Goal: Check status: Check status

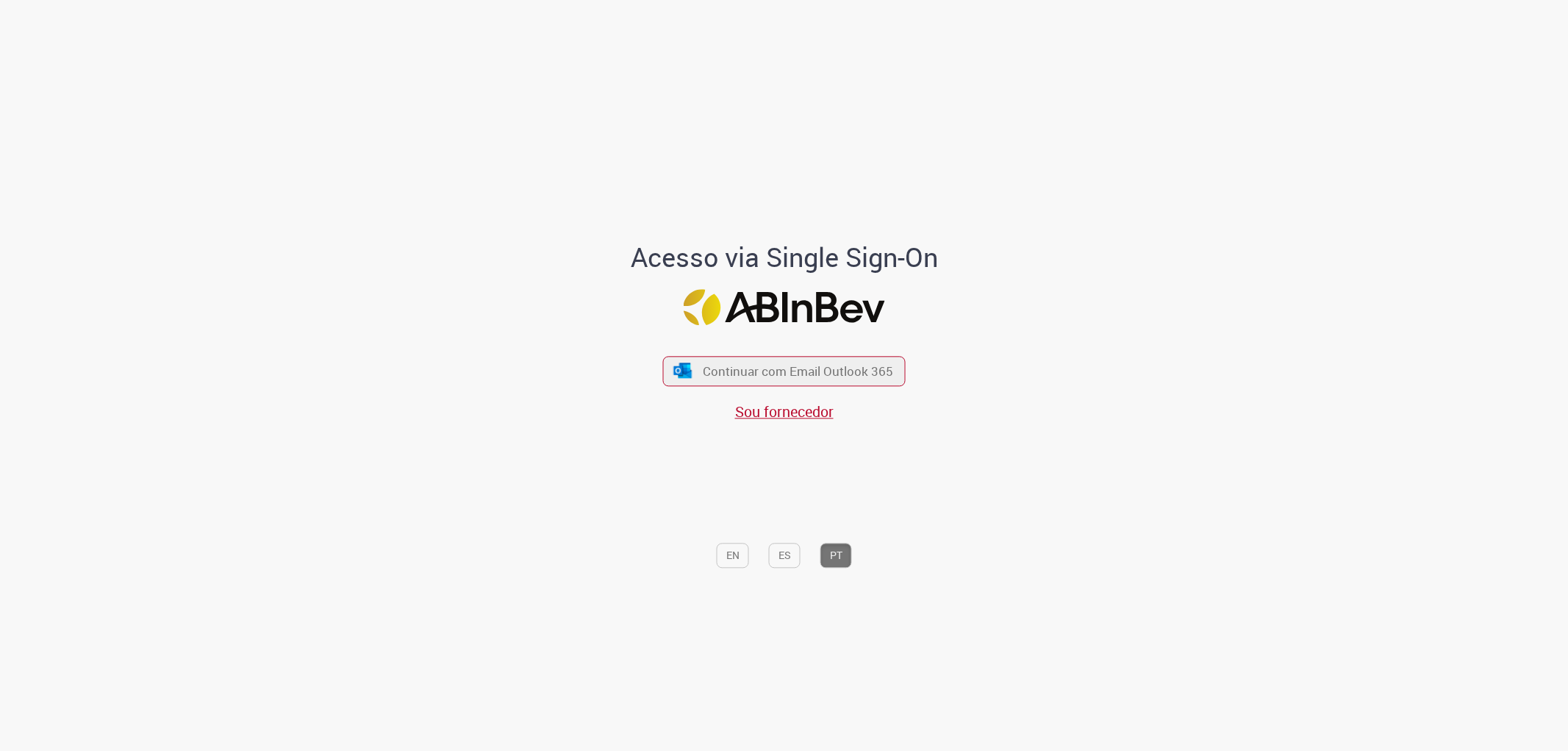
click at [774, 371] on span "Continuar com Email Outlook 365" at bounding box center [798, 371] width 190 height 17
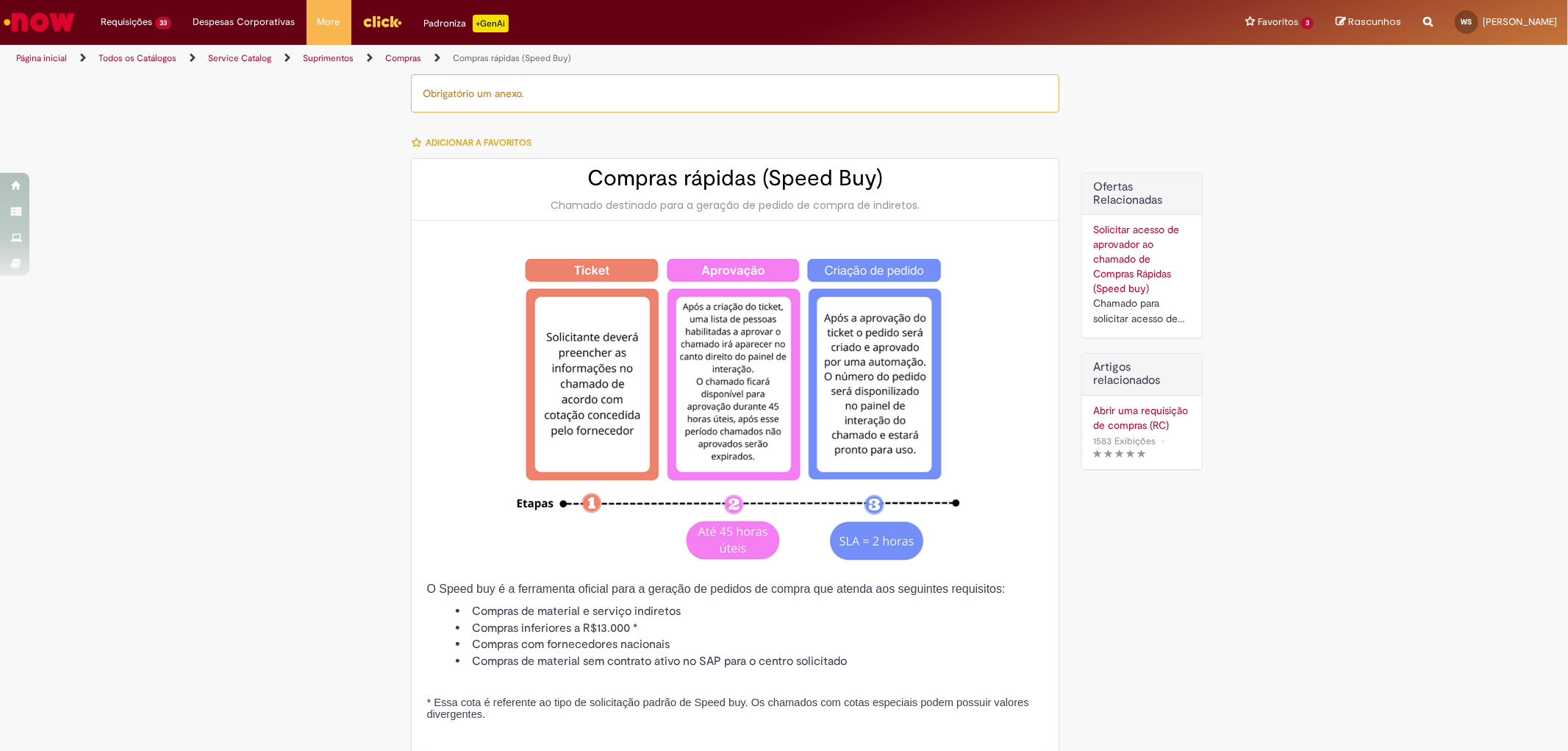
type input "********"
type input "**********"
type input "****"
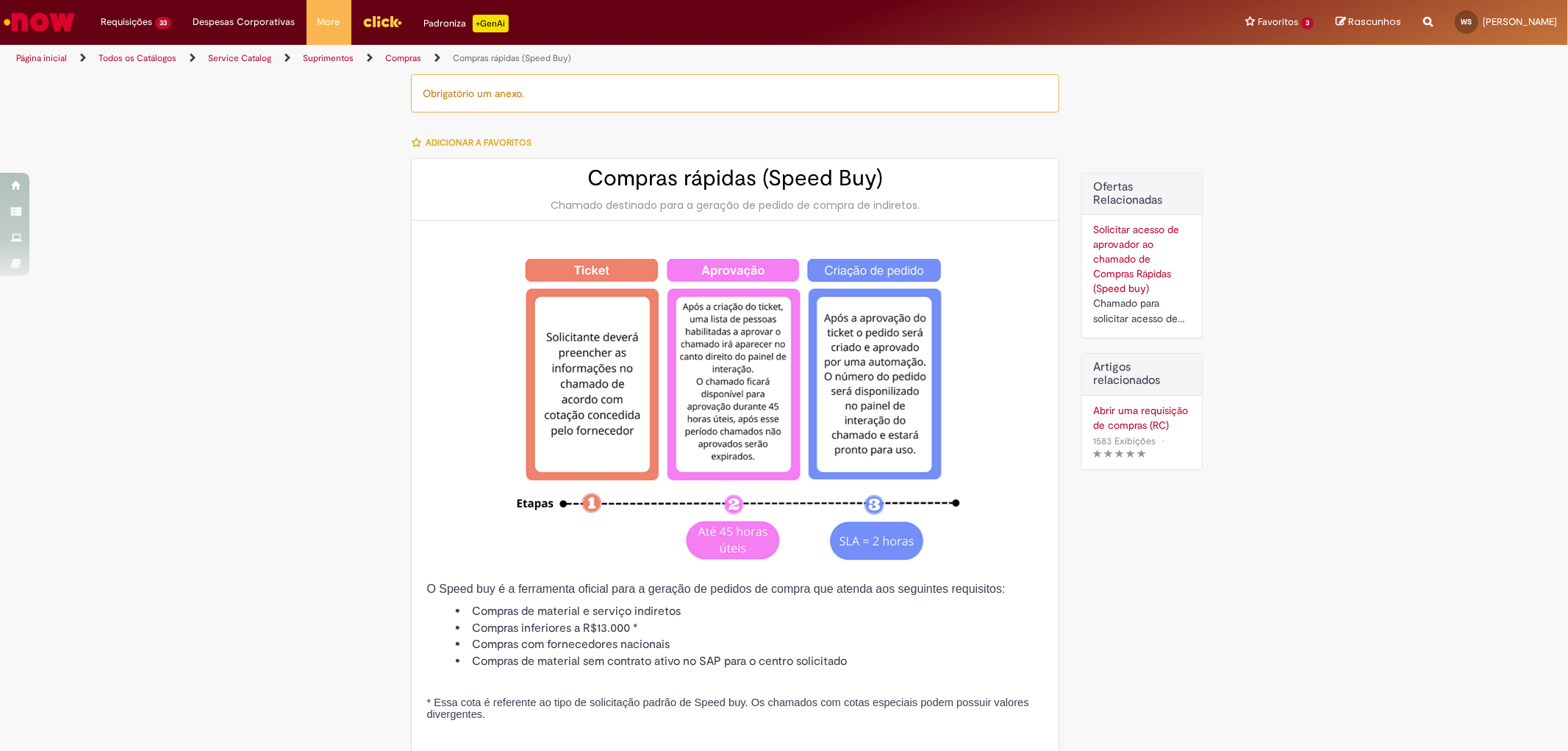
type input "**********"
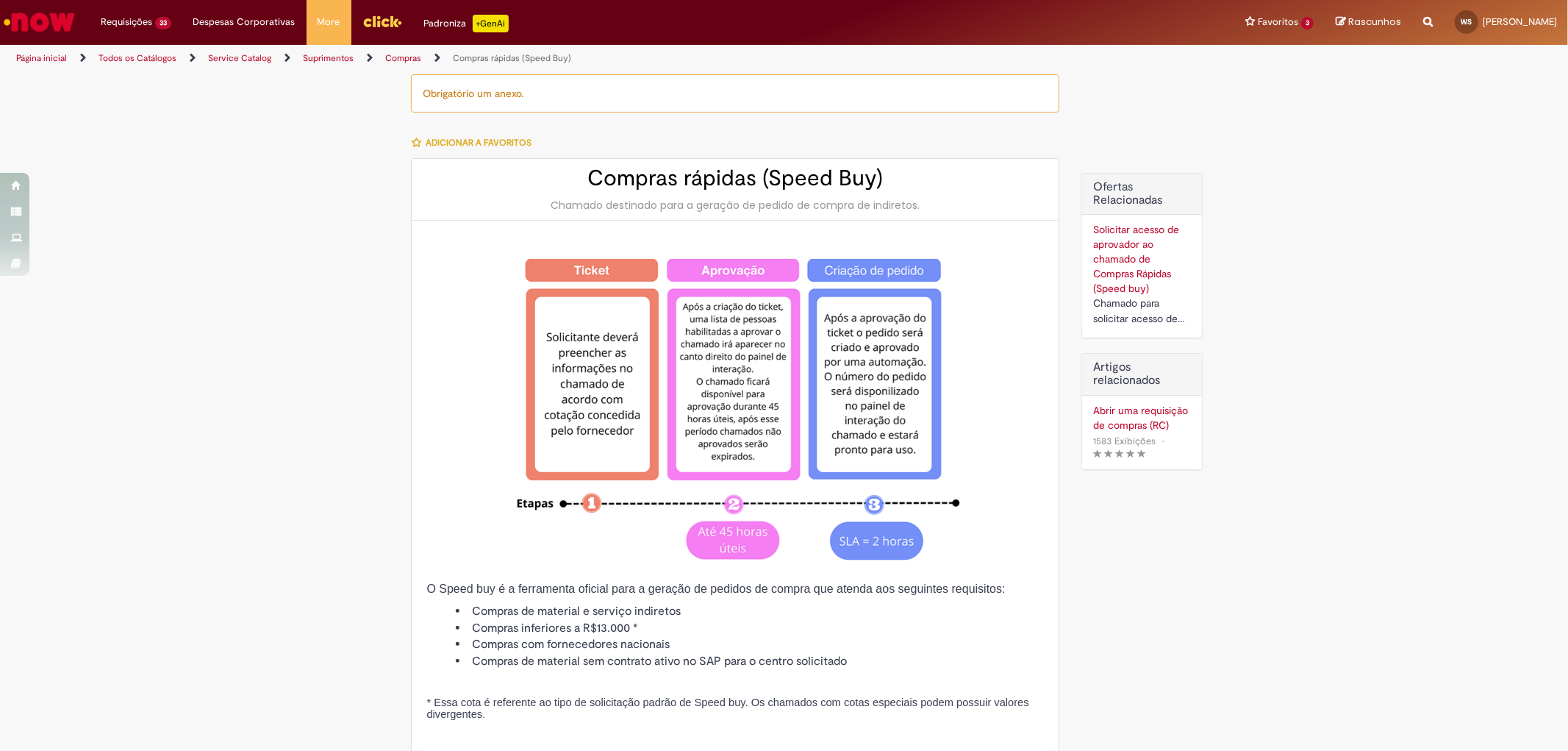
type input "**********"
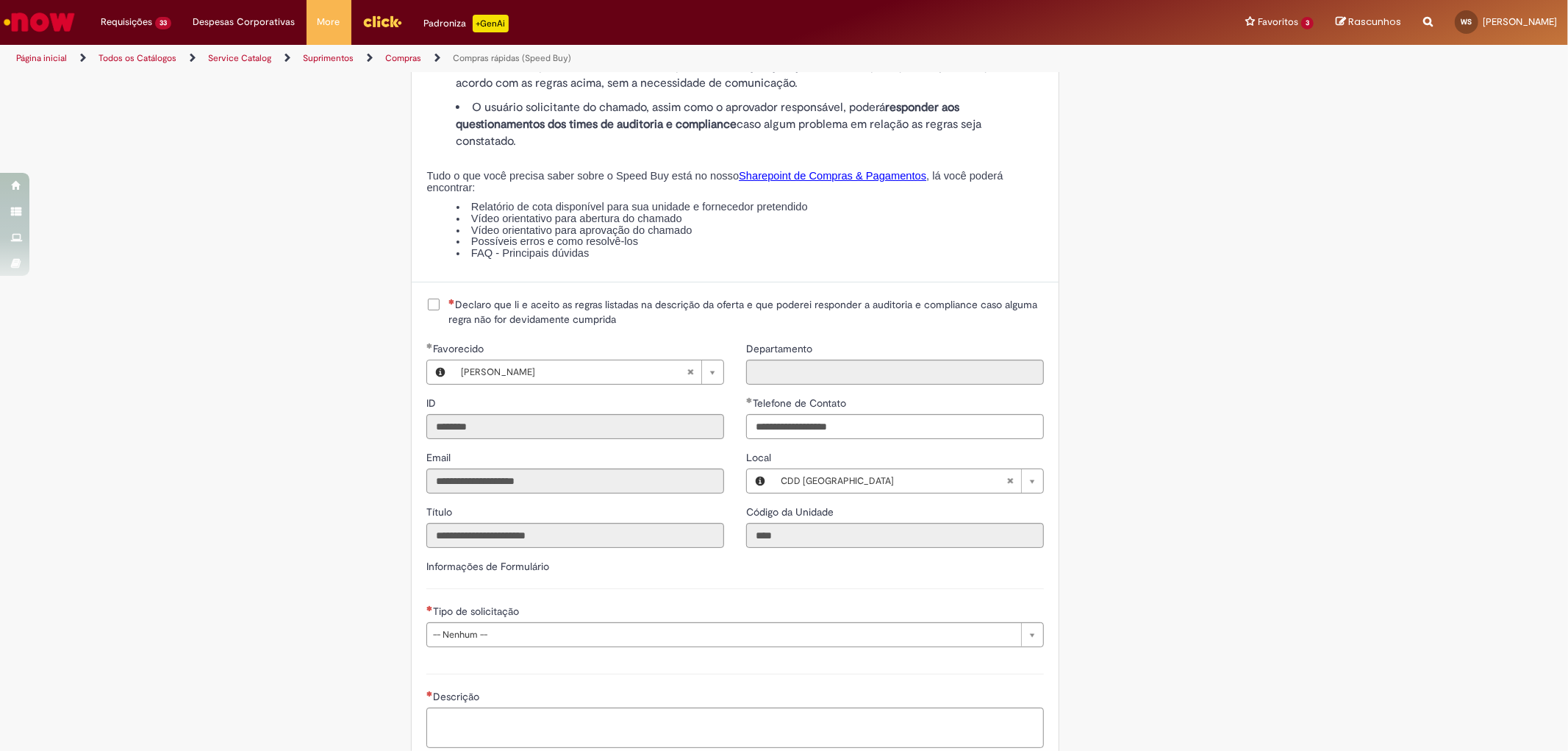
scroll to position [1878, 0]
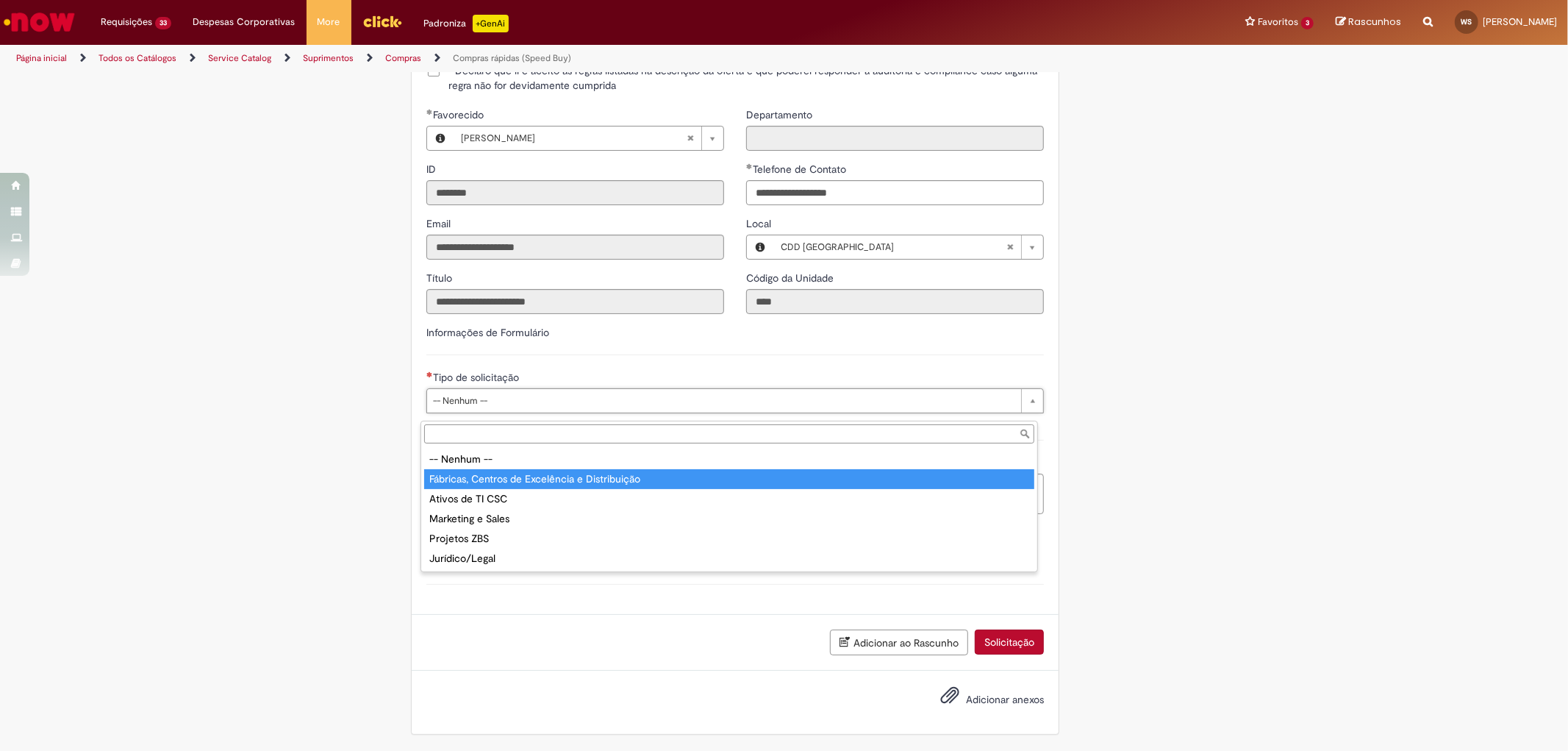
type input "**********"
select select "**********"
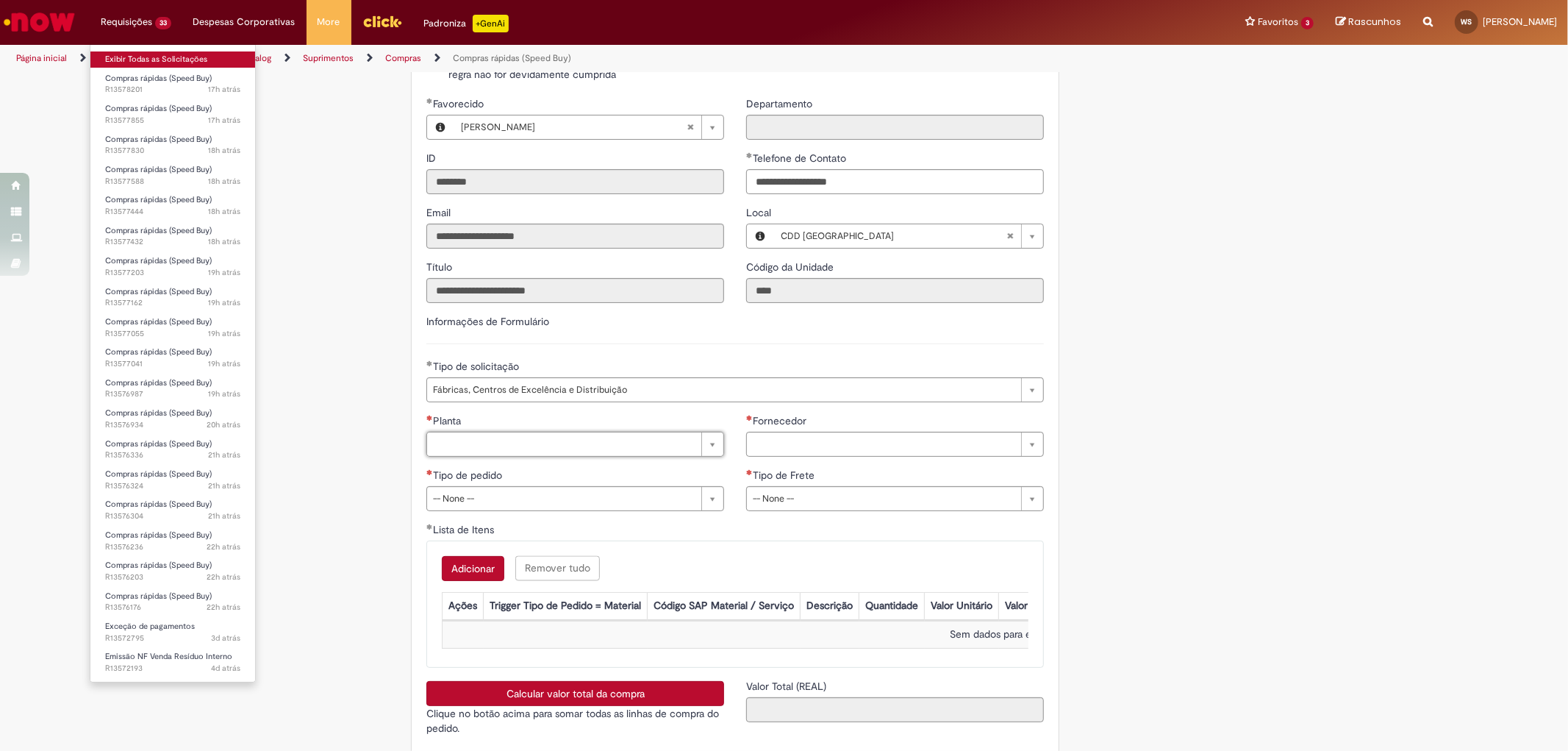
click at [173, 59] on link "Exibir Todas as Solicitações" at bounding box center [172, 59] width 165 height 16
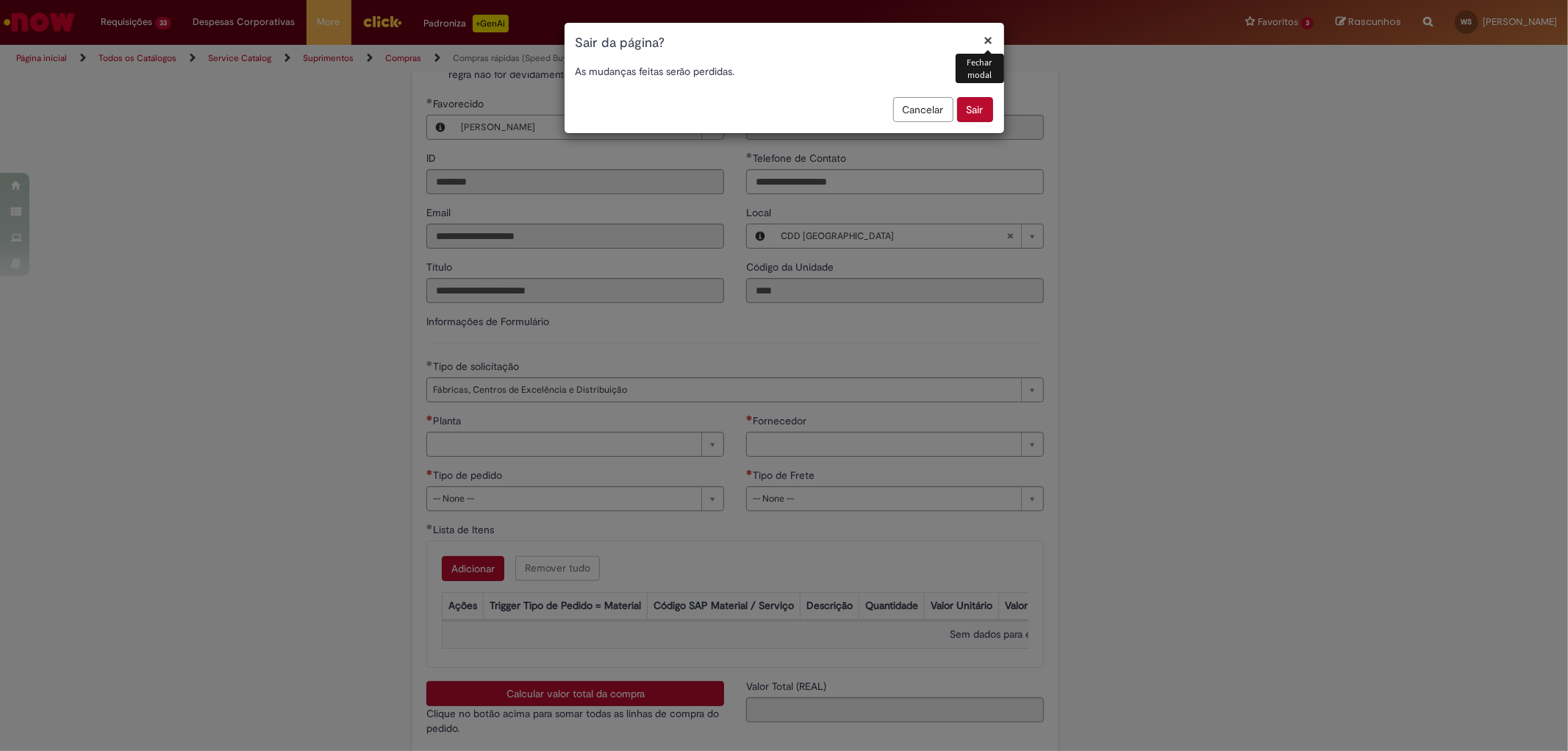
drag, startPoint x: 973, startPoint y: 104, endPoint x: 975, endPoint y: 118, distance: 14.1
click at [973, 103] on button "Sair" at bounding box center [975, 109] width 36 height 25
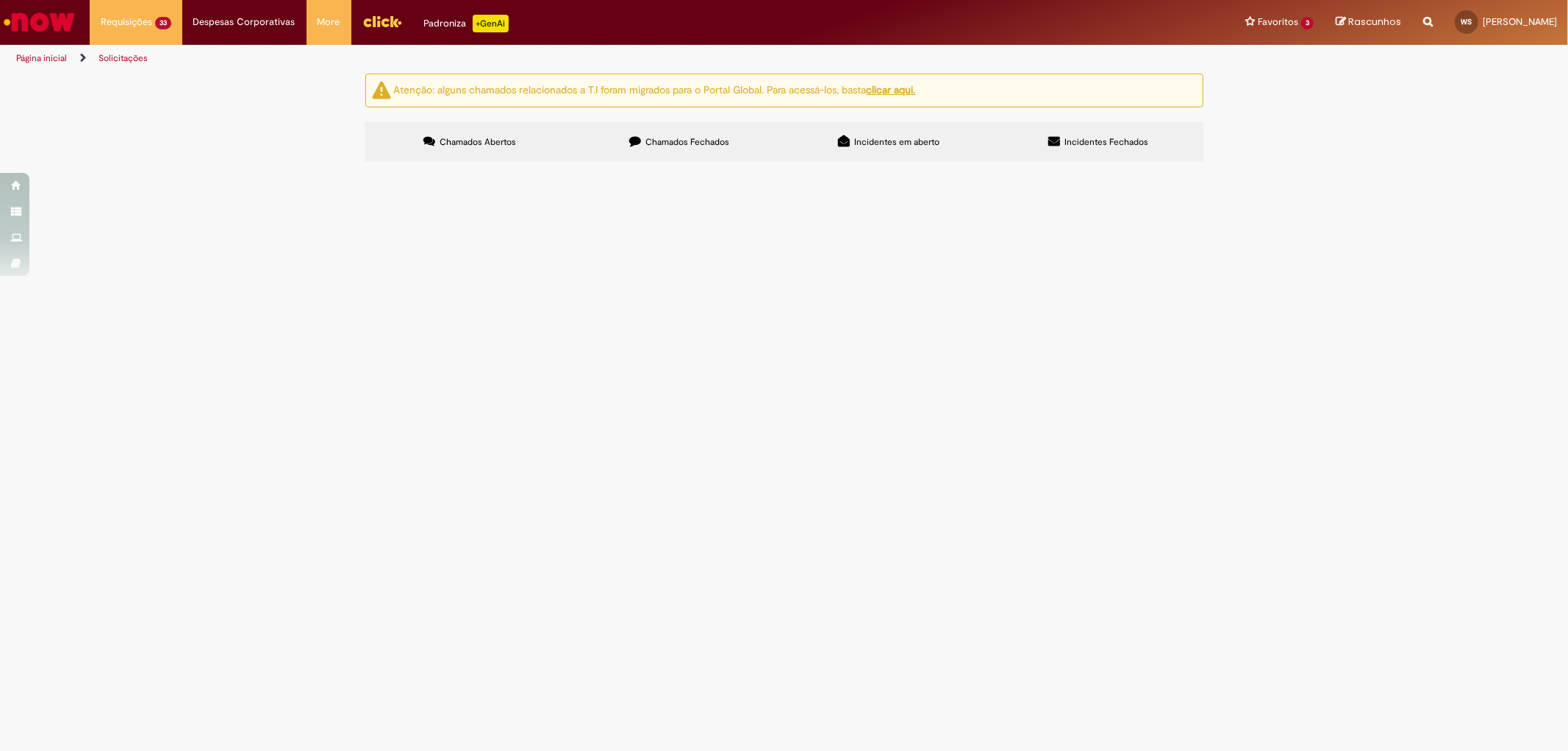
click at [0, 0] on span "Bom dia! Por favor, me ajudem a gerar o pedido de coleta de resíduos - jardinag…" at bounding box center [0, 0] width 0 height 0
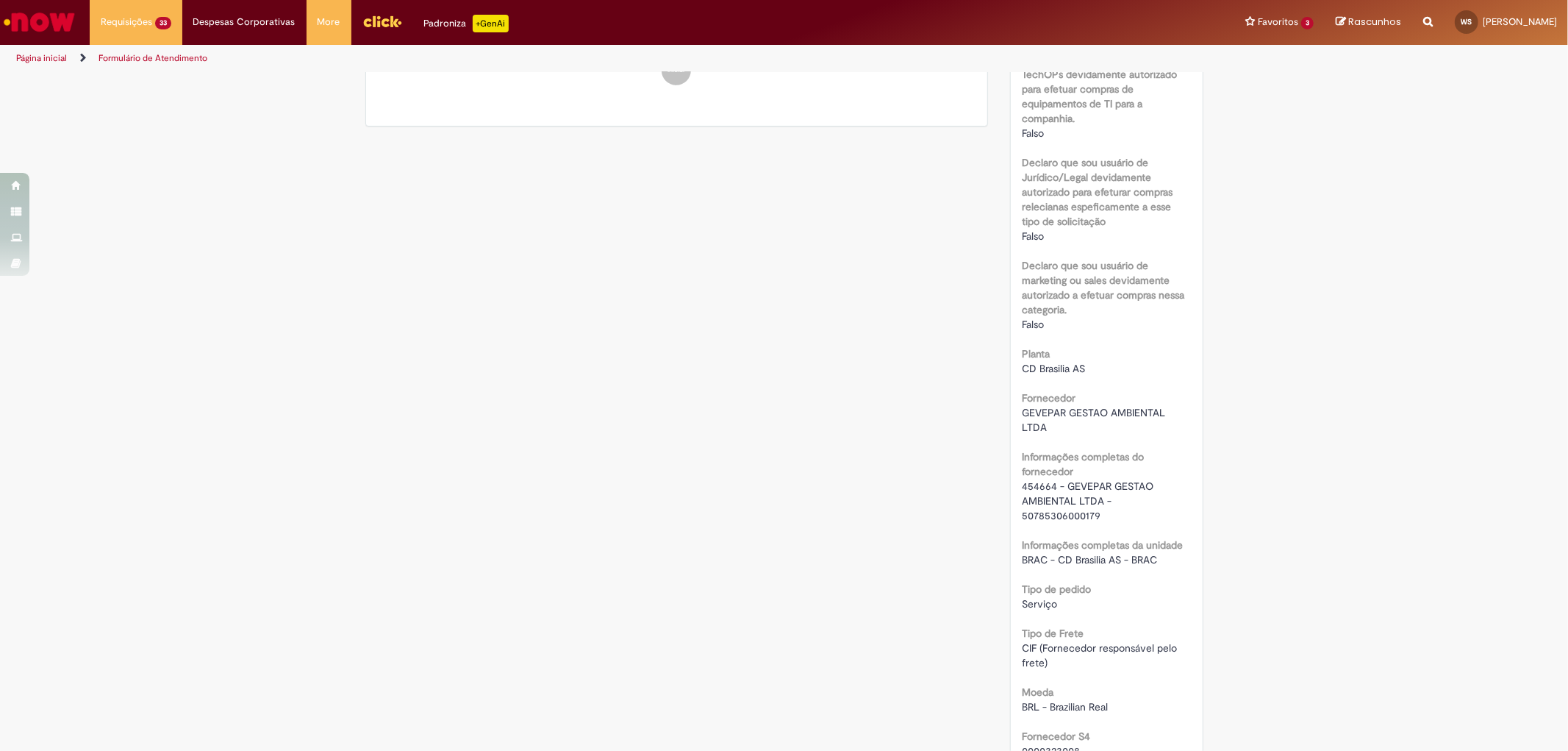
scroll to position [1225, 0]
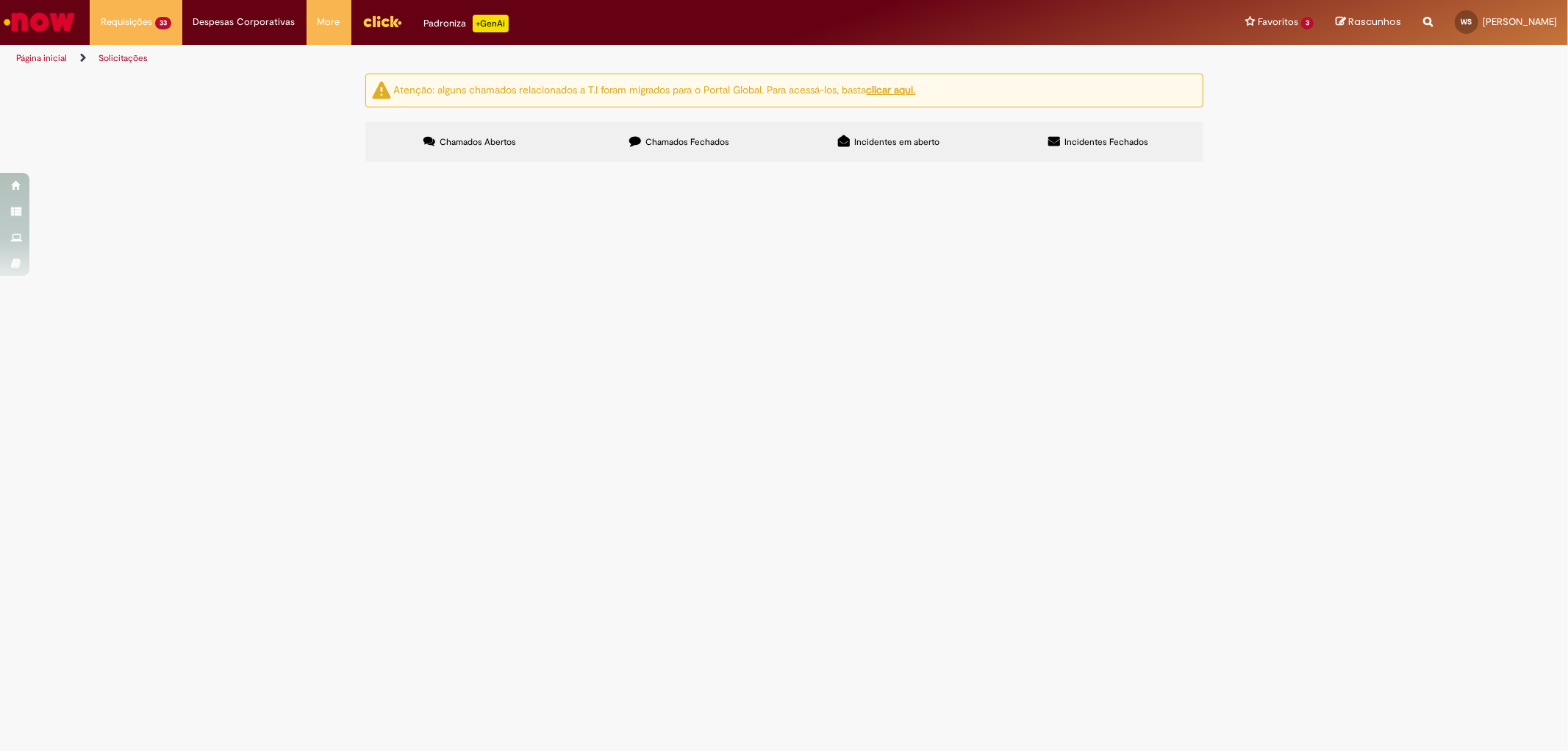
scroll to position [245, 0]
click at [0, 0] on span "Bom dia! Por favor, me ajudem a gerar o pedido de TELEMETRIA ORUS, do fornecedo…" at bounding box center [0, 0] width 0 height 0
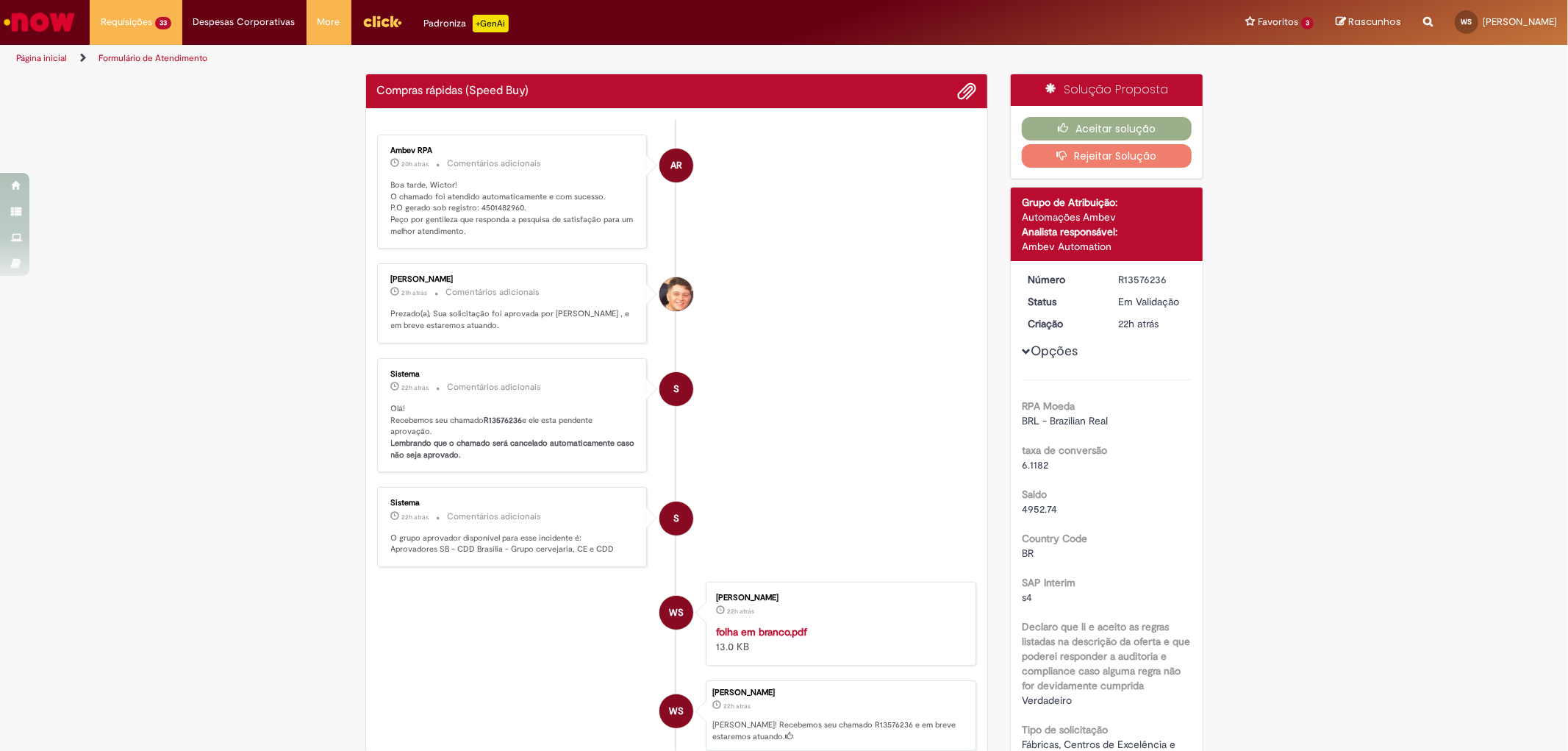
click at [481, 207] on p "Boa tarde, Wictor! O chamado foi atendido automaticamente e com sucesso. P.O ge…" at bounding box center [514, 208] width 245 height 58
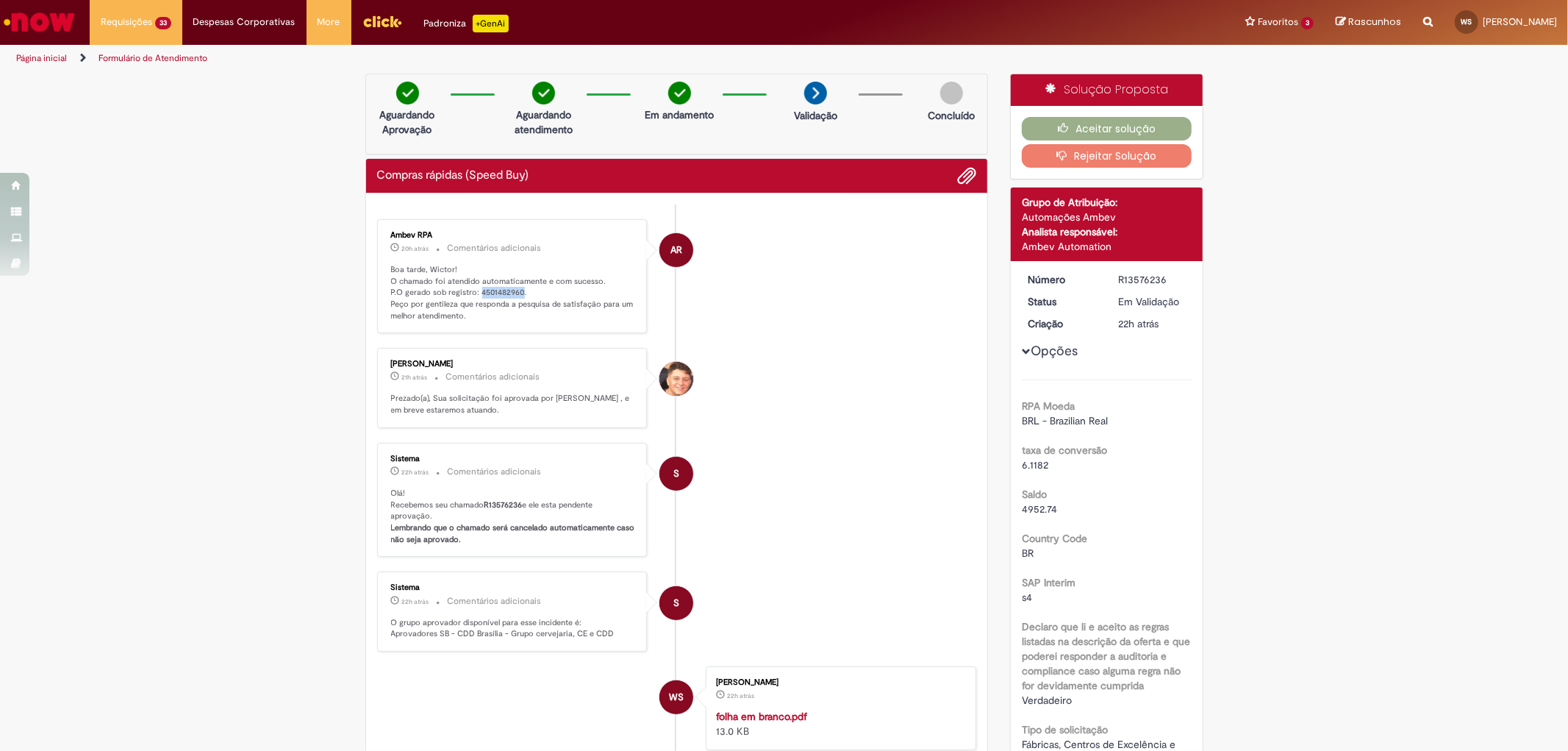
copy p "4501482960"
click at [492, 296] on p "Boa tarde, Wictor! O chamado foi atendido automaticamente e com sucesso. P.O ge…" at bounding box center [514, 293] width 245 height 58
click at [492, 290] on p "Boa tarde, Wictor! O chamado foi atendido automaticamente e com sucesso. P.O ge…" at bounding box center [514, 293] width 245 height 58
copy p "4501482960"
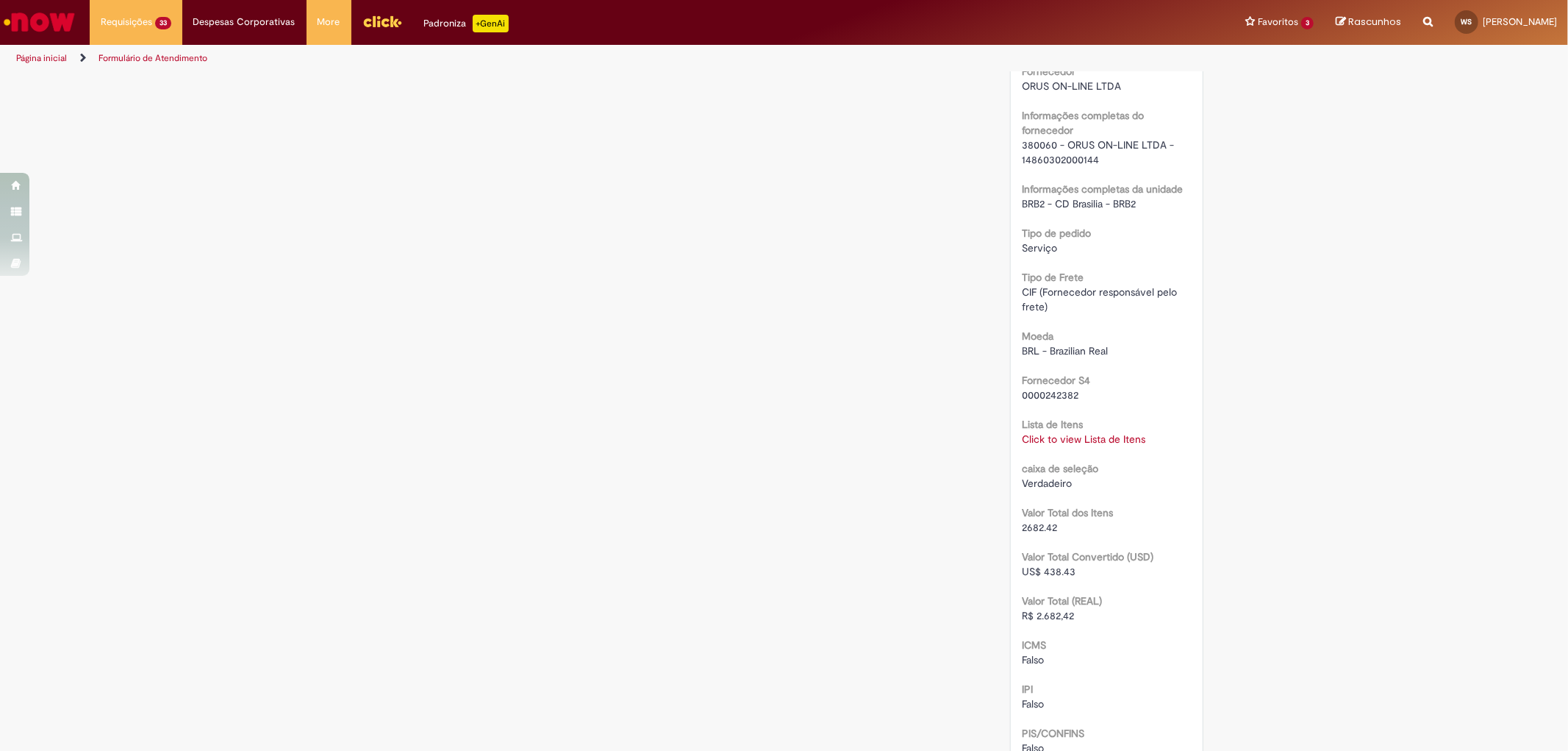
scroll to position [1225, 0]
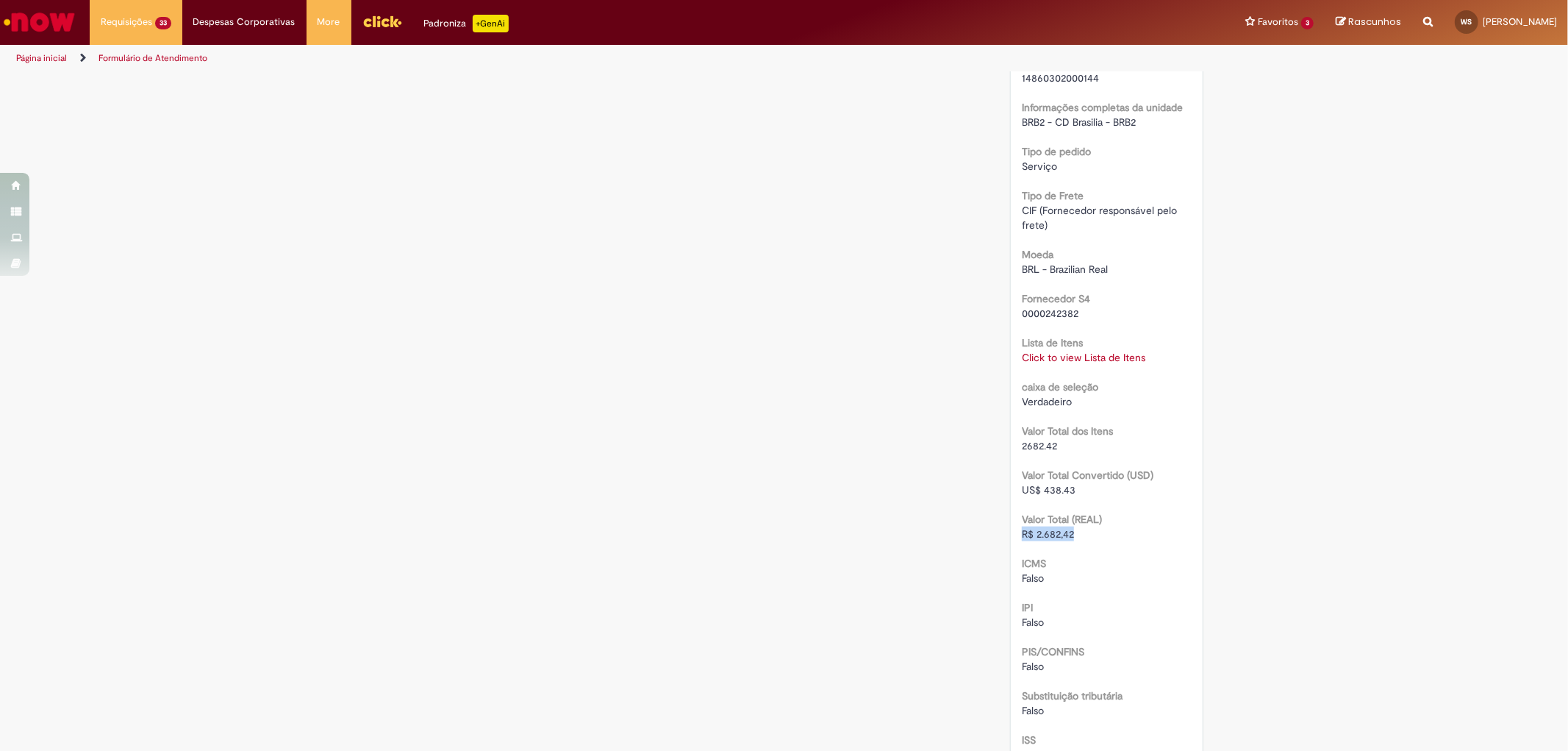
drag, startPoint x: 1076, startPoint y: 532, endPoint x: 1008, endPoint y: 532, distance: 68.0
click at [1011, 532] on div "Número R13576236 Status Em [GEOGRAPHIC_DATA] Criação 22h atrás 22 horas atrás O…" at bounding box center [1107, 42] width 192 height 2013
copy span "R$ 2.682,42"
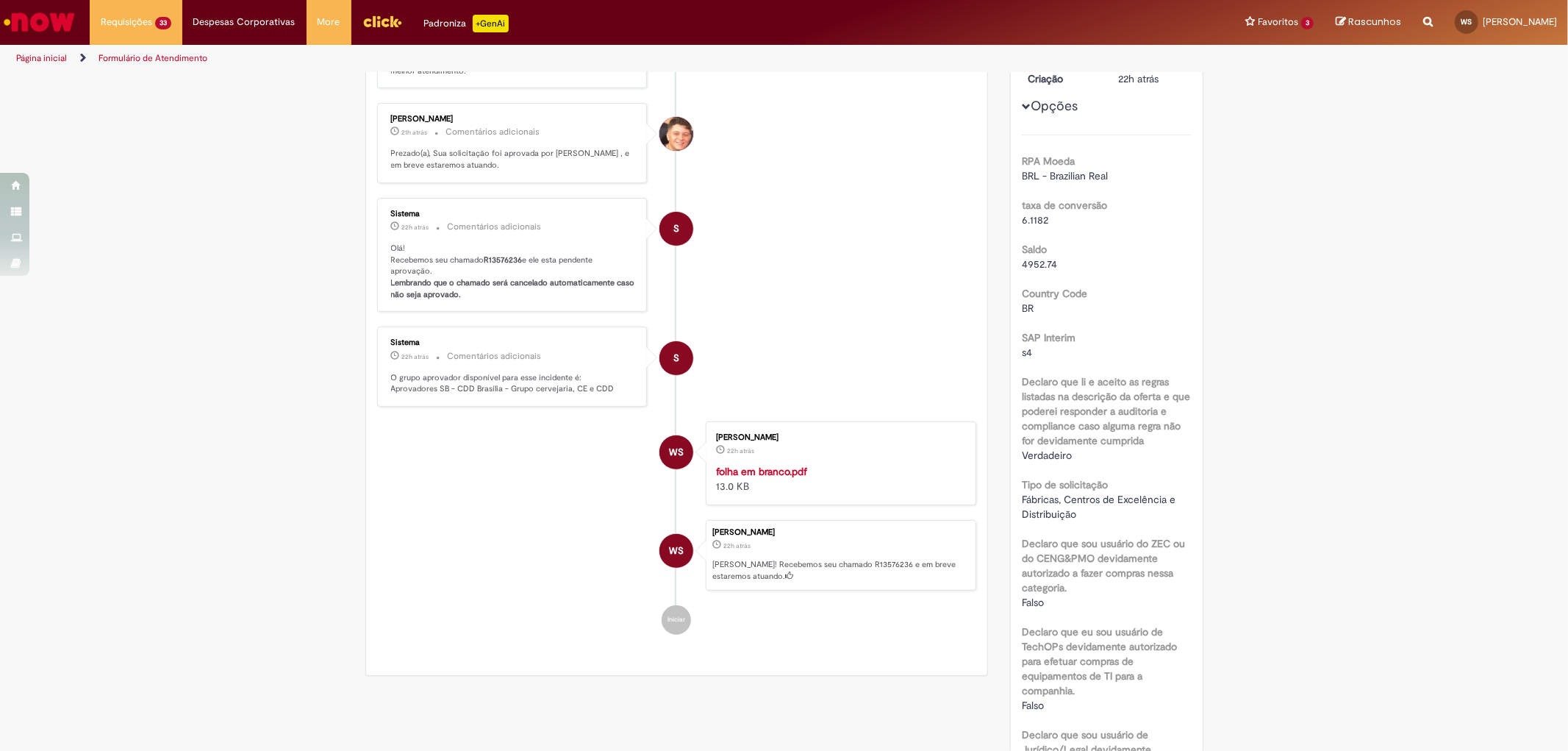
scroll to position [0, 0]
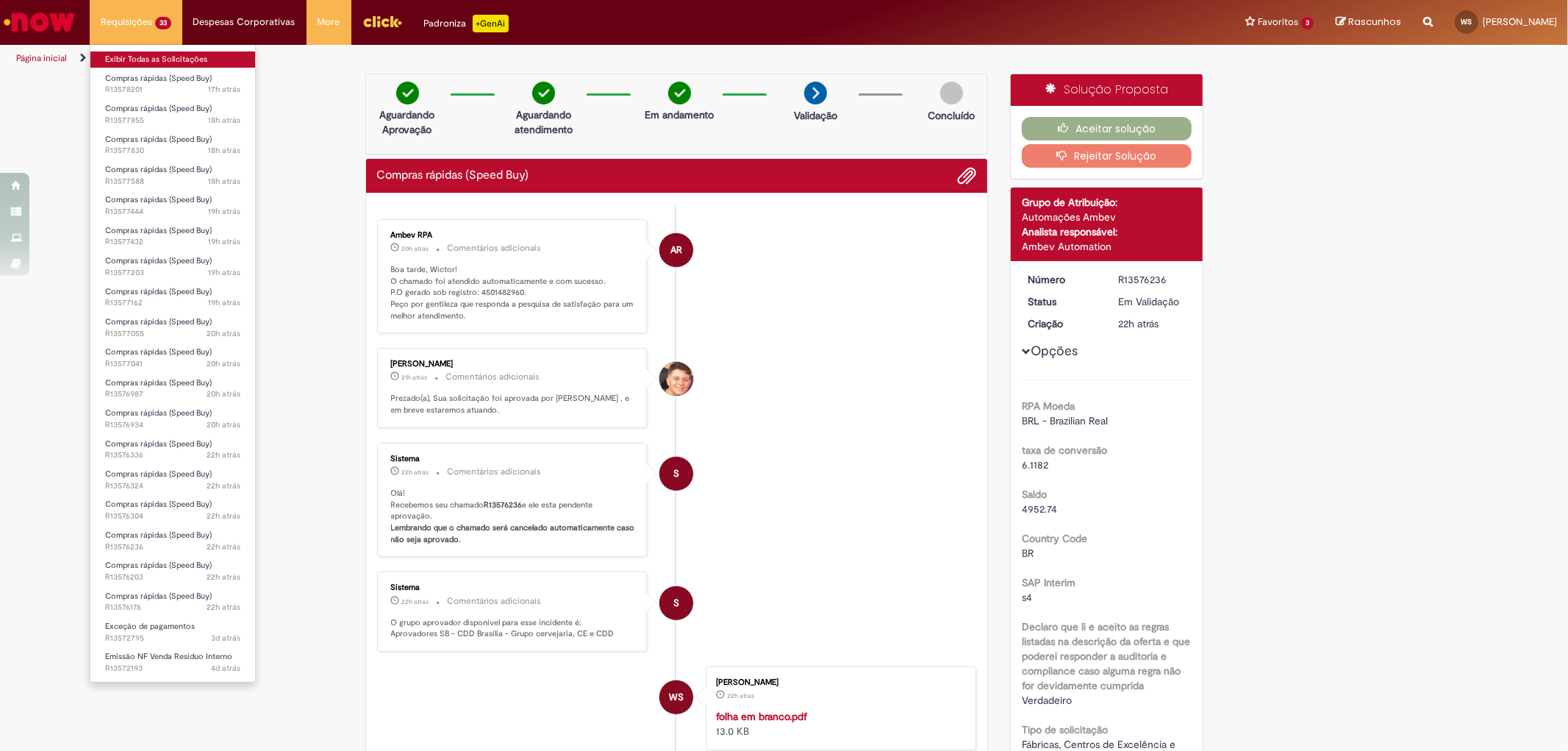
click at [158, 60] on link "Exibir Todas as Solicitações" at bounding box center [172, 59] width 165 height 16
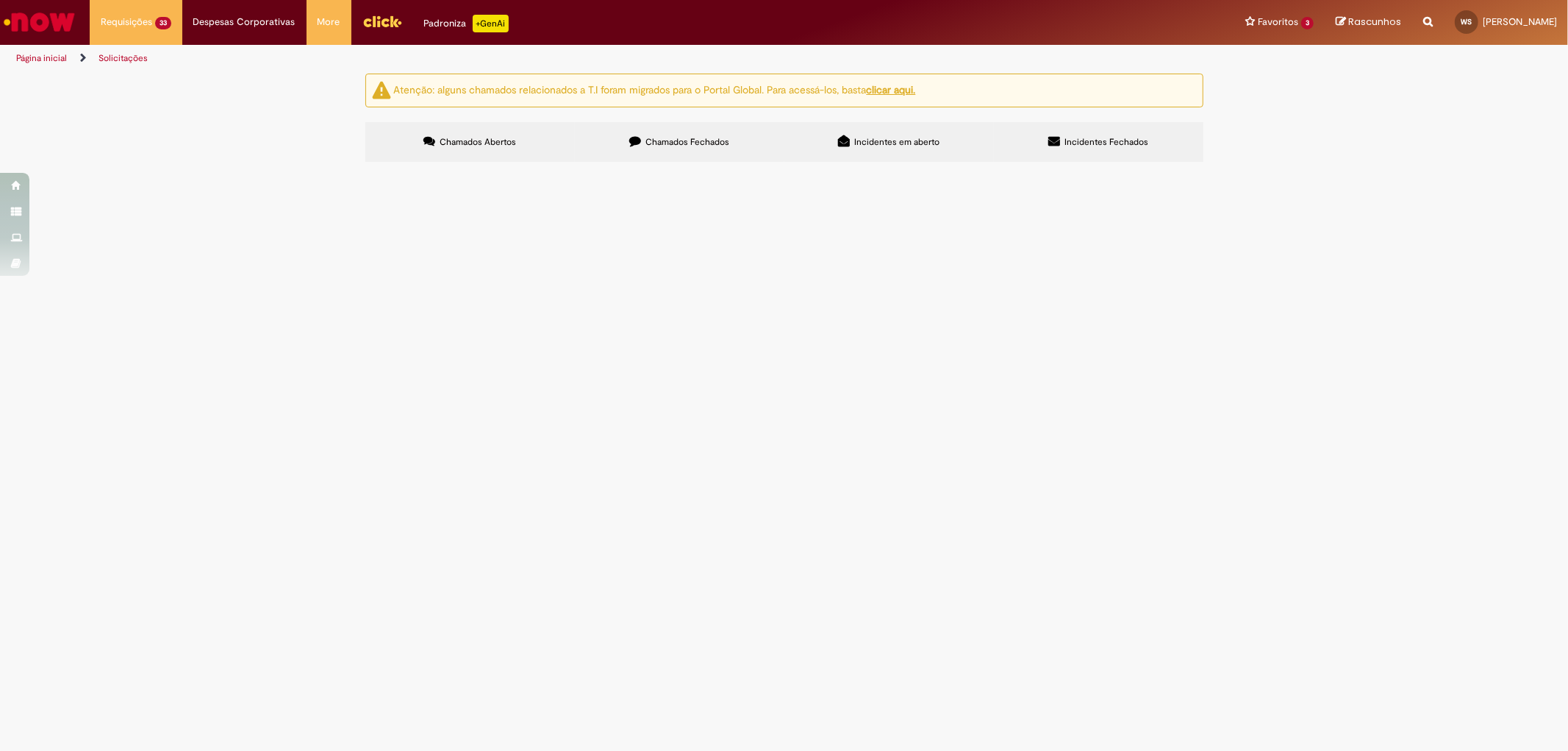
click at [0, 0] on span "Bom dia! Por favor, me ajudem a gerar o pedido de PADARIA BRASILIA, do forneced…" at bounding box center [0, 0] width 0 height 0
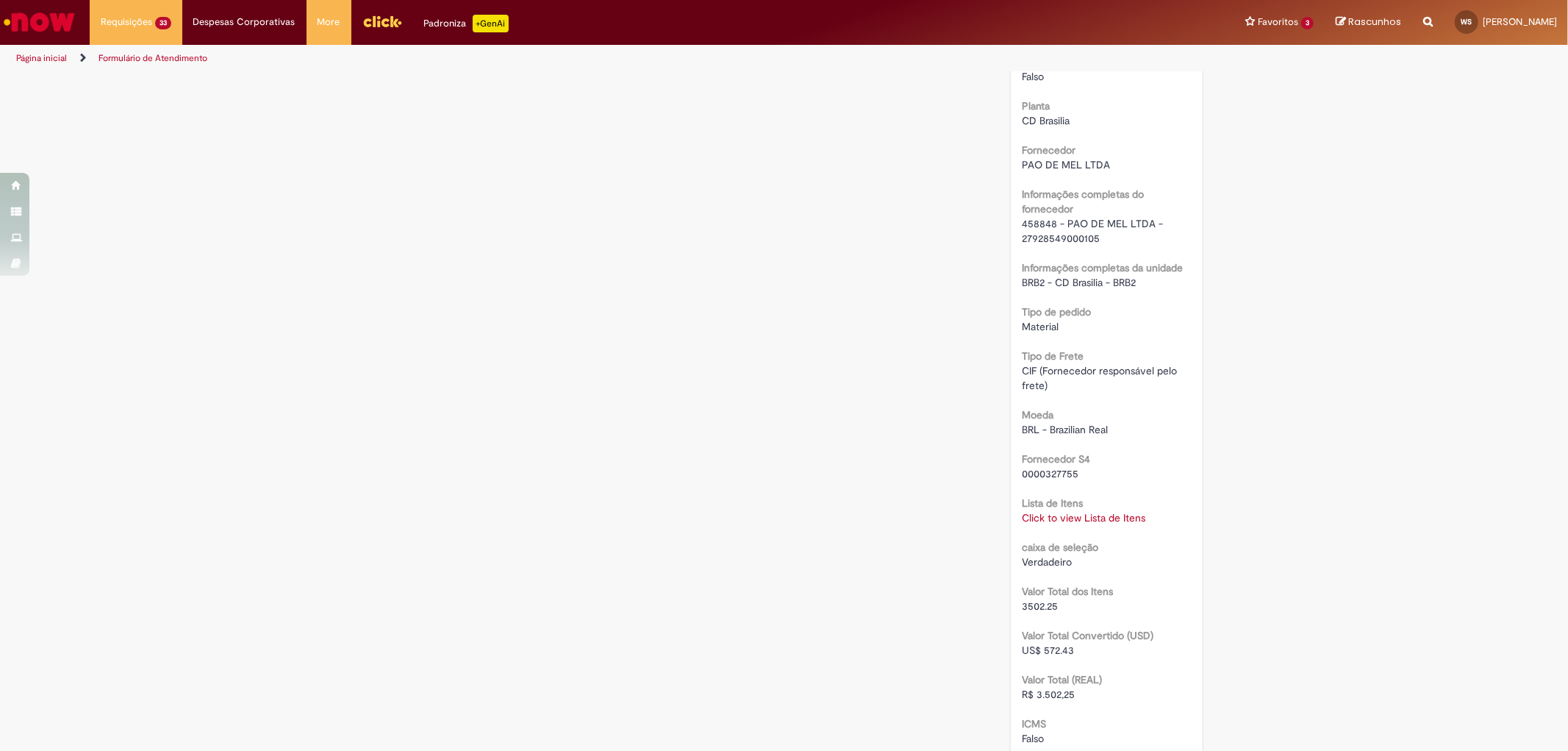
scroll to position [1147, 0]
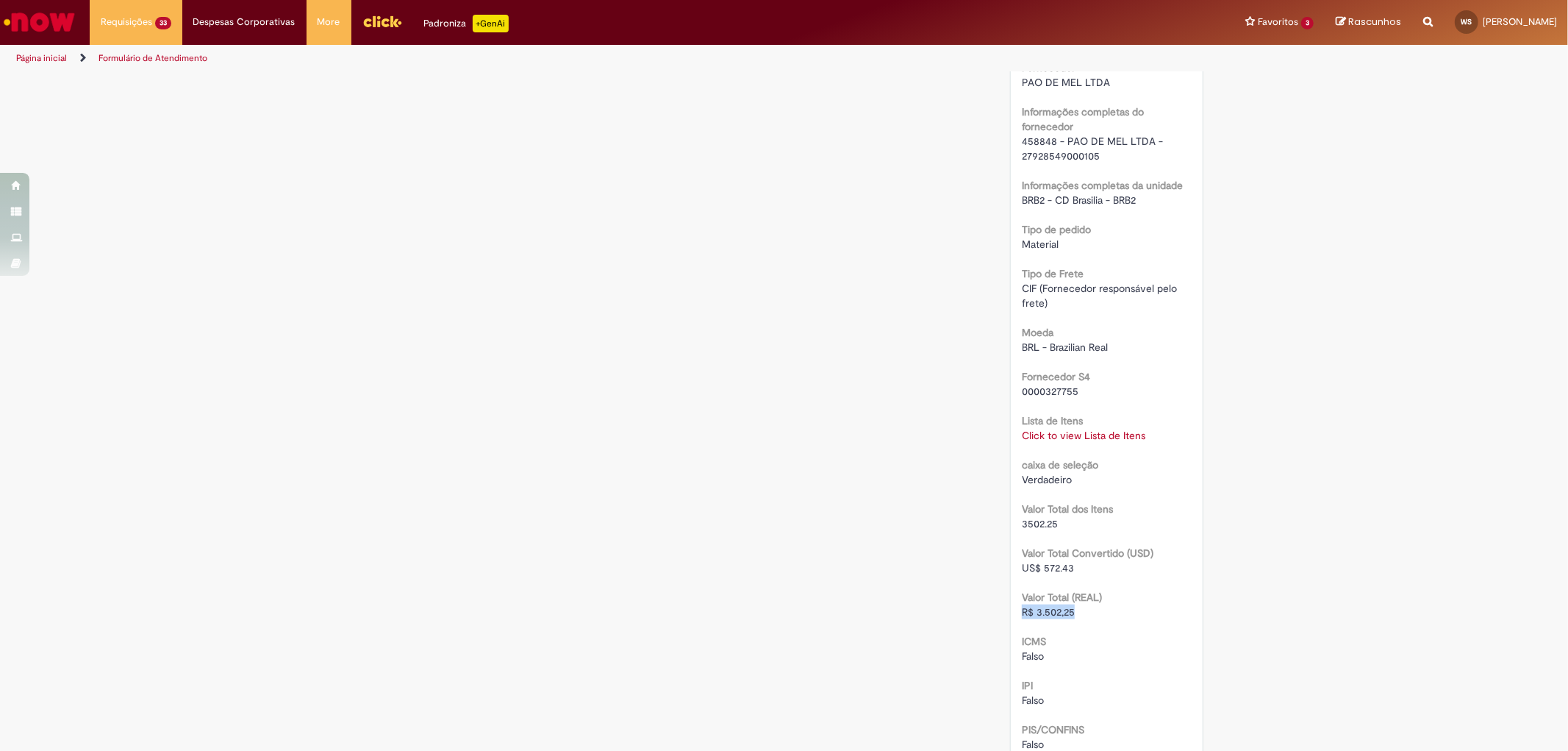
drag, startPoint x: 1082, startPoint y: 616, endPoint x: 1012, endPoint y: 610, distance: 70.3
click at [1012, 610] on div "Número R13577855 Status Em [GEOGRAPHIC_DATA] Criação 18h atrás 18 horas atrás O…" at bounding box center [1107, 120] width 192 height 2013
copy span "R$ 3.502,25"
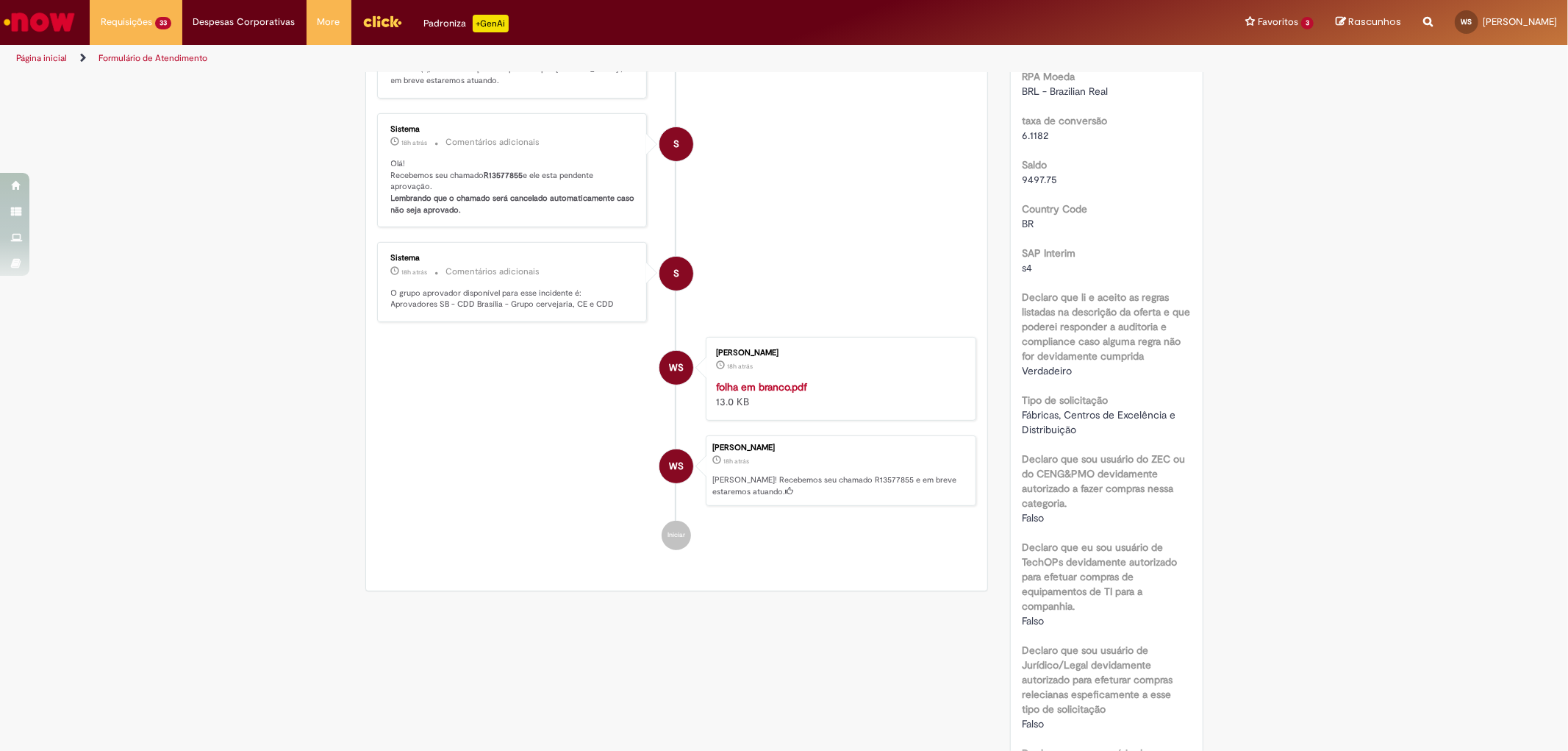
scroll to position [0, 0]
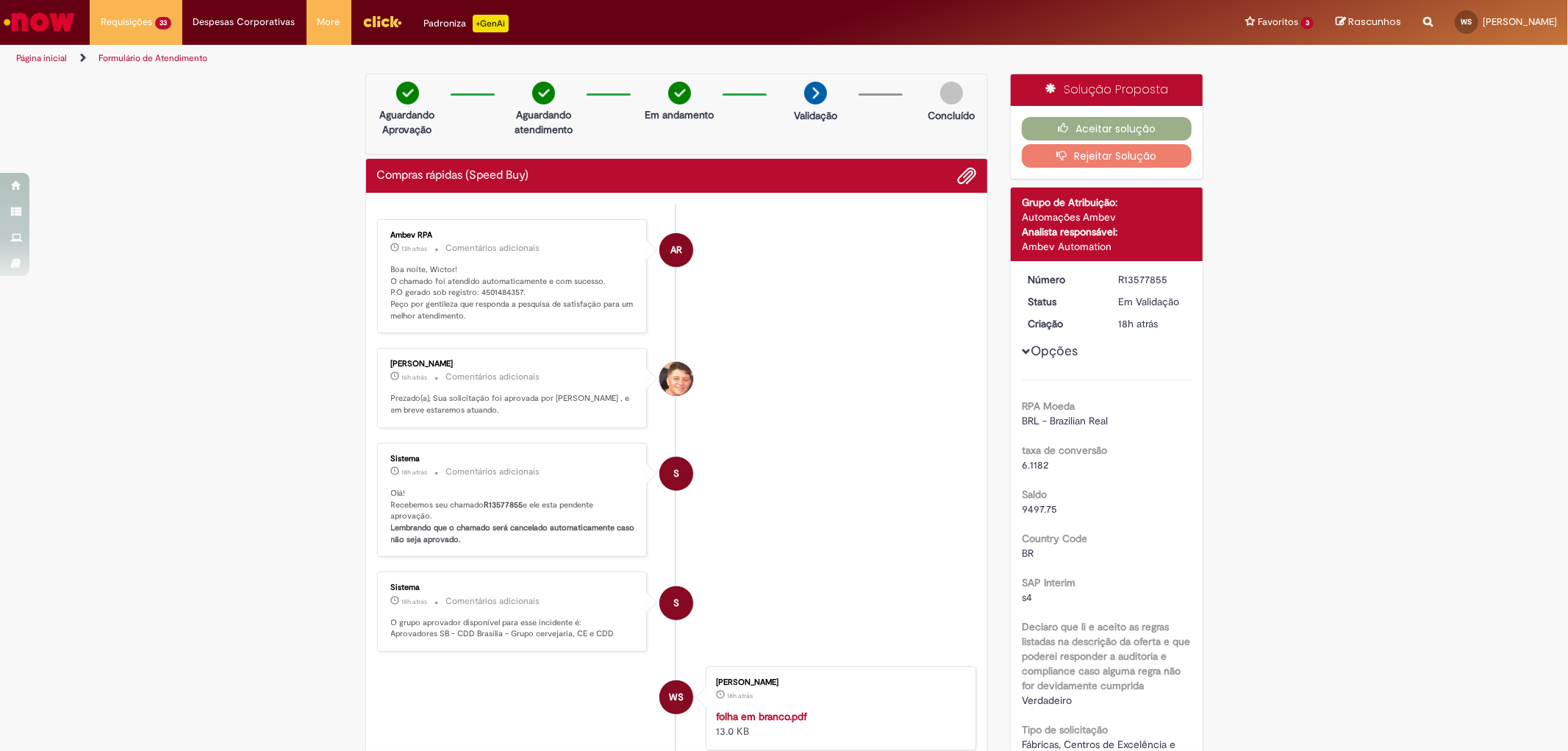
click at [499, 289] on p "Boa noite, Wictor! O chamado foi atendido automaticamente e com sucesso. P.O ge…" at bounding box center [514, 293] width 245 height 58
copy p "4501484357"
click at [519, 256] on div "Ambev RPA 13h atrás 13 horas atrás Comentários adicionais Boa noite, Wictor! O …" at bounding box center [512, 276] width 261 height 106
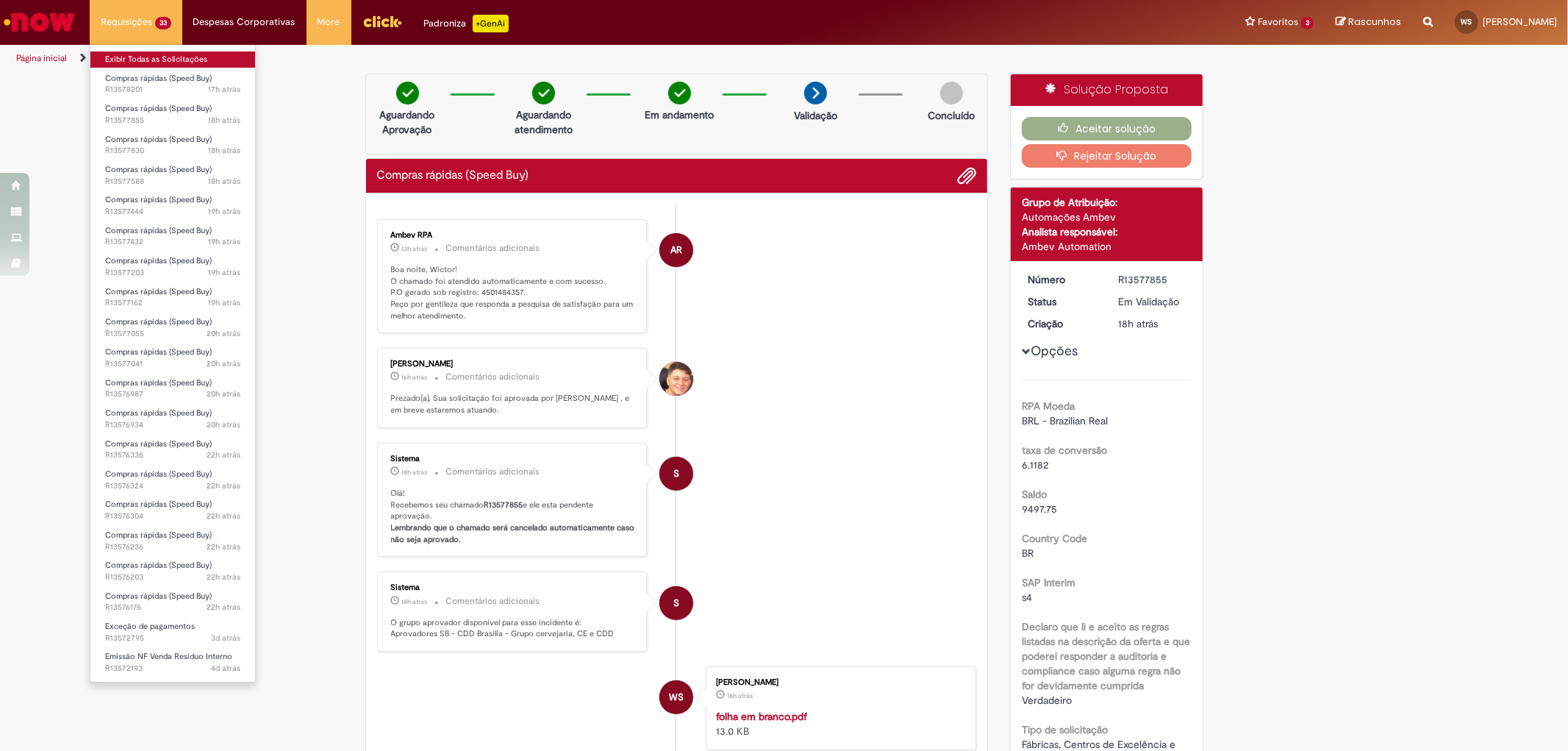
click at [150, 59] on link "Exibir Todas as Solicitações" at bounding box center [172, 59] width 165 height 16
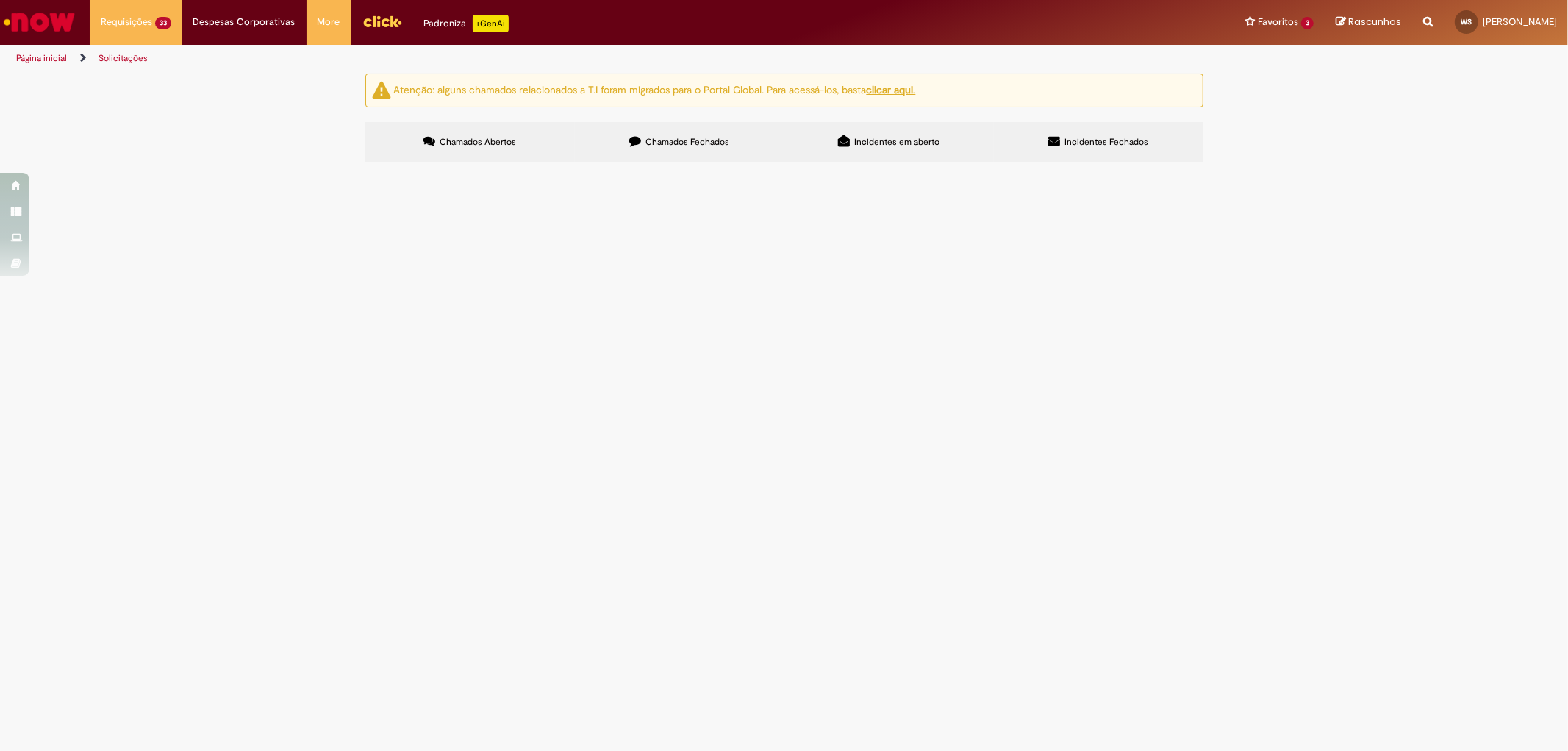
click at [0, 0] on span "Bom dia! Por favor, me ajudem a gerar o pedido de lava-jato, do fornecedor 4713…" at bounding box center [0, 0] width 0 height 0
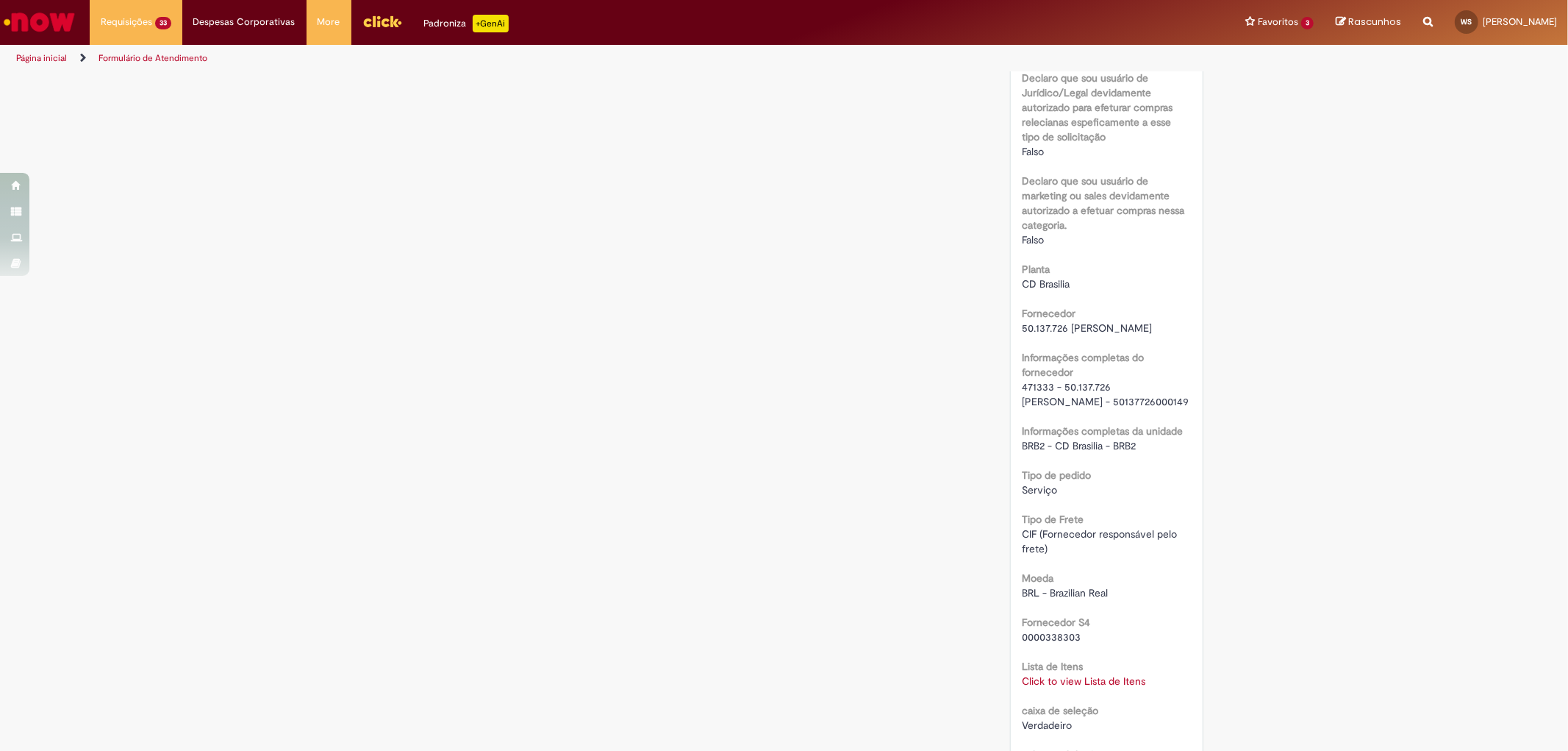
scroll to position [1147, 0]
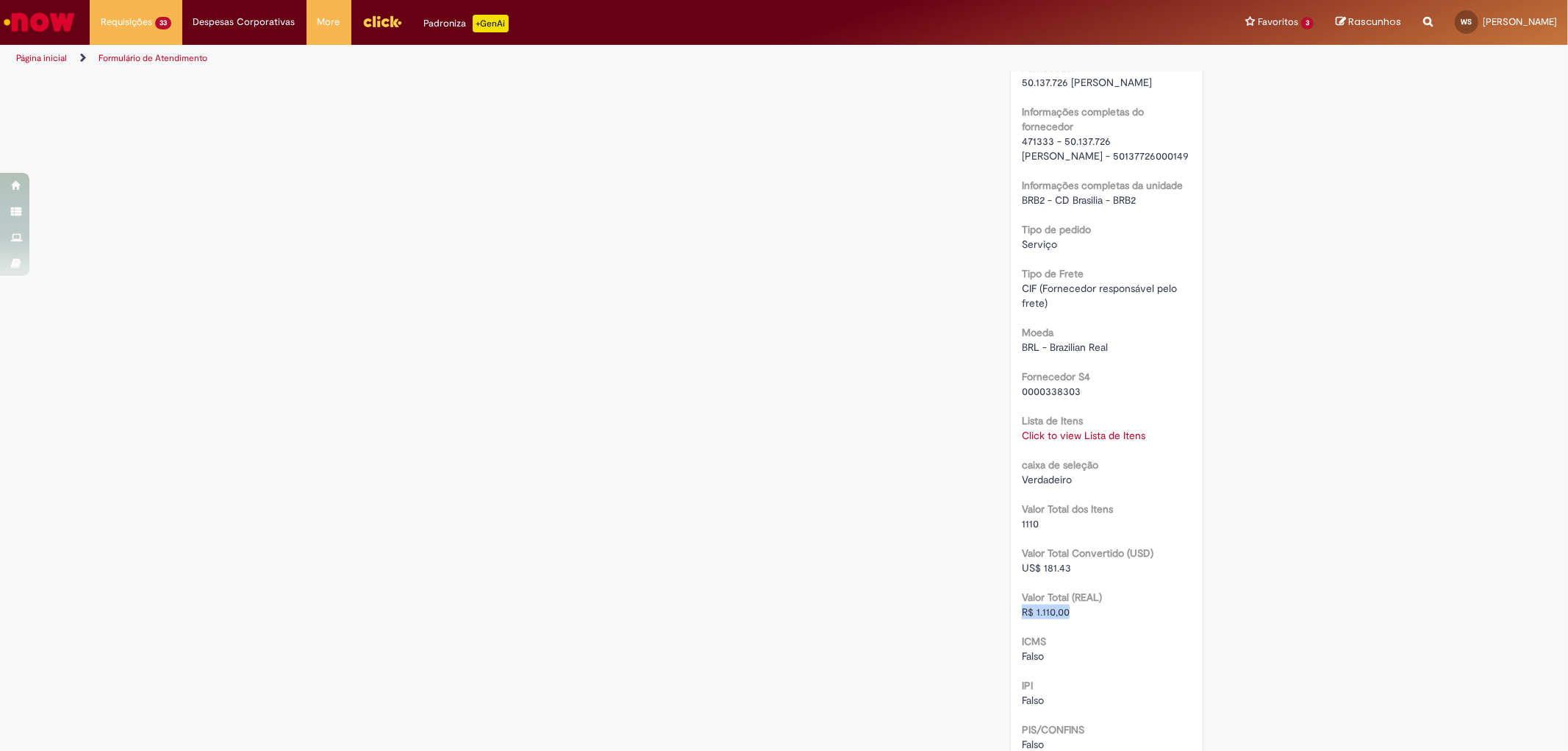
drag, startPoint x: 1072, startPoint y: 630, endPoint x: 1015, endPoint y: 627, distance: 57.1
click at [1022, 619] on div "R$ 1.110,00" at bounding box center [1107, 611] width 170 height 15
copy span "R$ 1.110,00"
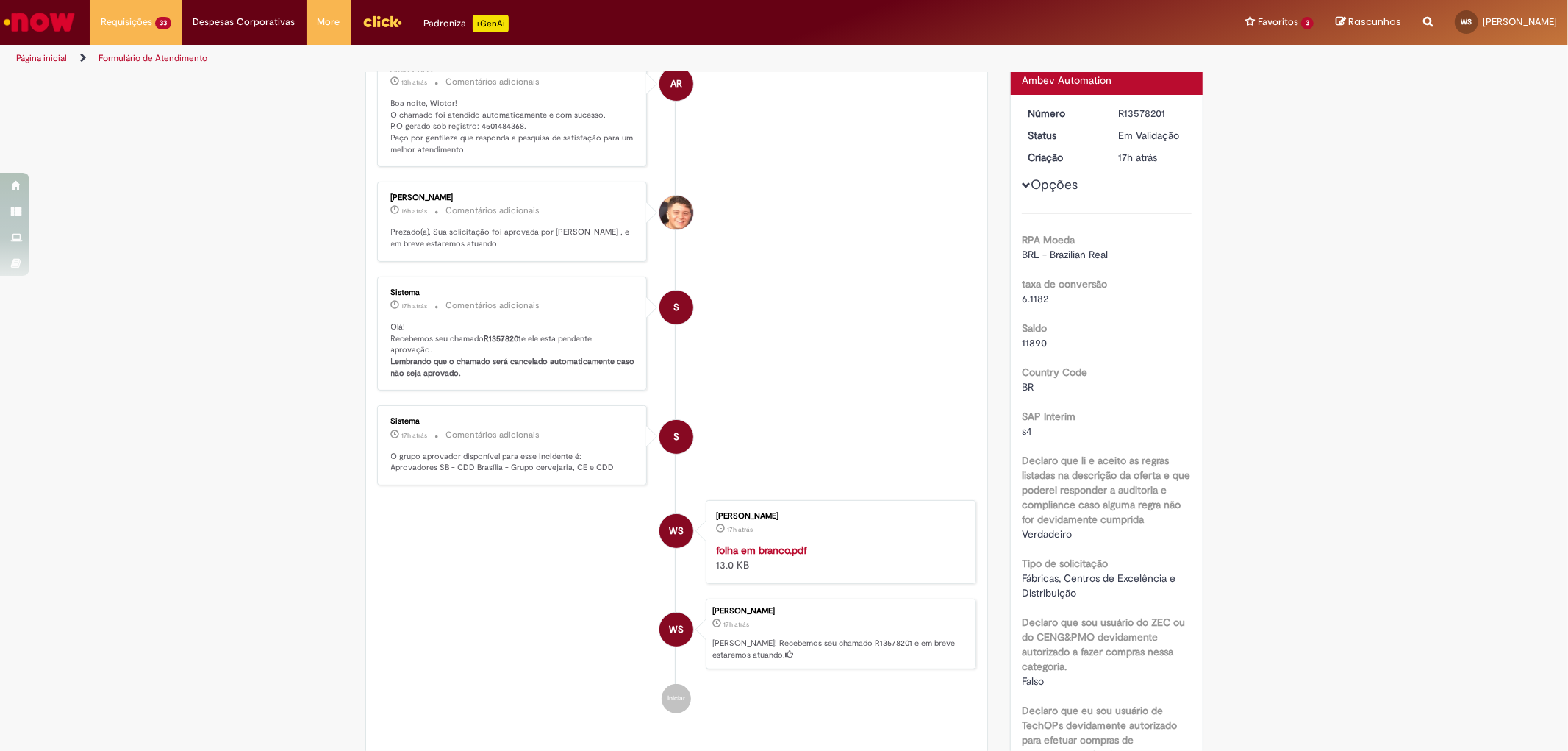
scroll to position [0, 0]
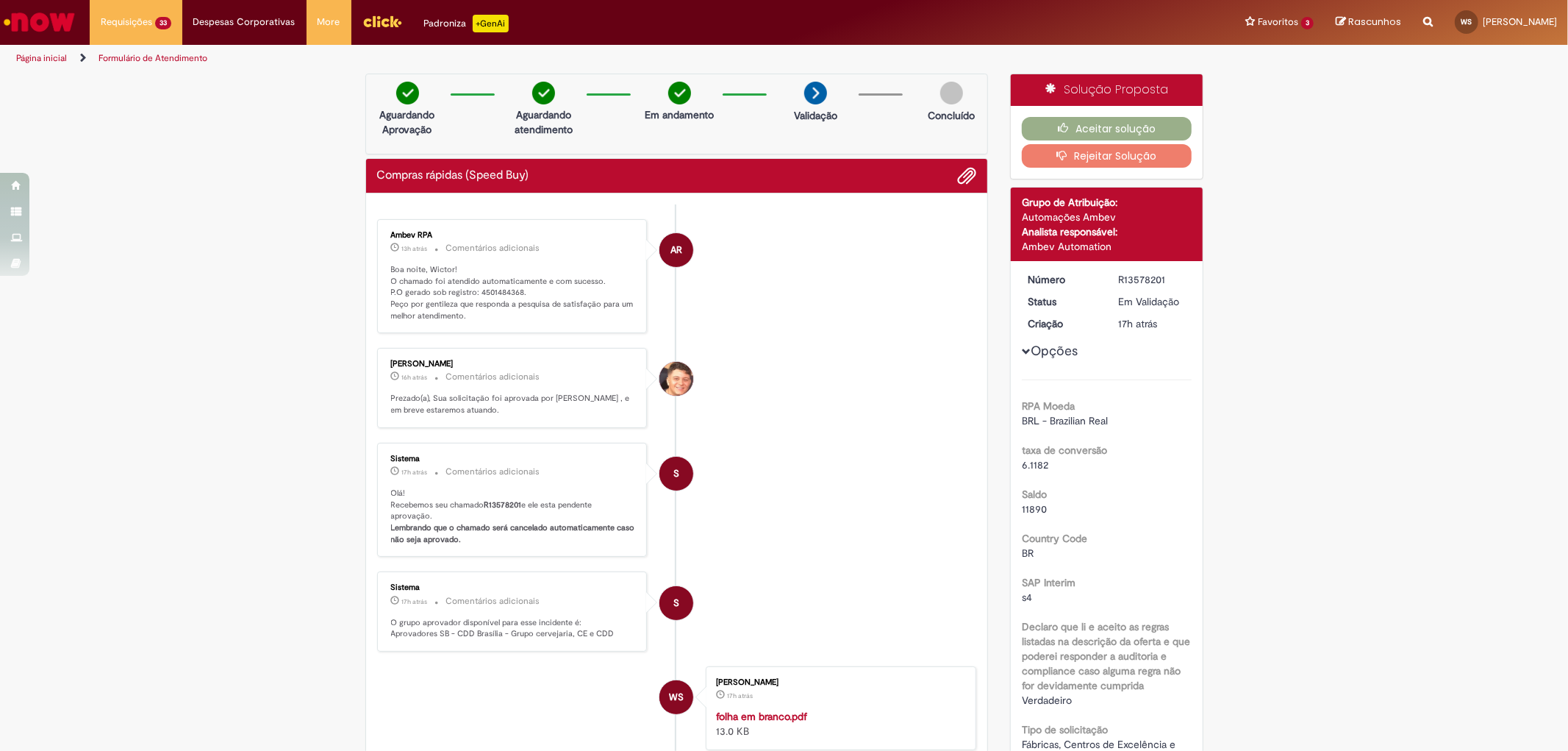
click at [486, 289] on p "Boa noite, Wictor! O chamado foi atendido automaticamente e com sucesso. P.O ge…" at bounding box center [514, 293] width 245 height 58
copy p "4501484368"
click at [1083, 129] on button "Aceitar solução" at bounding box center [1107, 129] width 170 height 23
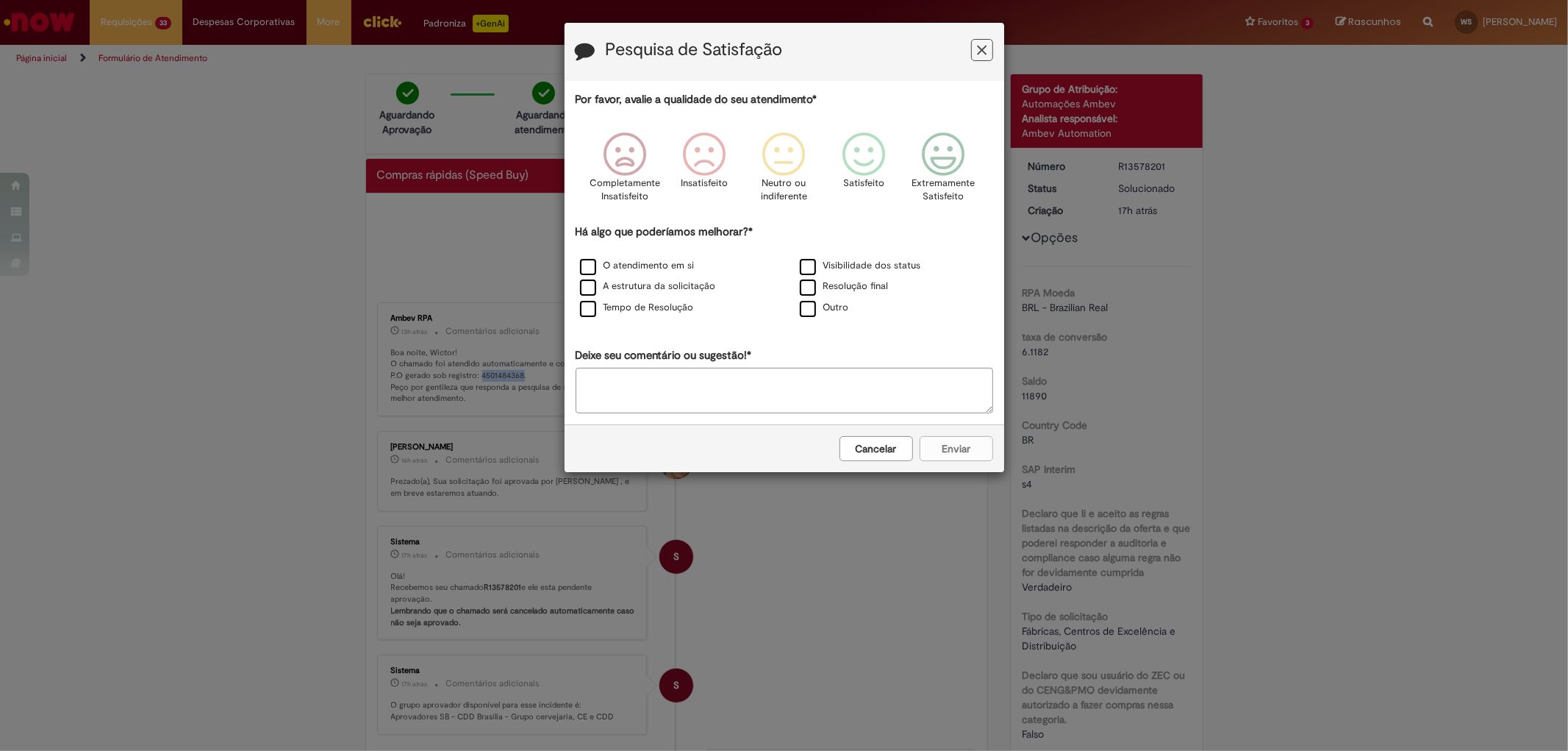
click at [983, 50] on icon "Feedback" at bounding box center [982, 51] width 9 height 16
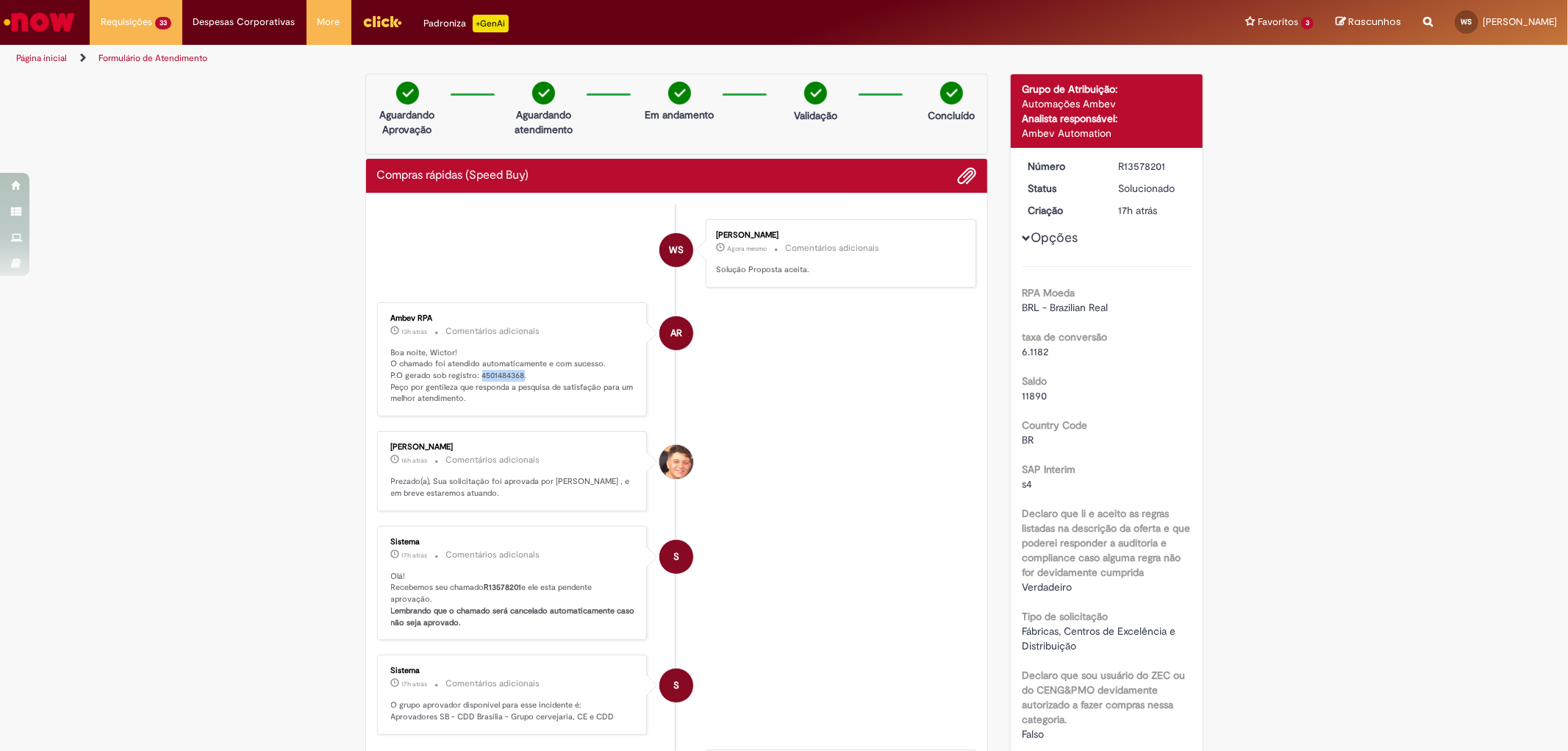
click at [777, 406] on li "AR Ambev RPA 13h atrás 13 horas atrás Comentários adicionais Boa noite, Wictor!…" at bounding box center [677, 359] width 600 height 115
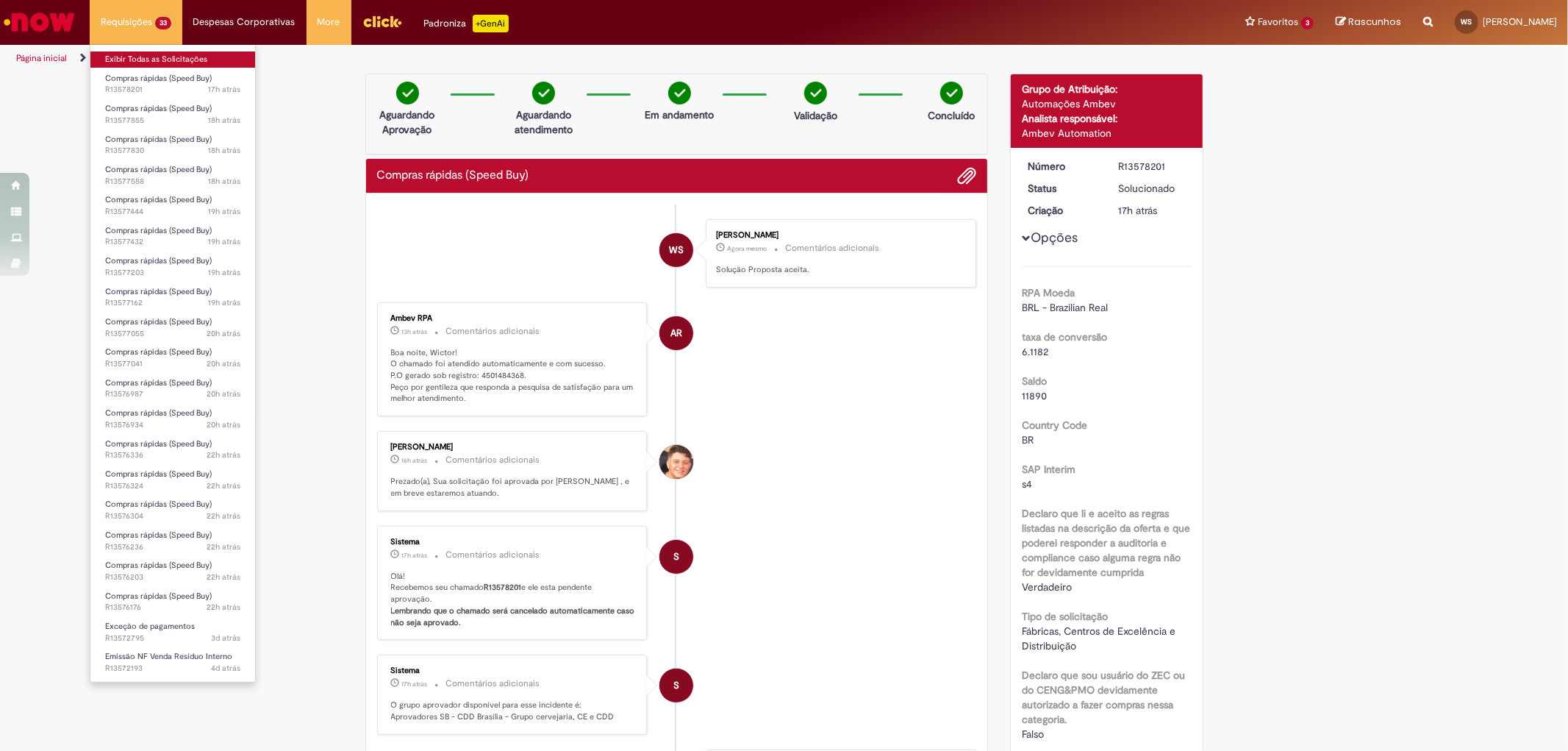
click at [143, 59] on link "Exibir Todas as Solicitações" at bounding box center [172, 59] width 165 height 16
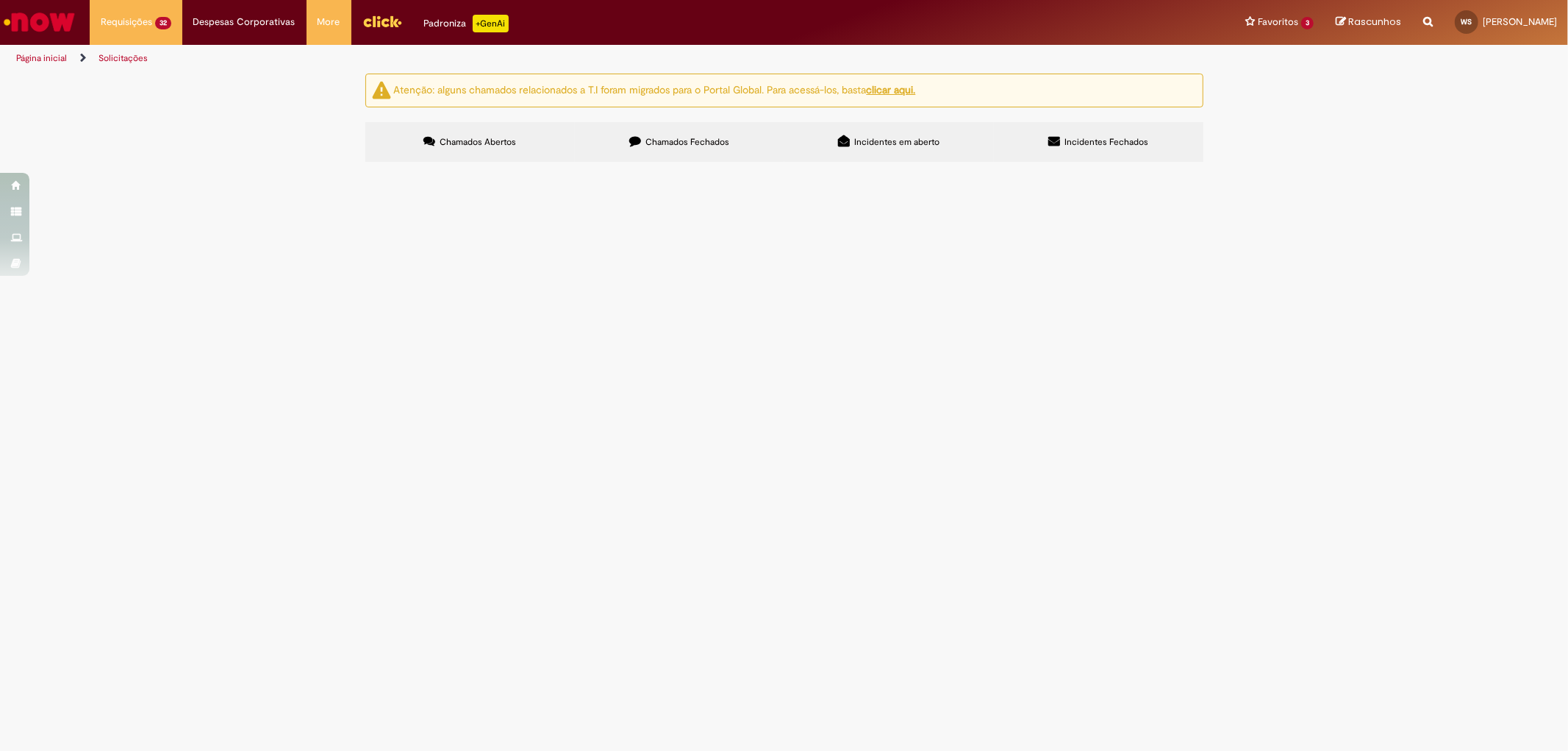
click at [0, 0] on span "Bom dia! Por favor, me ajudem a gerar o pedido de APRENDIZES RENAPSI, do fornec…" at bounding box center [0, 0] width 0 height 0
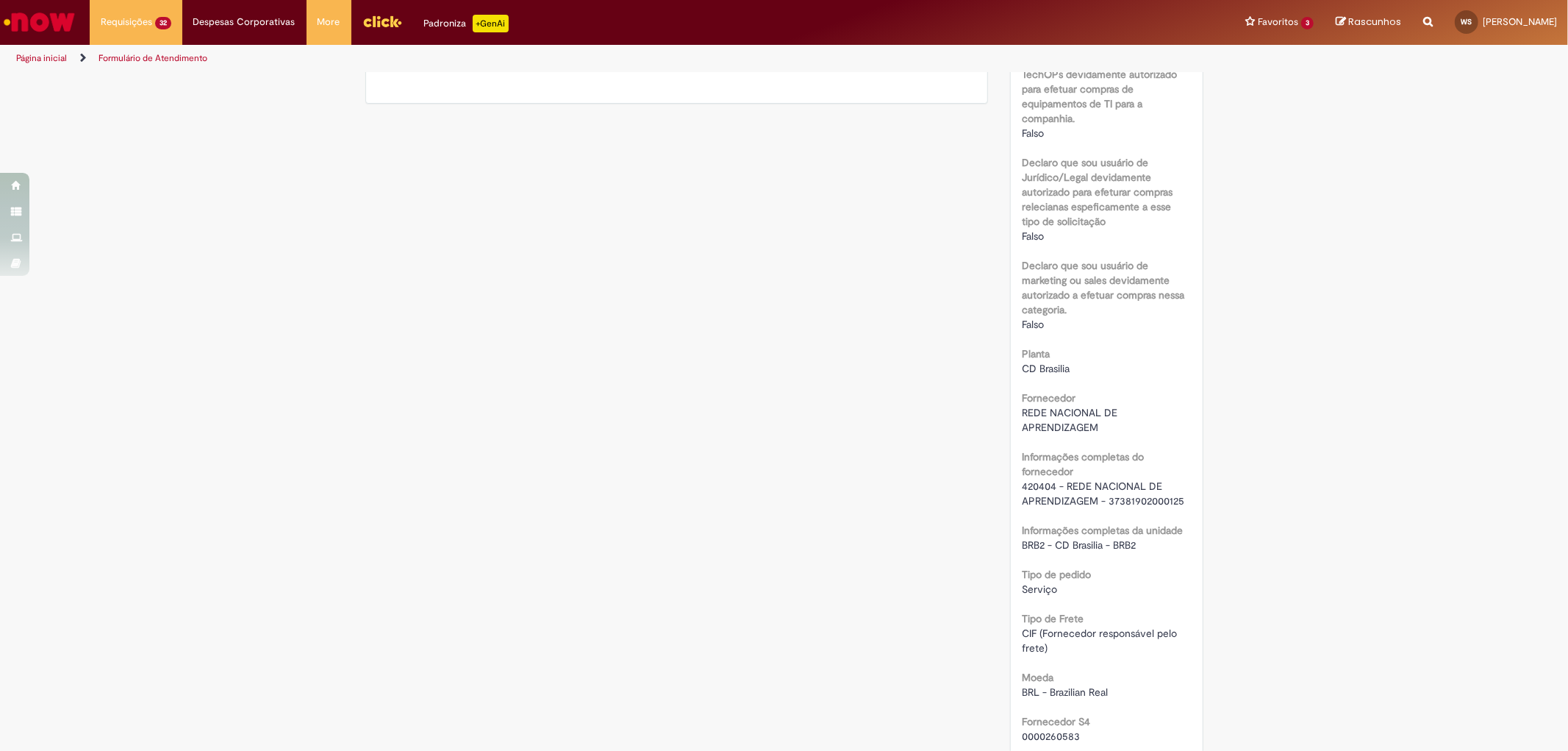
scroll to position [1144, 0]
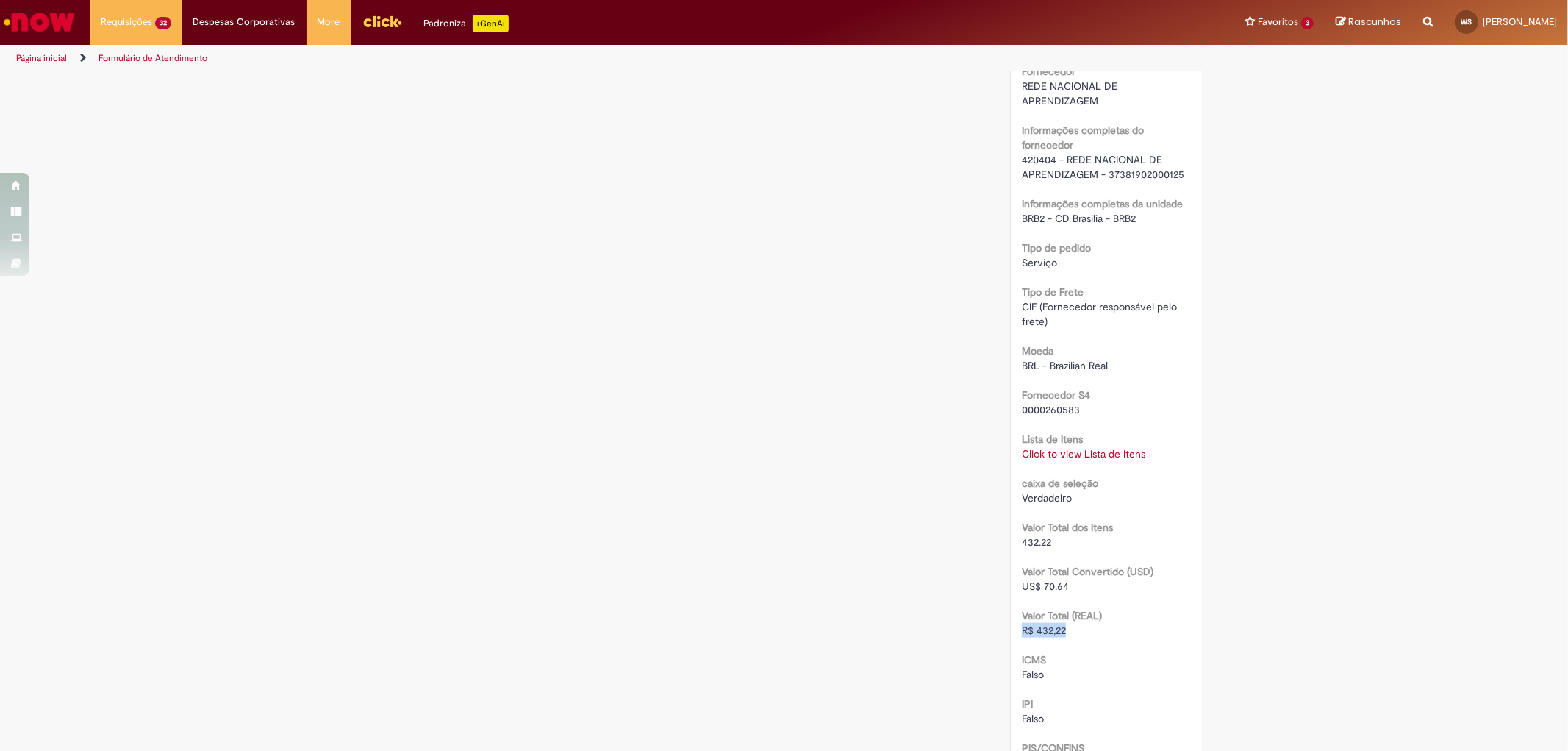
drag, startPoint x: 1070, startPoint y: 628, endPoint x: 1003, endPoint y: 625, distance: 67.1
click at [1011, 627] on div "Número R13577444 Status Em [GEOGRAPHIC_DATA] Criação 19h atrás 19 horas atrás O…" at bounding box center [1107, 131] width 192 height 2027
copy span "R$ 432,22"
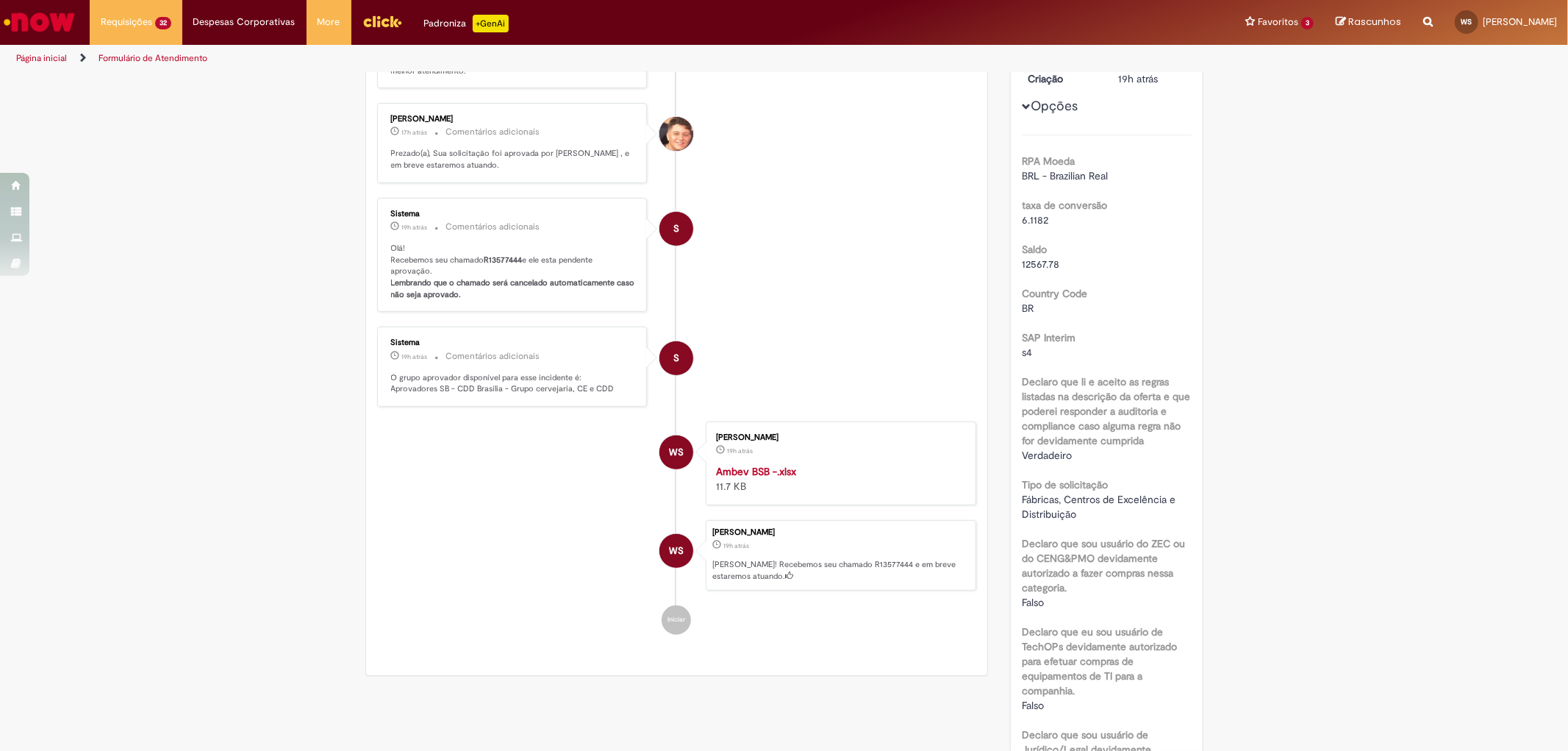
scroll to position [0, 0]
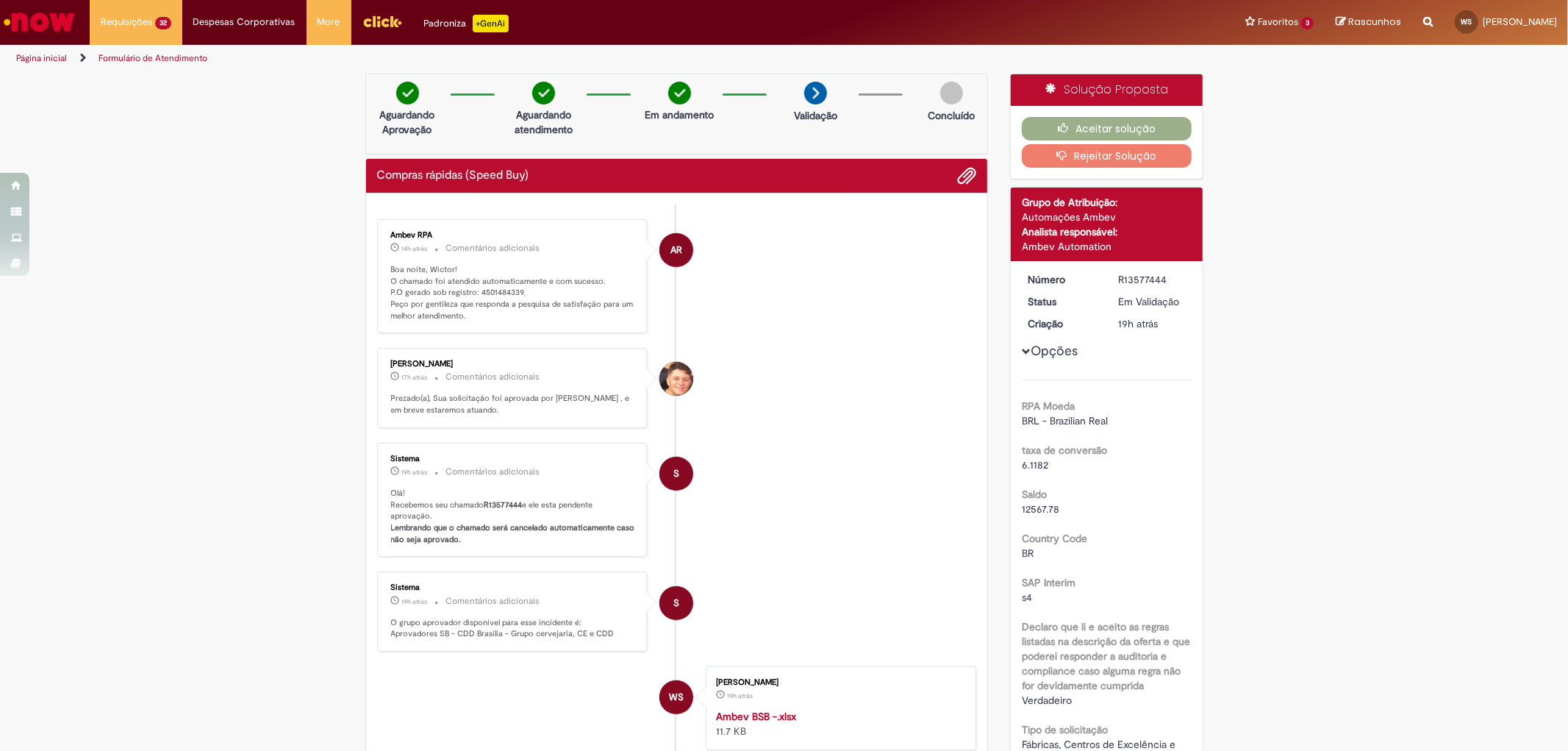
click at [501, 291] on p "Boa noite, Wictor! O chamado foi atendido automaticamente e com sucesso. P.O ge…" at bounding box center [514, 293] width 245 height 58
copy p "4501484339"
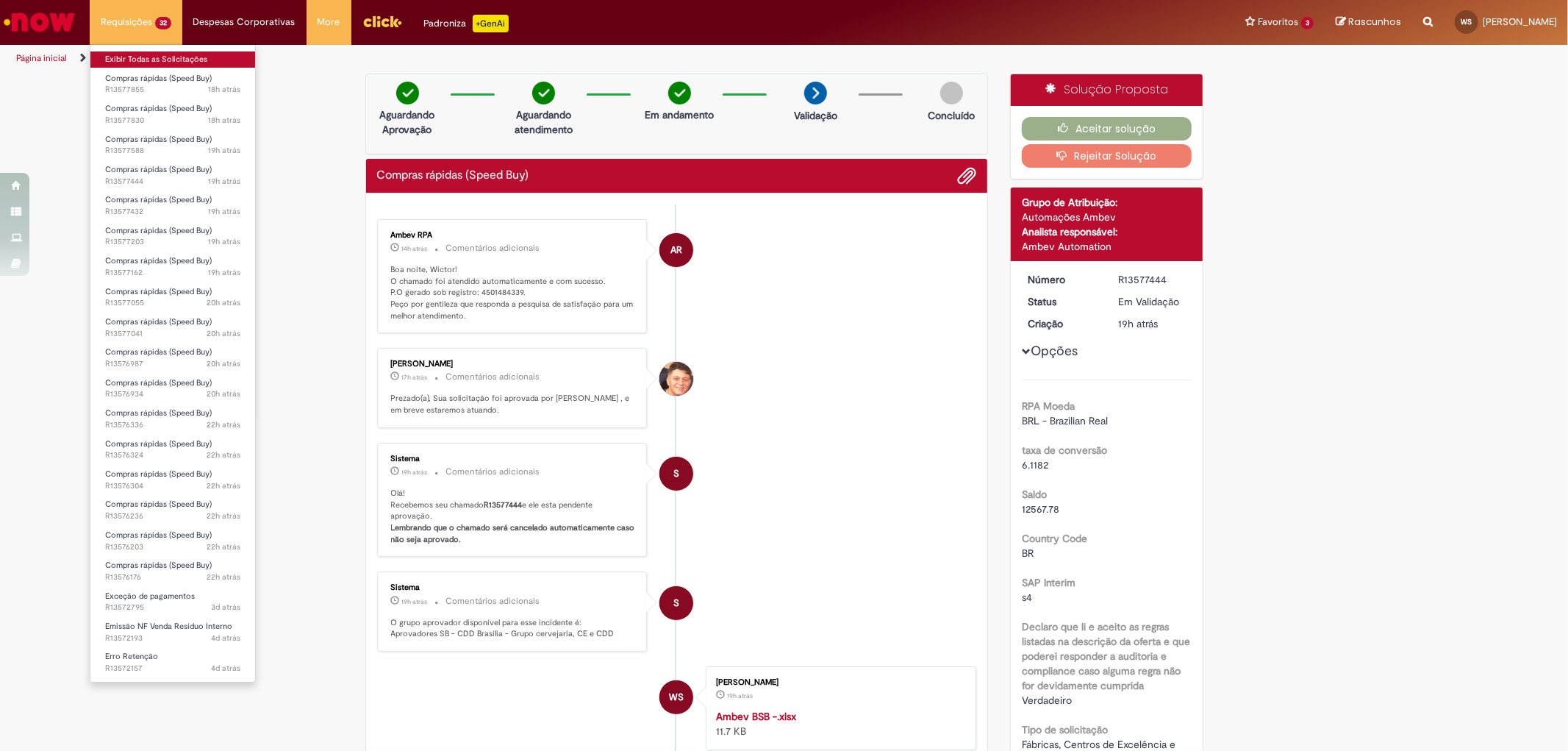
click at [160, 59] on link "Exibir Todas as Solicitações" at bounding box center [172, 59] width 165 height 16
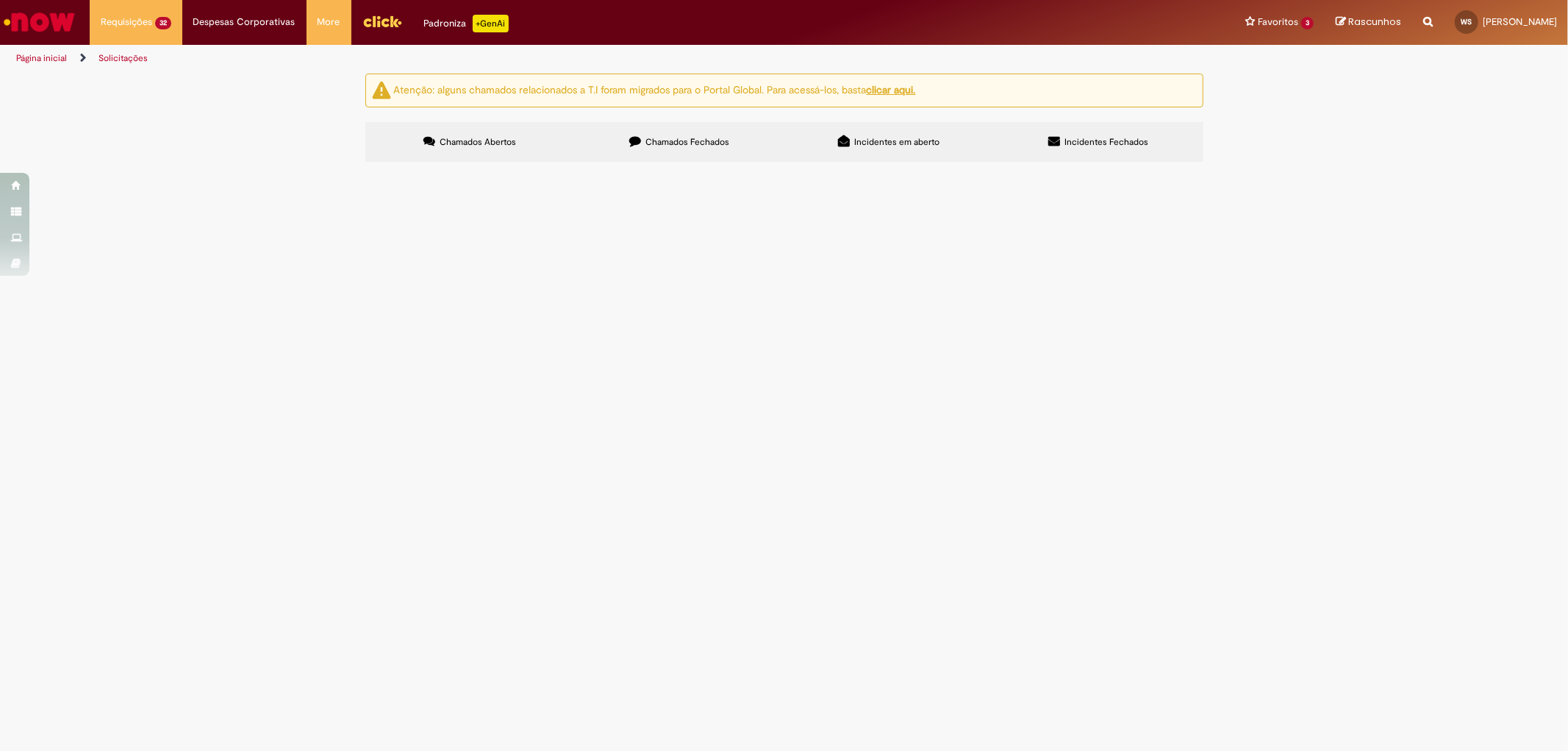
click at [0, 0] on span "Bom dia! Por favor, me ajudem a gerar o pedido de PEÇAS DE MOTOS, do fornecedor…" at bounding box center [0, 0] width 0 height 0
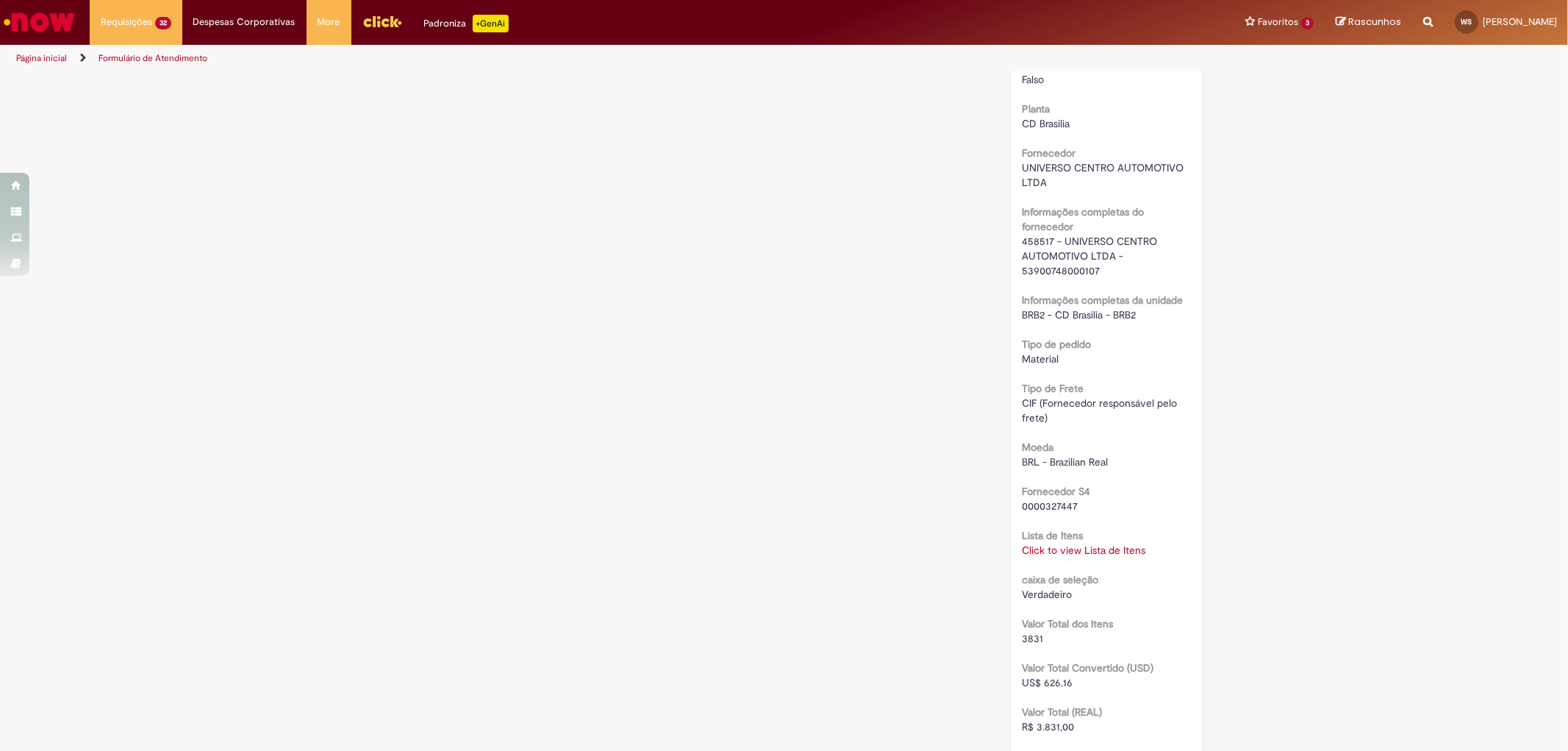
scroll to position [1144, 0]
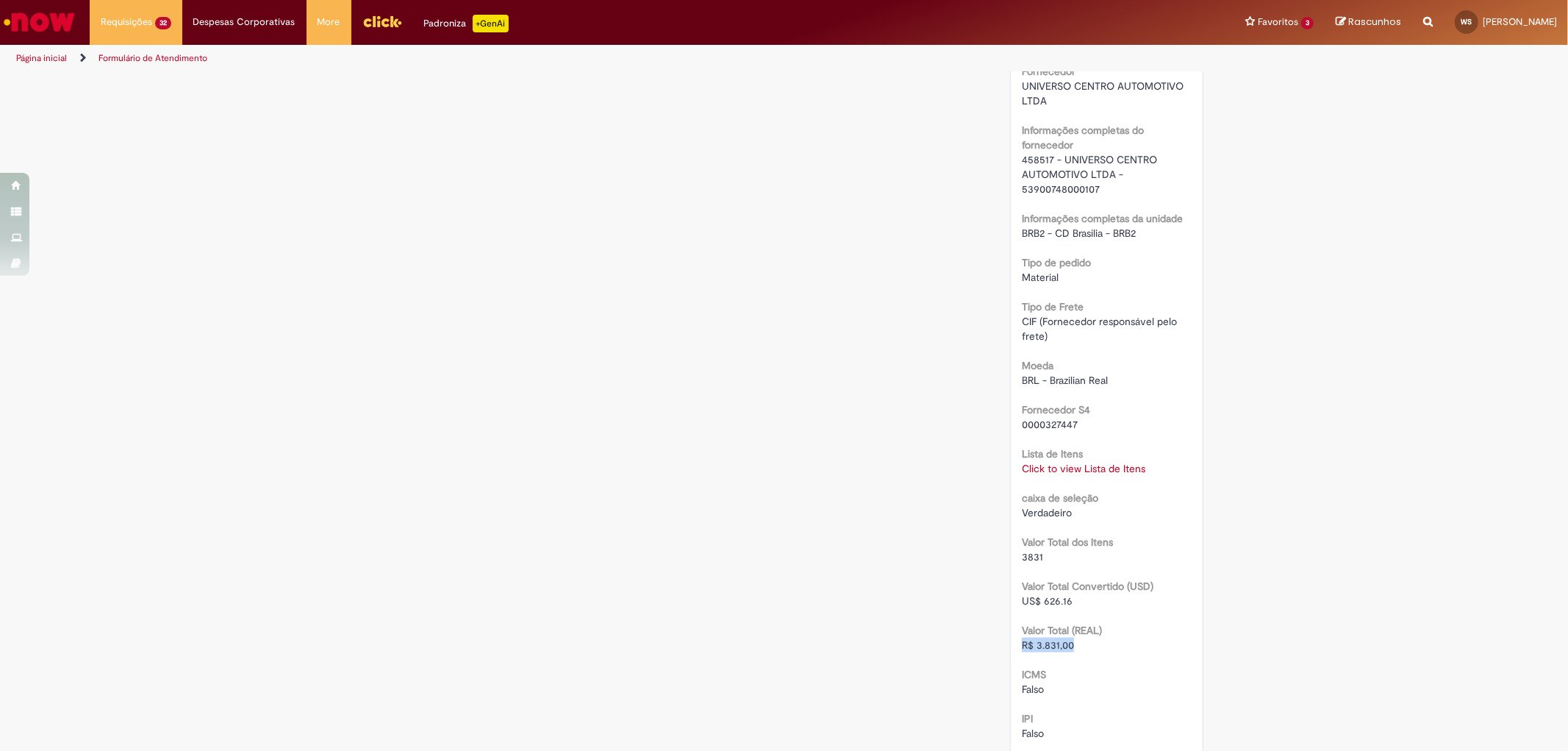
drag, startPoint x: 1086, startPoint y: 645, endPoint x: 1005, endPoint y: 650, distance: 81.2
click at [1011, 650] on div "Número R13577432 Status Em [GEOGRAPHIC_DATA] Criação 19h atrás 19 horas atrás O…" at bounding box center [1107, 138] width 192 height 2041
copy span "R$ 3.831,00"
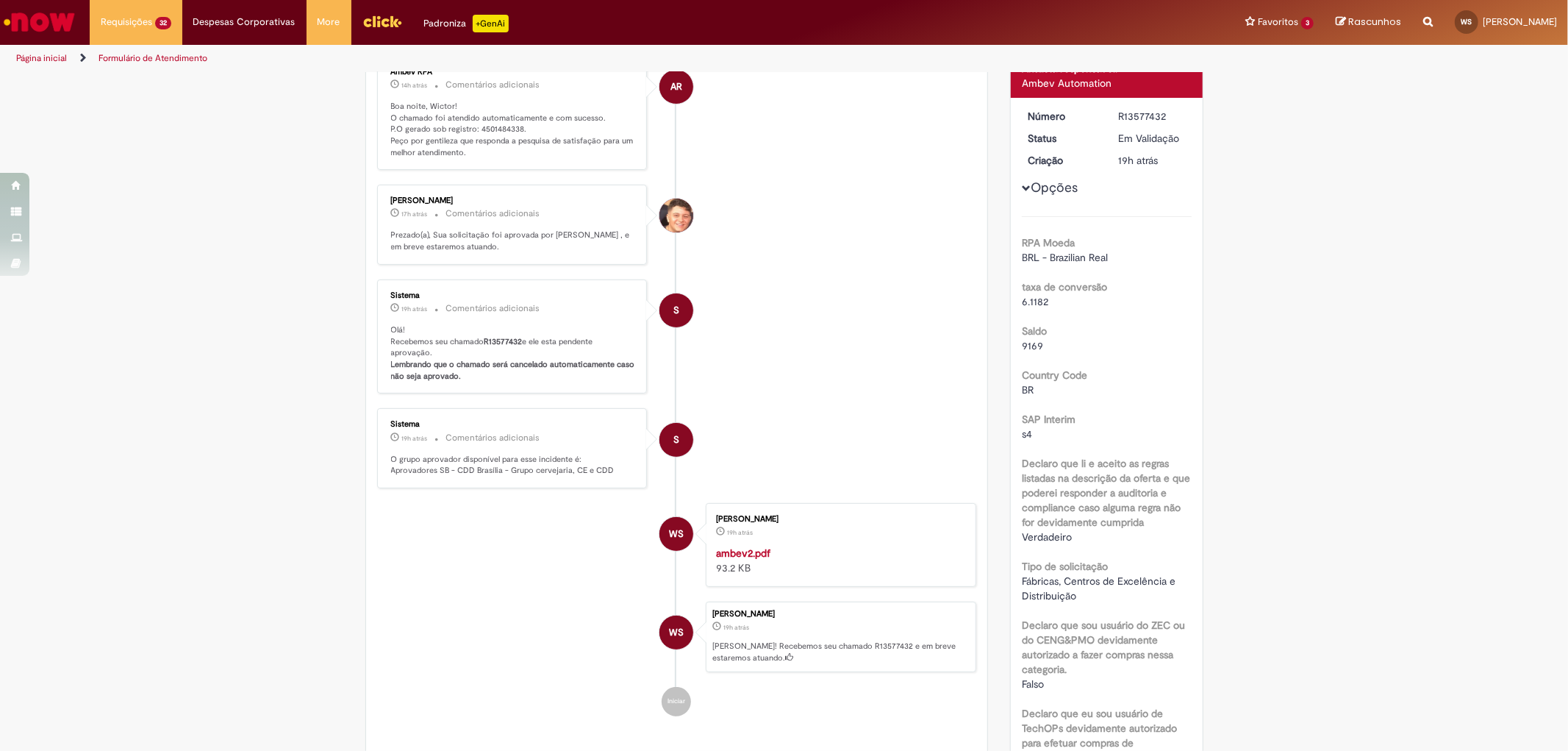
scroll to position [0, 0]
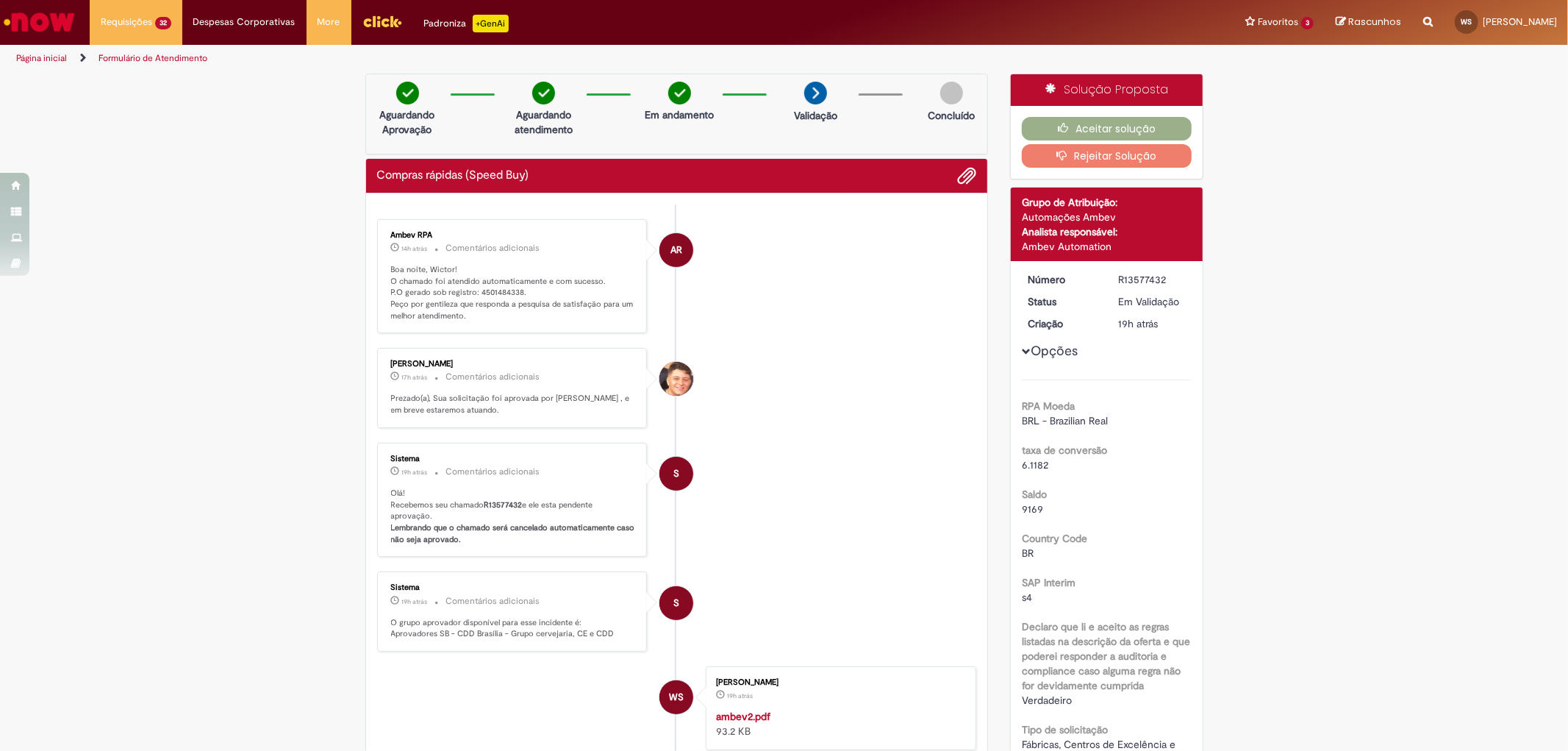
click at [490, 290] on p "Boa noite, Wictor! O chamado foi atendido automaticamente e com sucesso. P.O ge…" at bounding box center [514, 293] width 245 height 58
click at [1071, 126] on button "Aceitar solução" at bounding box center [1107, 129] width 170 height 23
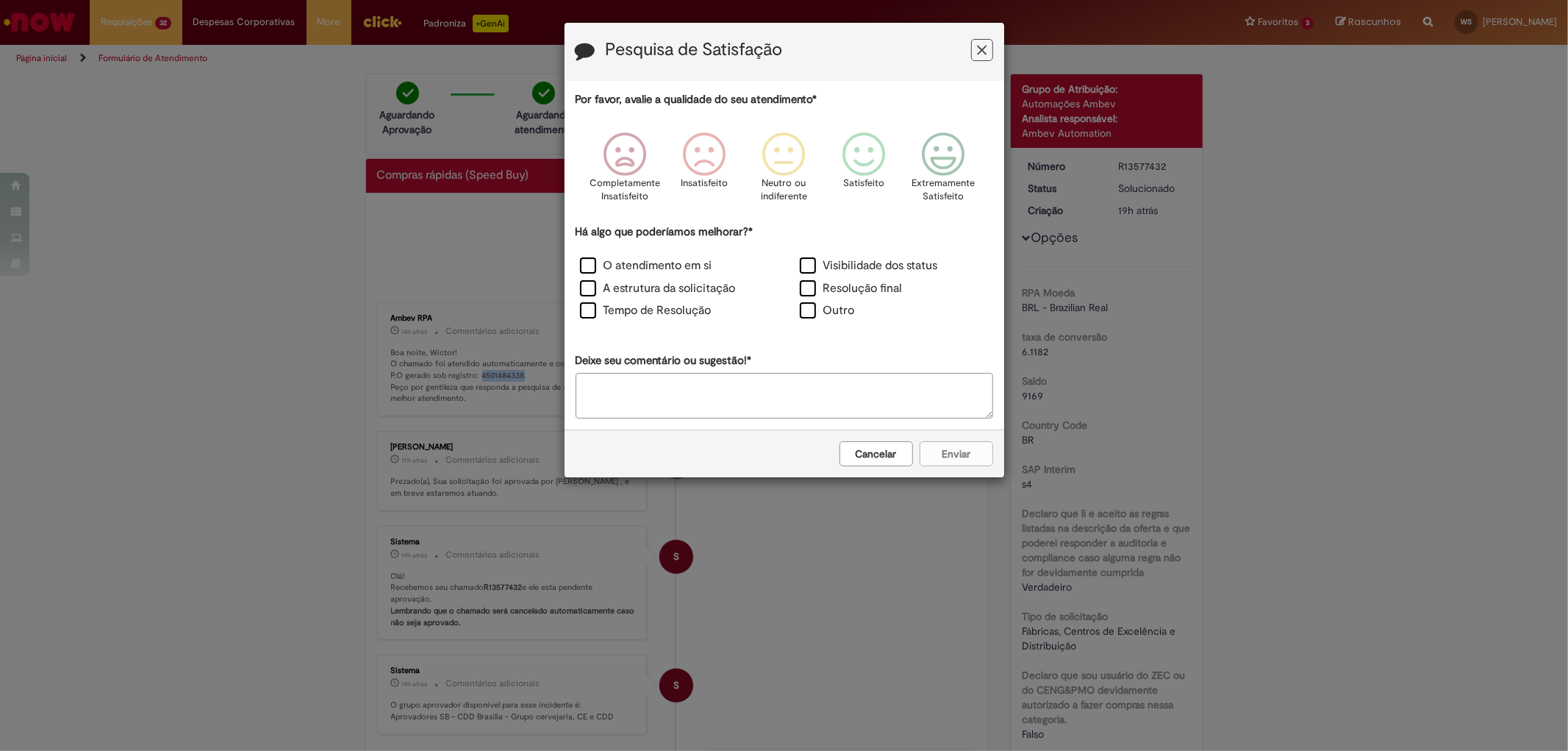
drag, startPoint x: 987, startPoint y: 48, endPoint x: 509, endPoint y: 85, distance: 479.4
click at [986, 48] on button "Feedback" at bounding box center [982, 50] width 22 height 22
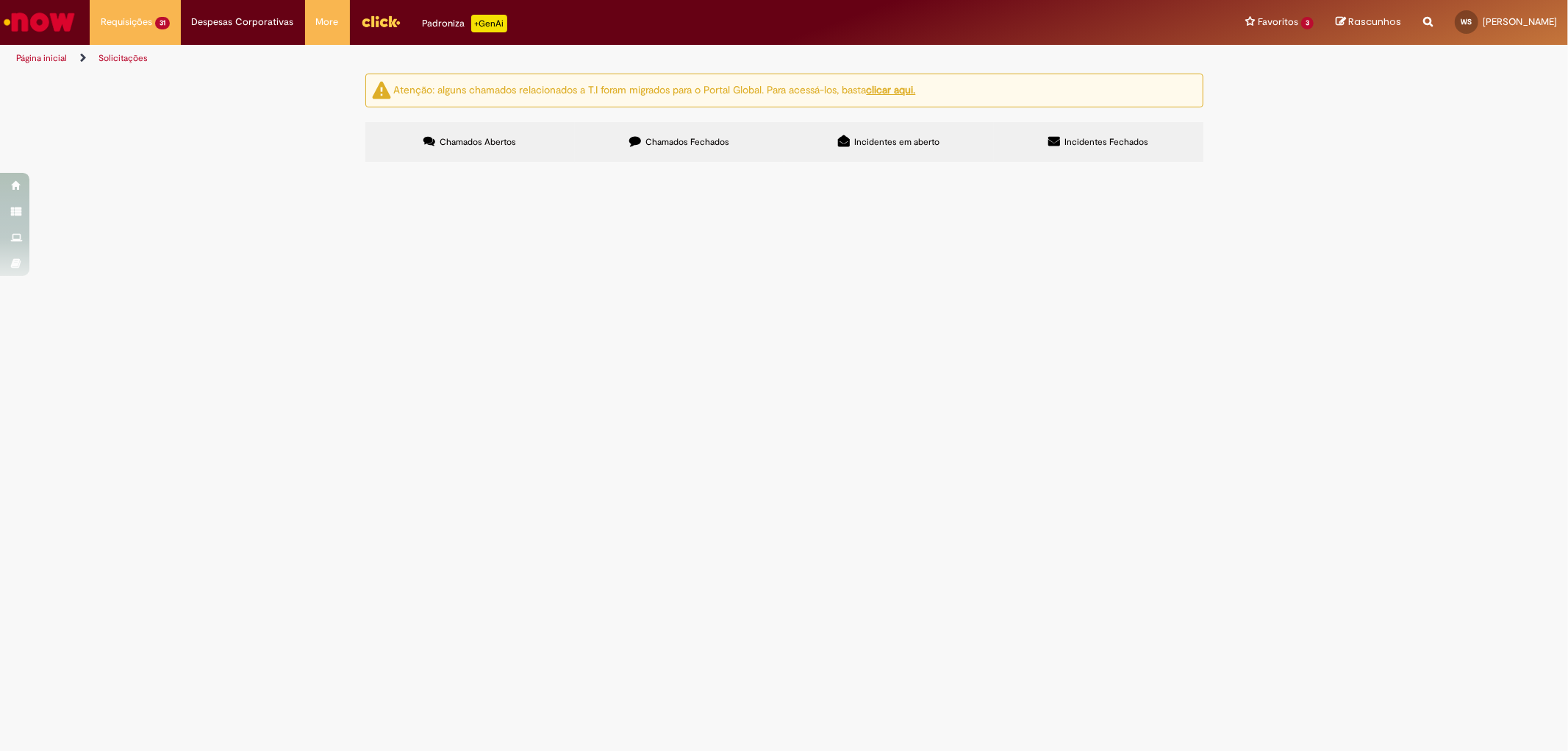
click at [0, 0] on span "Bom dia! Por favor, me ajudem a gerar o pedido de GEBRAS, do fornecedor 391522,…" at bounding box center [0, 0] width 0 height 0
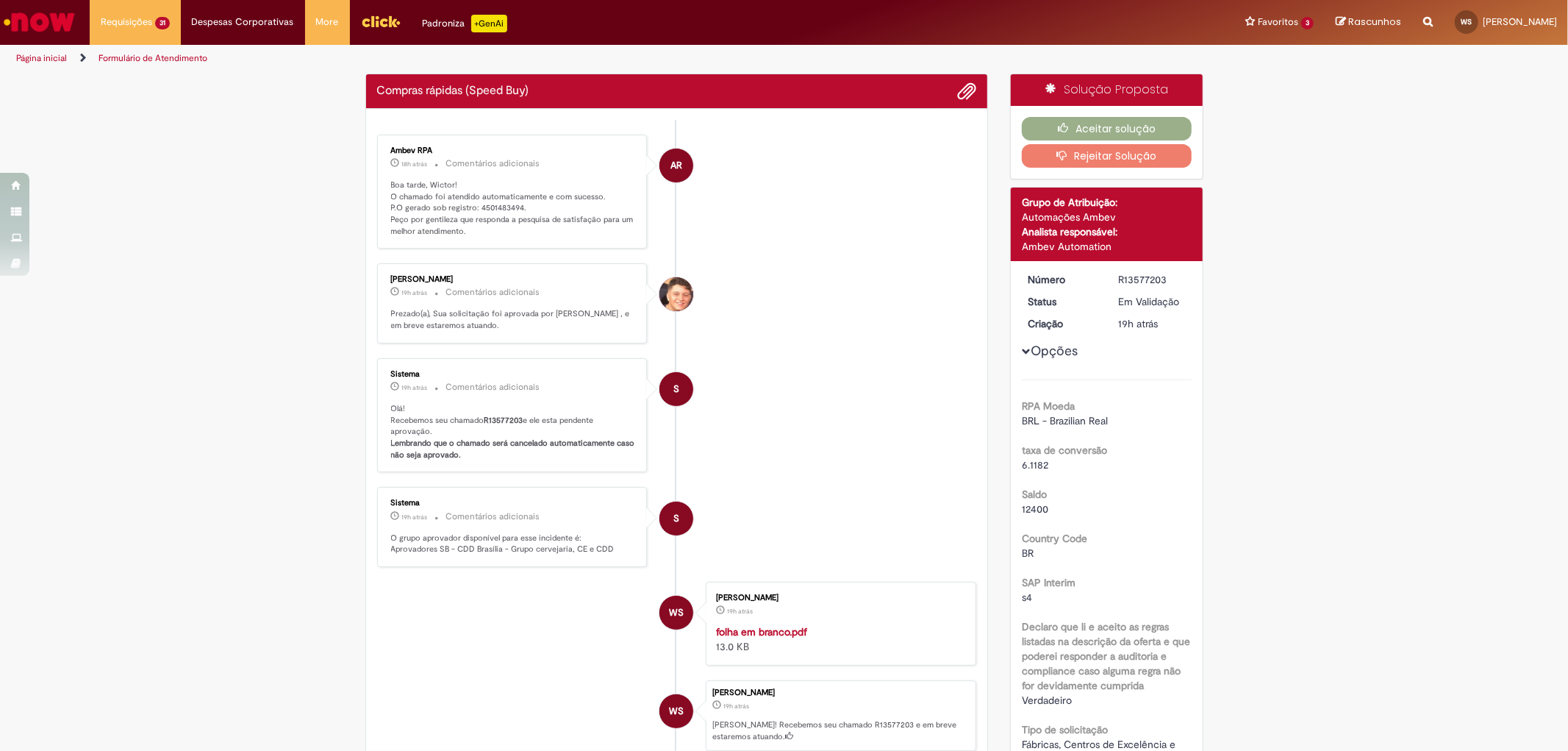
click at [500, 206] on p "Boa tarde, Wictor! O chamado foi atendido automaticamente e com sucesso. P.O ge…" at bounding box center [514, 208] width 245 height 58
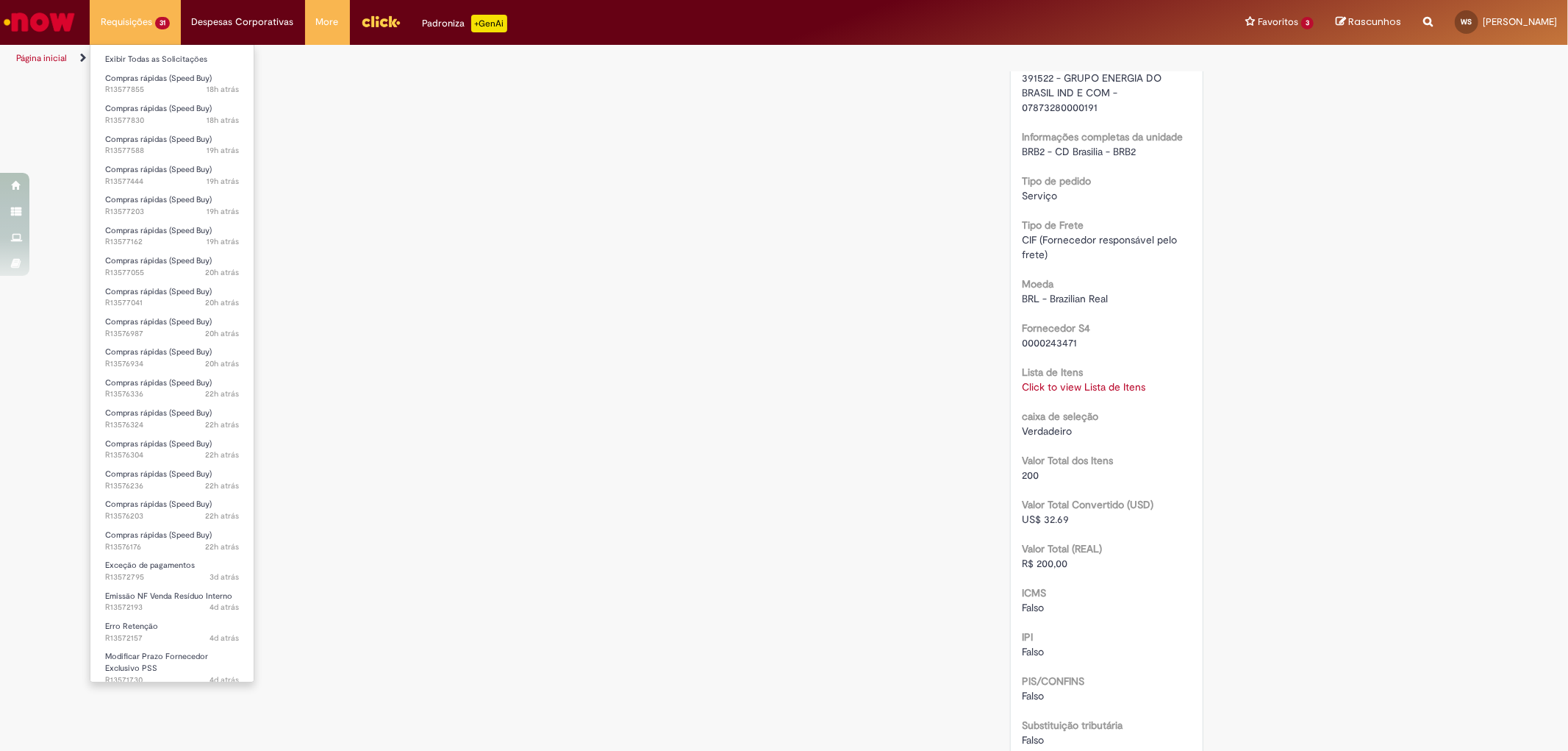
scroll to position [980, 0]
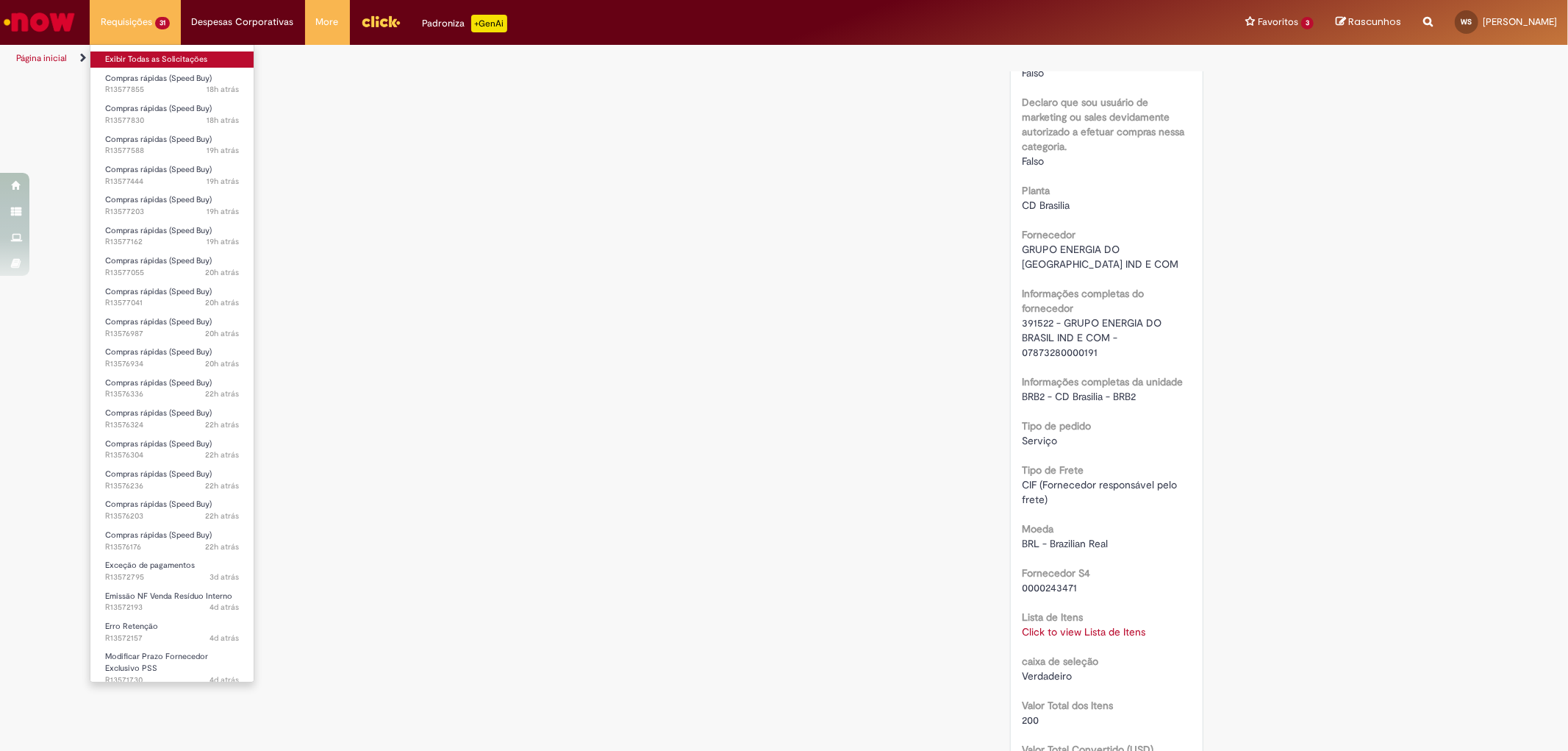
click at [144, 62] on link "Exibir Todas as Solicitações" at bounding box center [172, 59] width 163 height 16
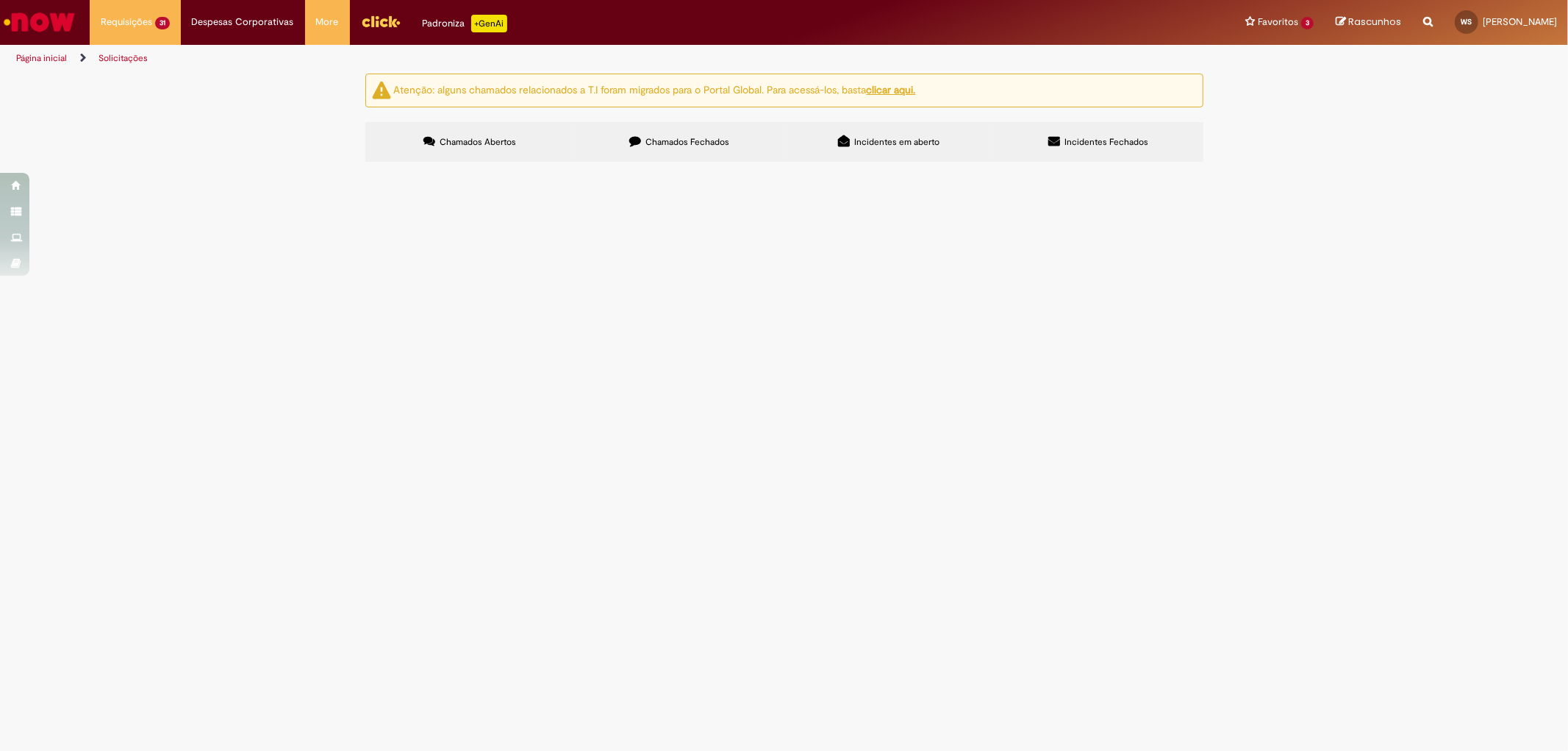
scroll to position [163, 0]
click at [0, 0] on span "Bom dia! Por favor, me ajudem a gerar o pedido de TREINAMENTO APRENDIZES, do fo…" at bounding box center [0, 0] width 0 height 0
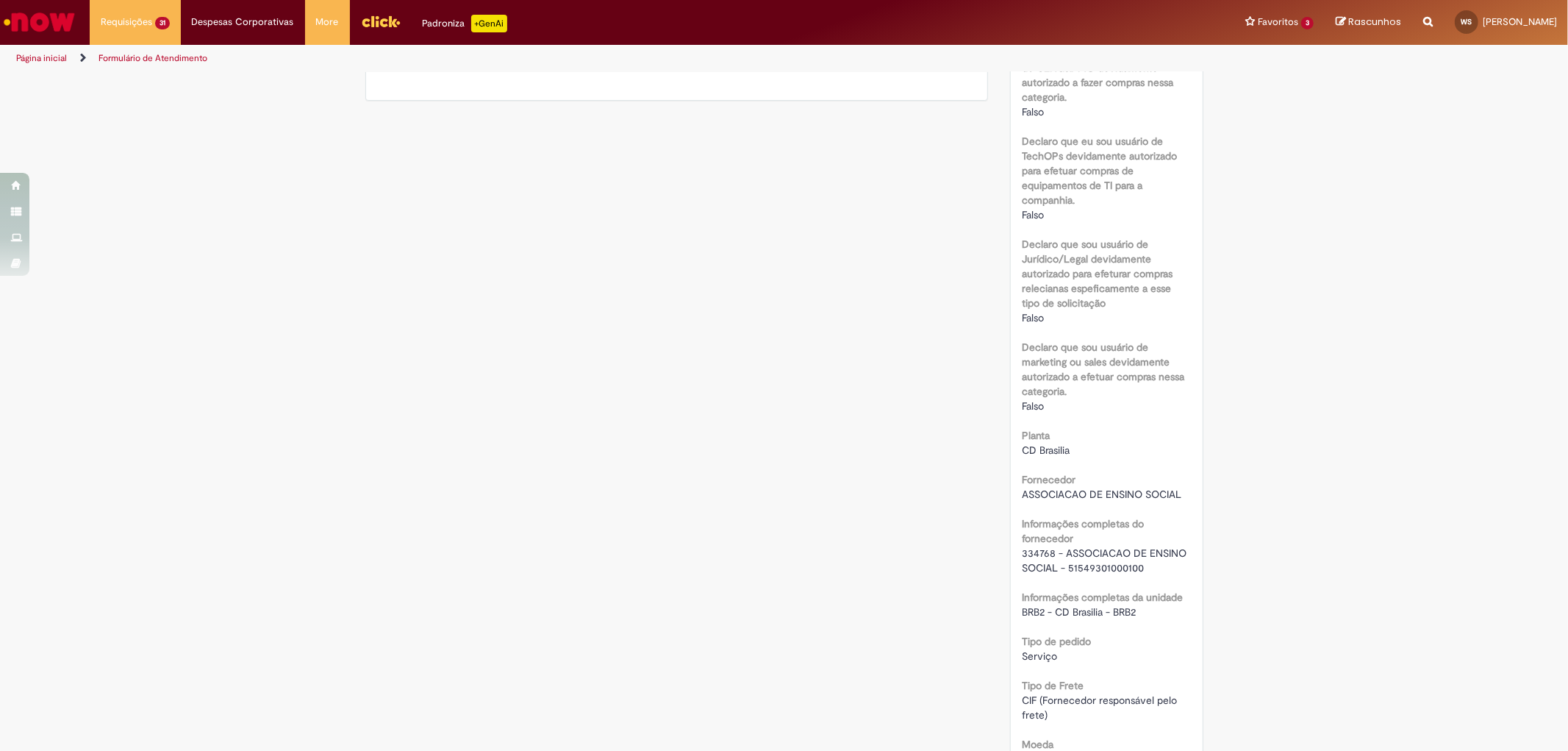
scroll to position [1228, 0]
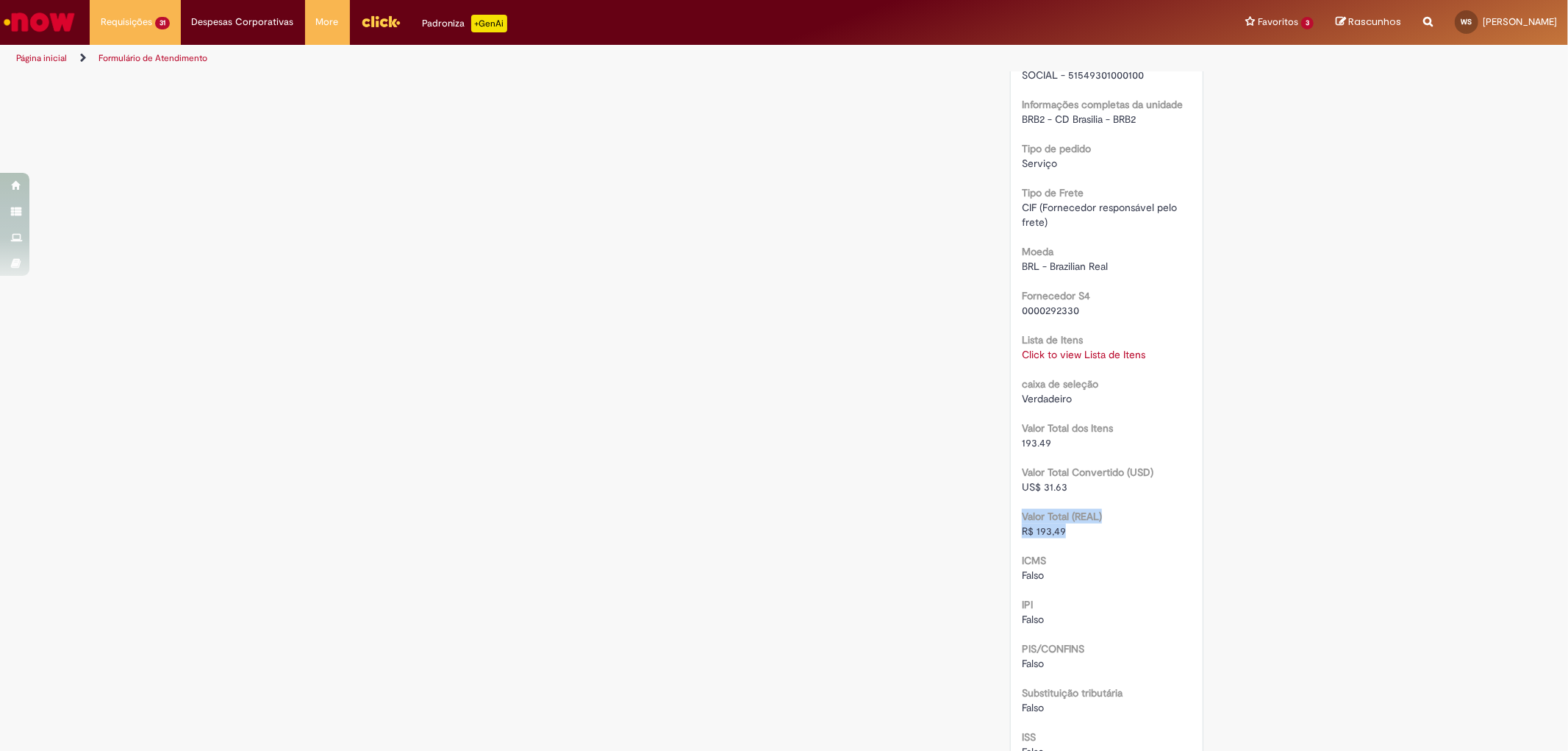
drag, startPoint x: 1063, startPoint y: 532, endPoint x: 1007, endPoint y: 521, distance: 57.1
click at [1011, 521] on div "Número R13576336 Status Em [GEOGRAPHIC_DATA] Criação 22h atrás 22 horas atrás O…" at bounding box center [1107, 47] width 192 height 2027
click at [1045, 529] on span "R$ 193,49" at bounding box center [1044, 531] width 44 height 13
drag, startPoint x: 1061, startPoint y: 532, endPoint x: 1016, endPoint y: 531, distance: 45.0
click at [1022, 531] on div "R$ 193,49" at bounding box center [1107, 531] width 170 height 15
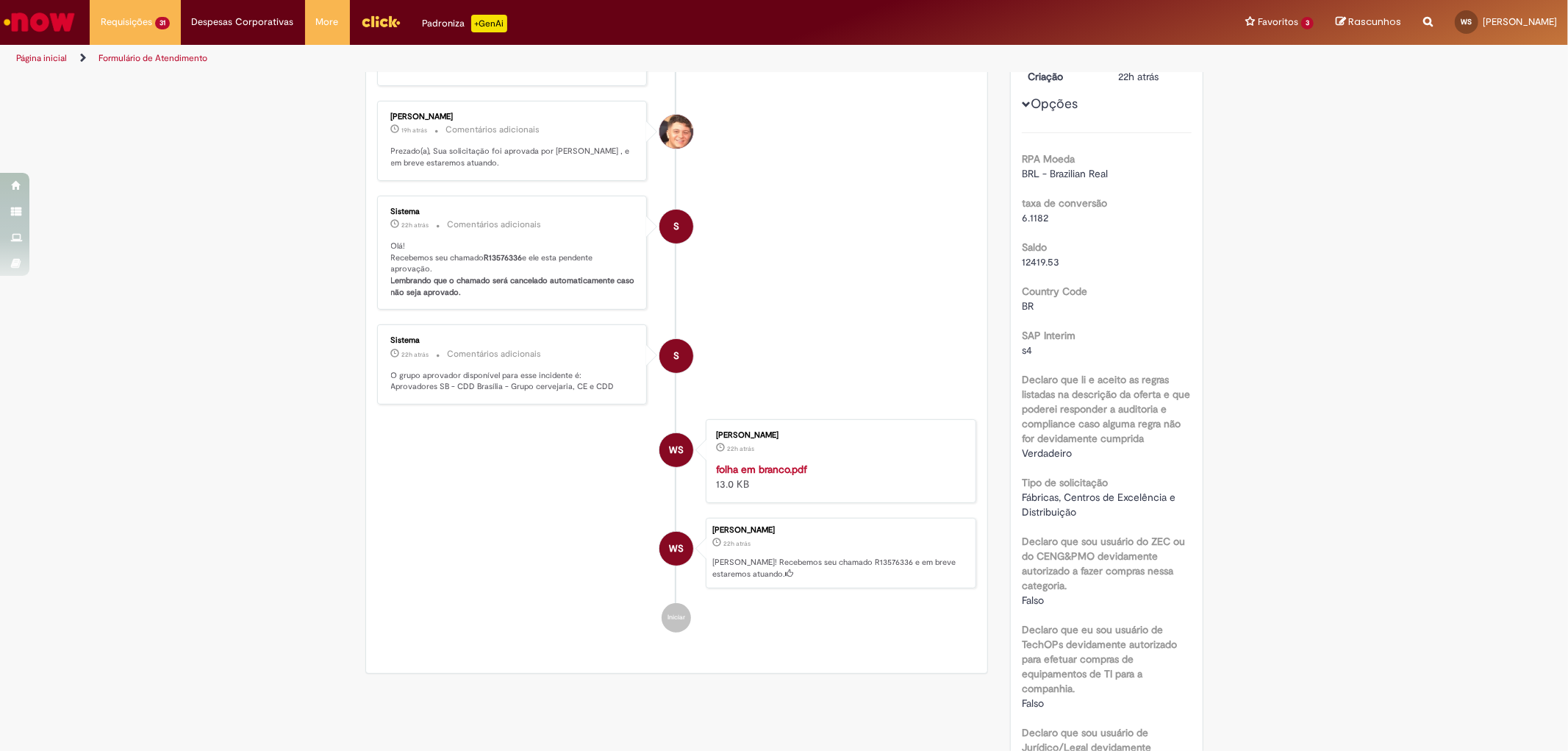
scroll to position [0, 0]
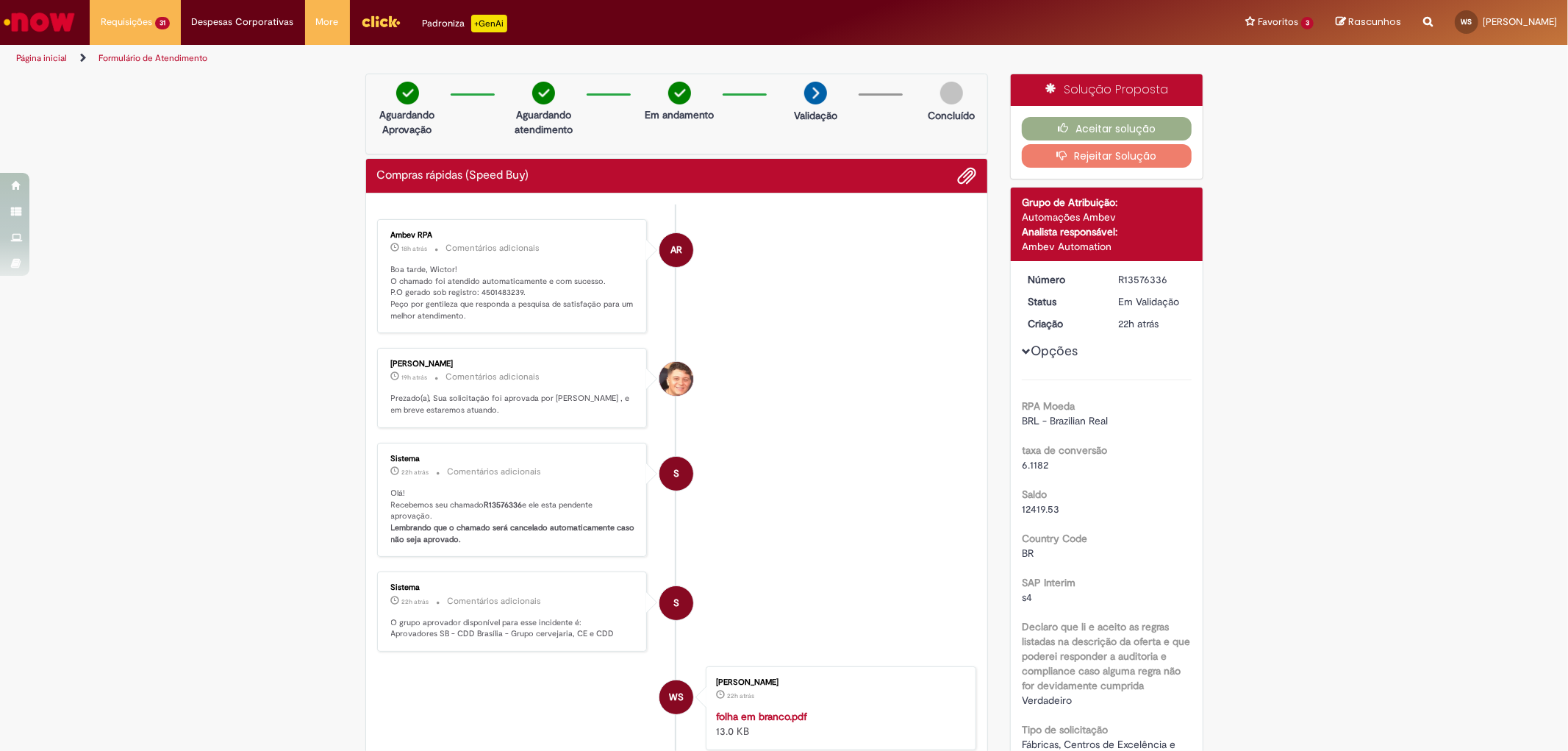
click at [490, 290] on p "Boa tarde, Wictor! O chamado foi atendido automaticamente e com sucesso. P.O ge…" at bounding box center [514, 293] width 245 height 58
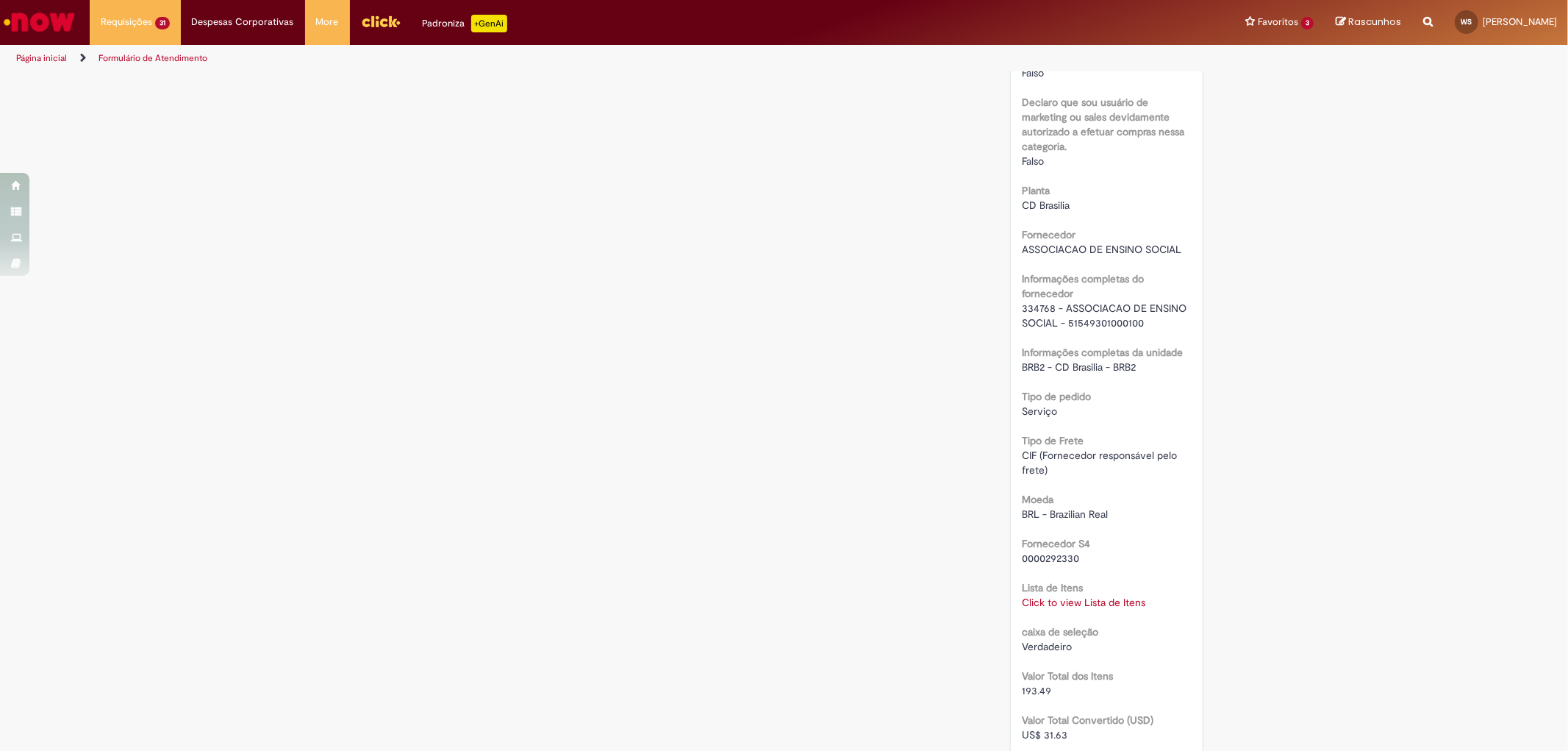
scroll to position [1388, 0]
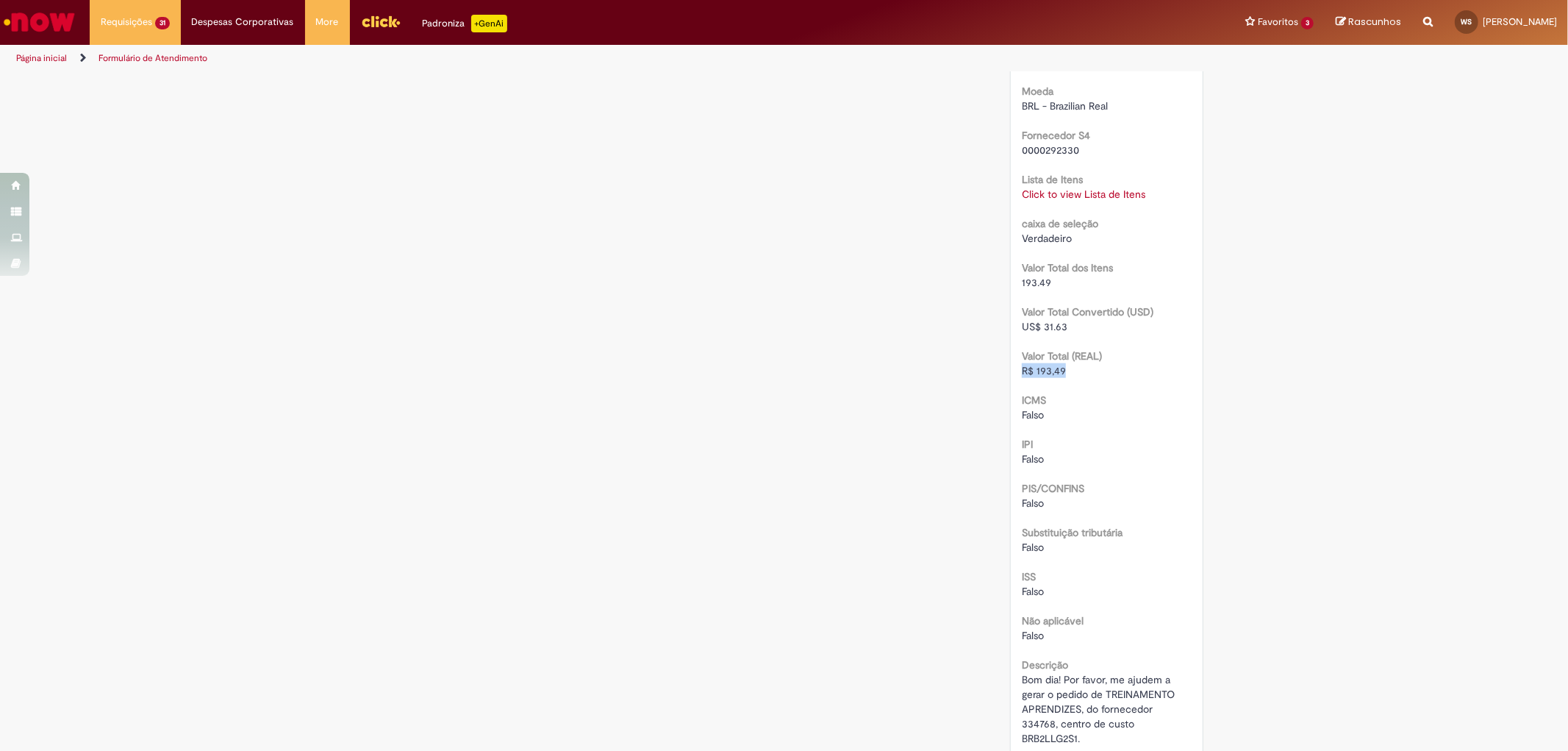
drag, startPoint x: 1068, startPoint y: 366, endPoint x: 1008, endPoint y: 363, distance: 60.1
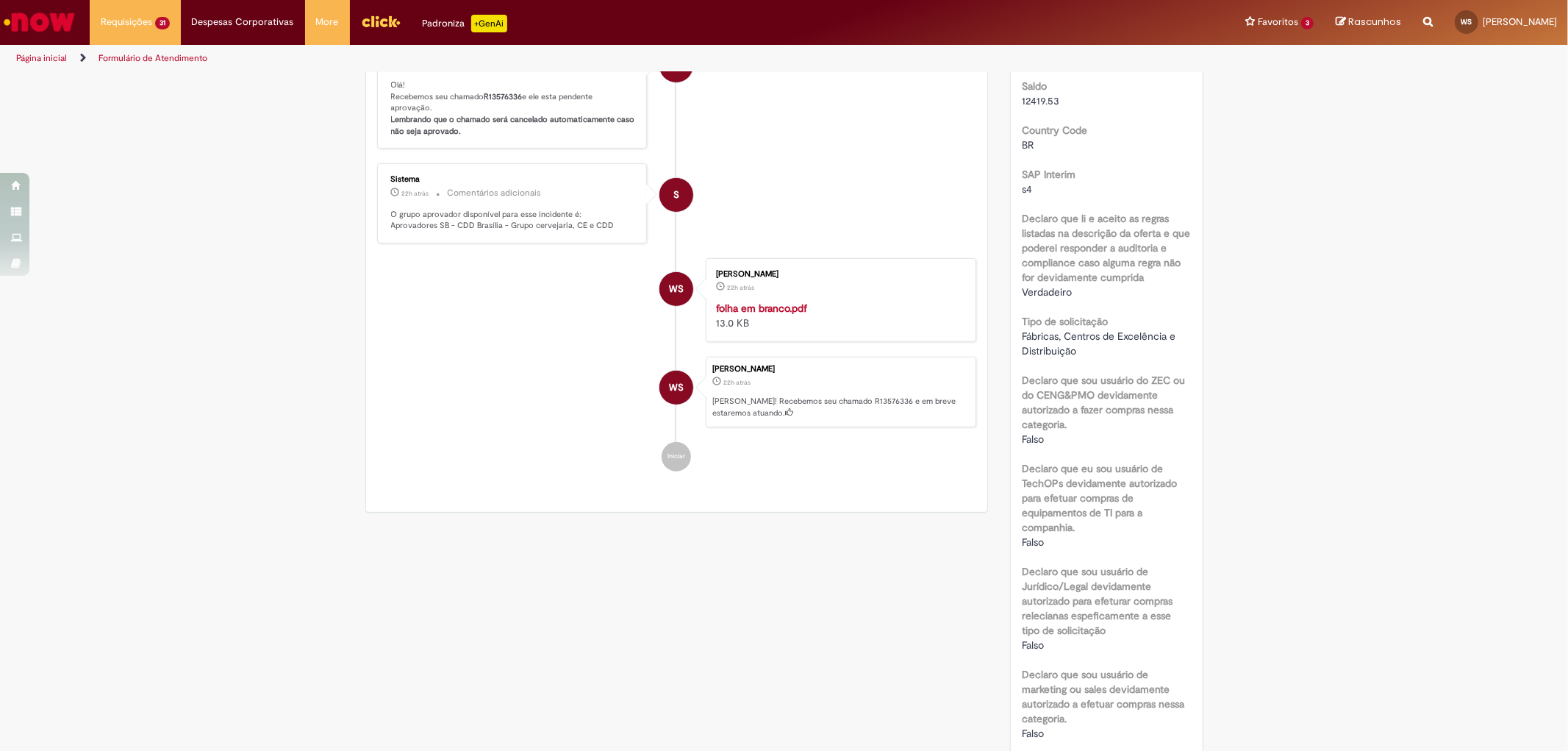
scroll to position [0, 0]
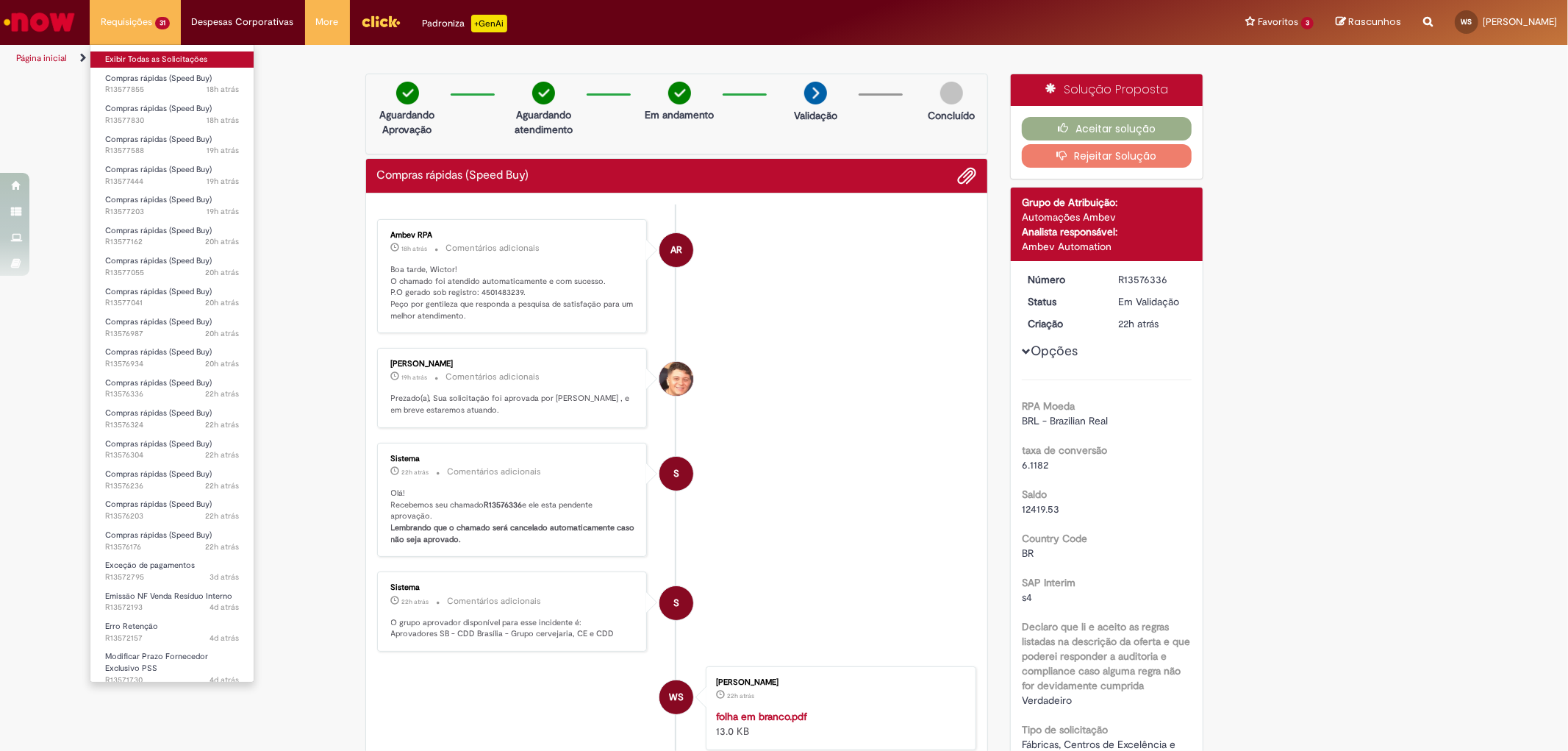
click at [145, 55] on link "Exibir Todas as Solicitações" at bounding box center [172, 59] width 163 height 16
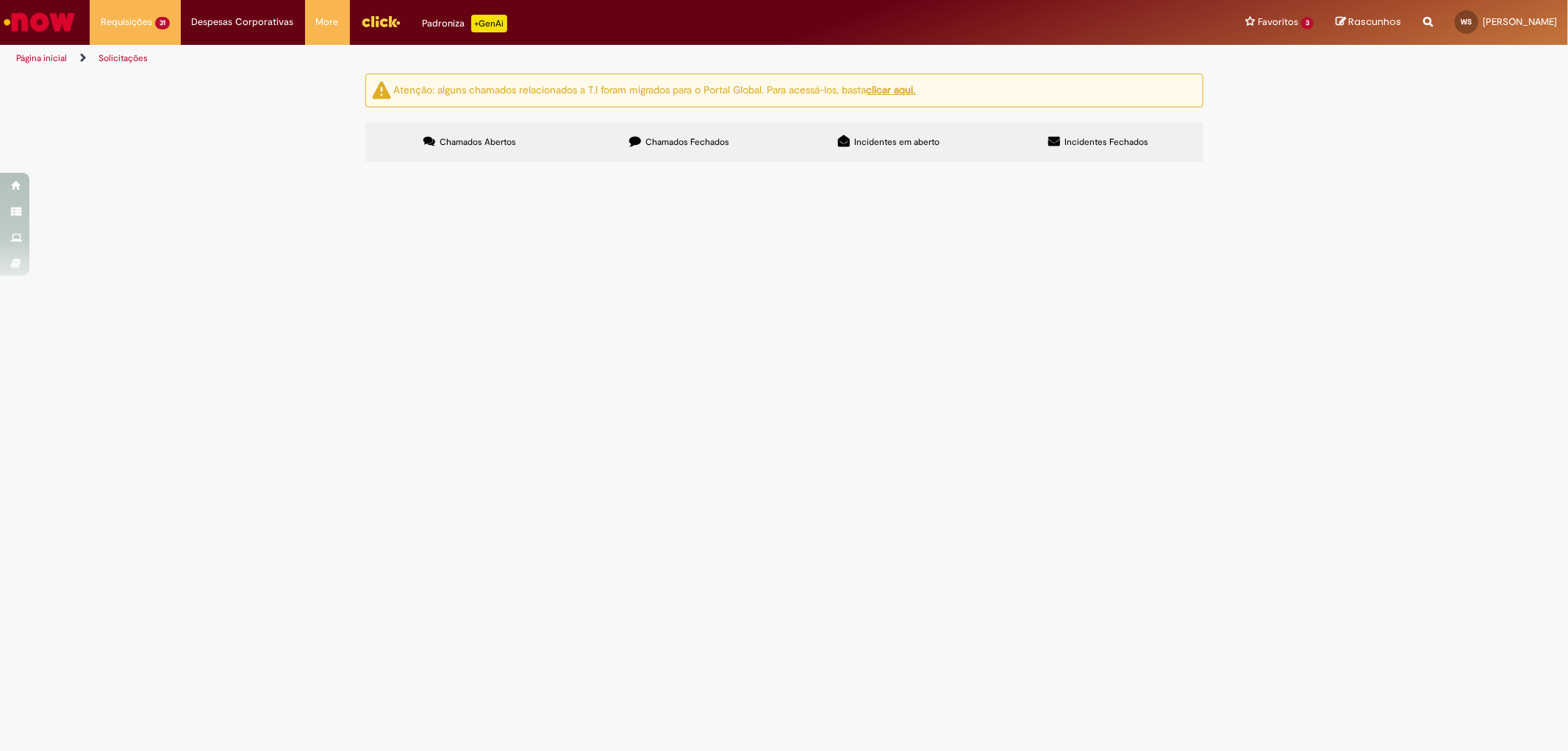
click at [306, 166] on div "Atenção: alguns chamados relacionados a T.I foram migrados para o Portal Global…" at bounding box center [784, 119] width 1568 height 93
click at [0, 0] on link "2" at bounding box center [0, 0] width 0 height 0
click at [0, 0] on span "Boa tarde! Estou com esse pagamento para realocação na nossa conta de OBZ. Pode…" at bounding box center [0, 0] width 0 height 0
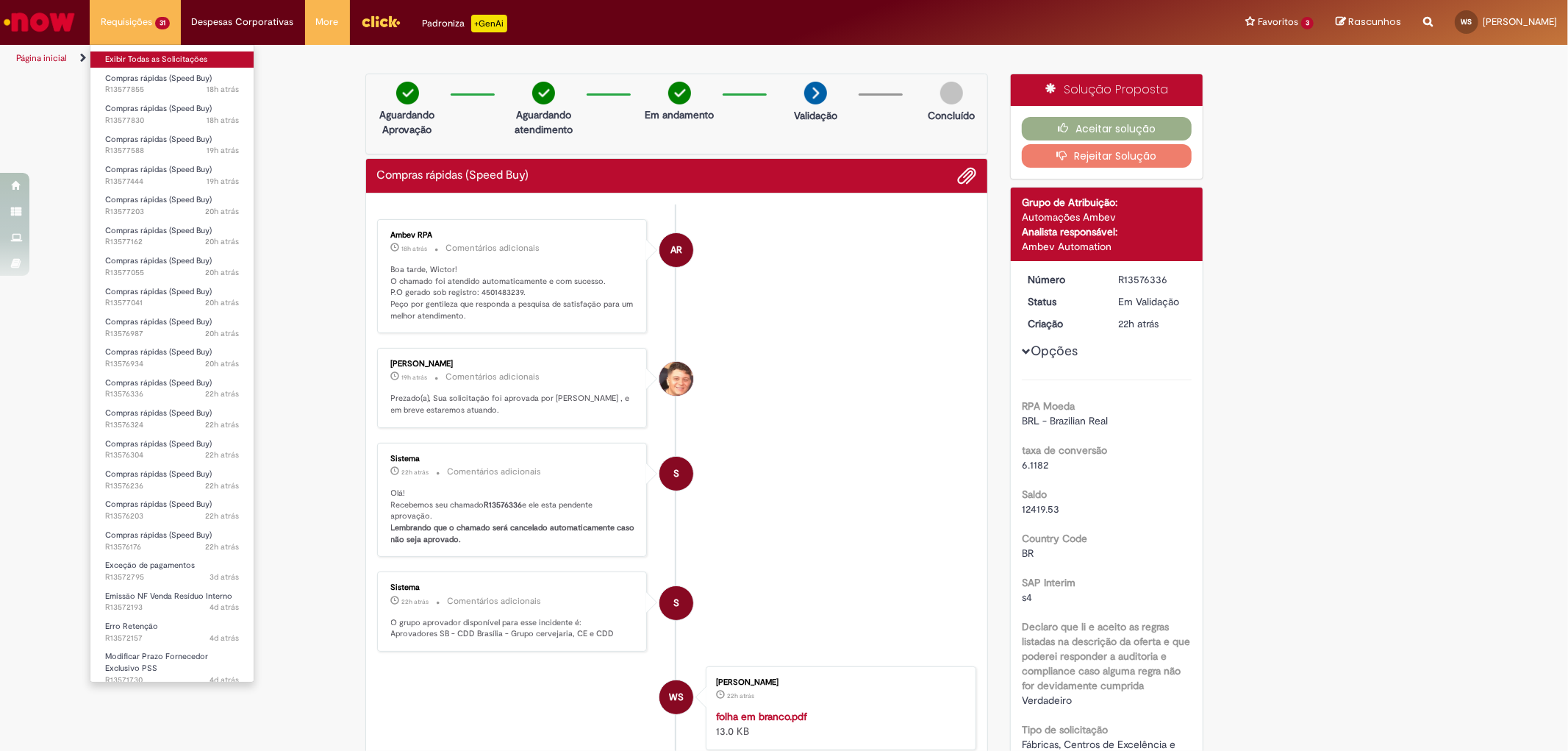
click at [165, 59] on link "Exibir Todas as Solicitações" at bounding box center [172, 59] width 163 height 16
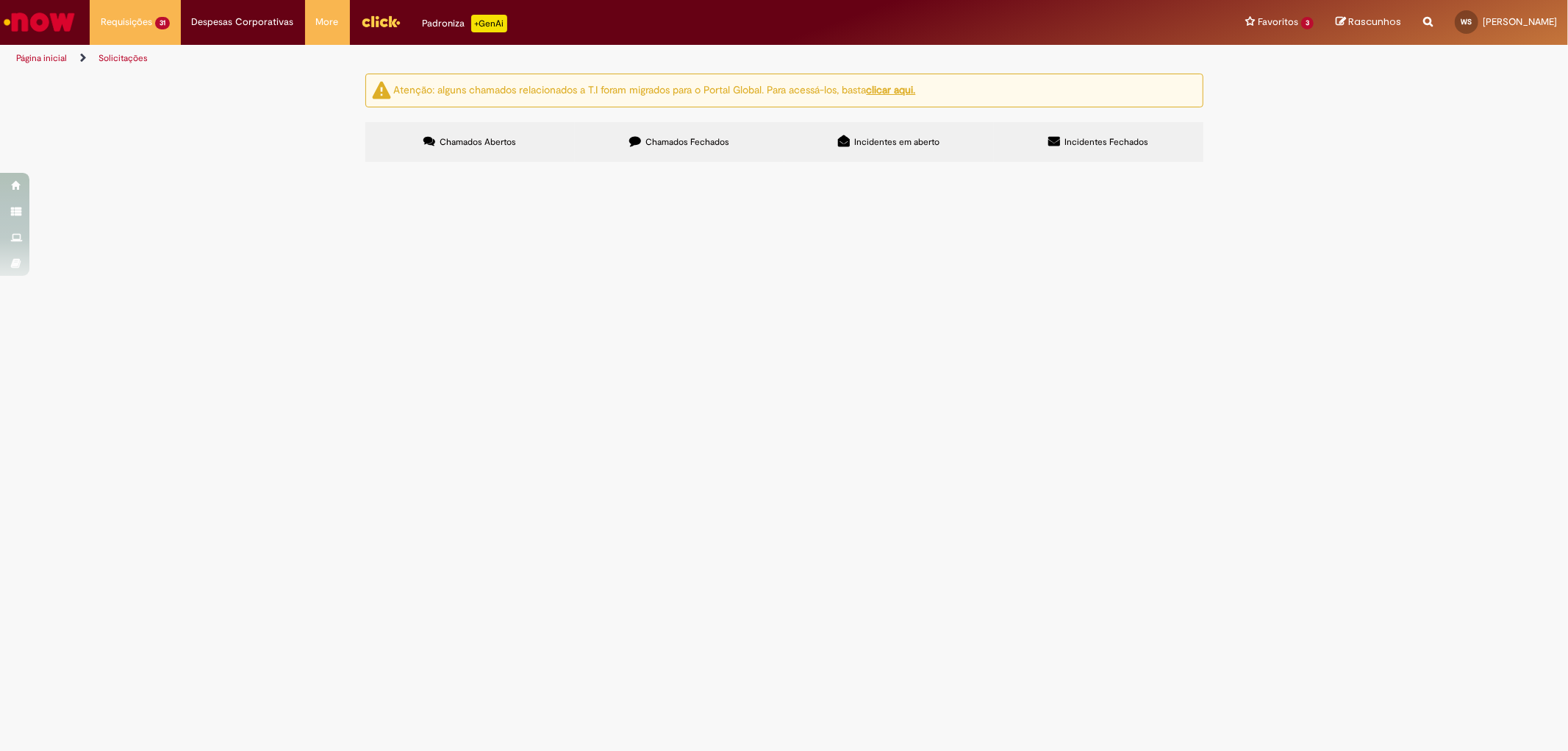
scroll to position [343, 0]
click at [0, 0] on link "2" at bounding box center [0, 0] width 0 height 0
click at [0, 0] on span "Boa tarde! Estou com esse pagamento para realocação na nossa conta de OBZ. Pode…" at bounding box center [0, 0] width 0 height 0
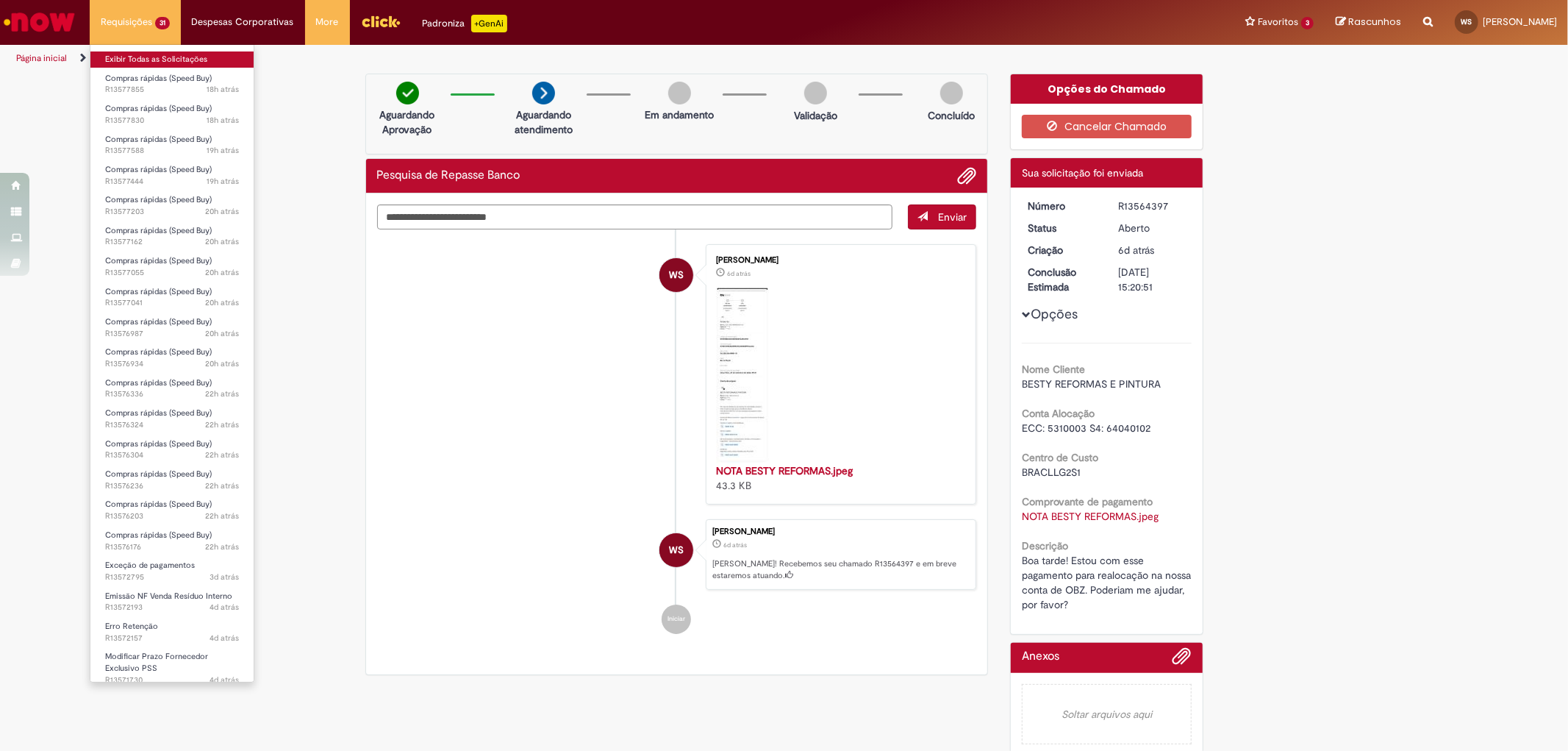
click at [158, 61] on link "Exibir Todas as Solicitações" at bounding box center [172, 59] width 163 height 16
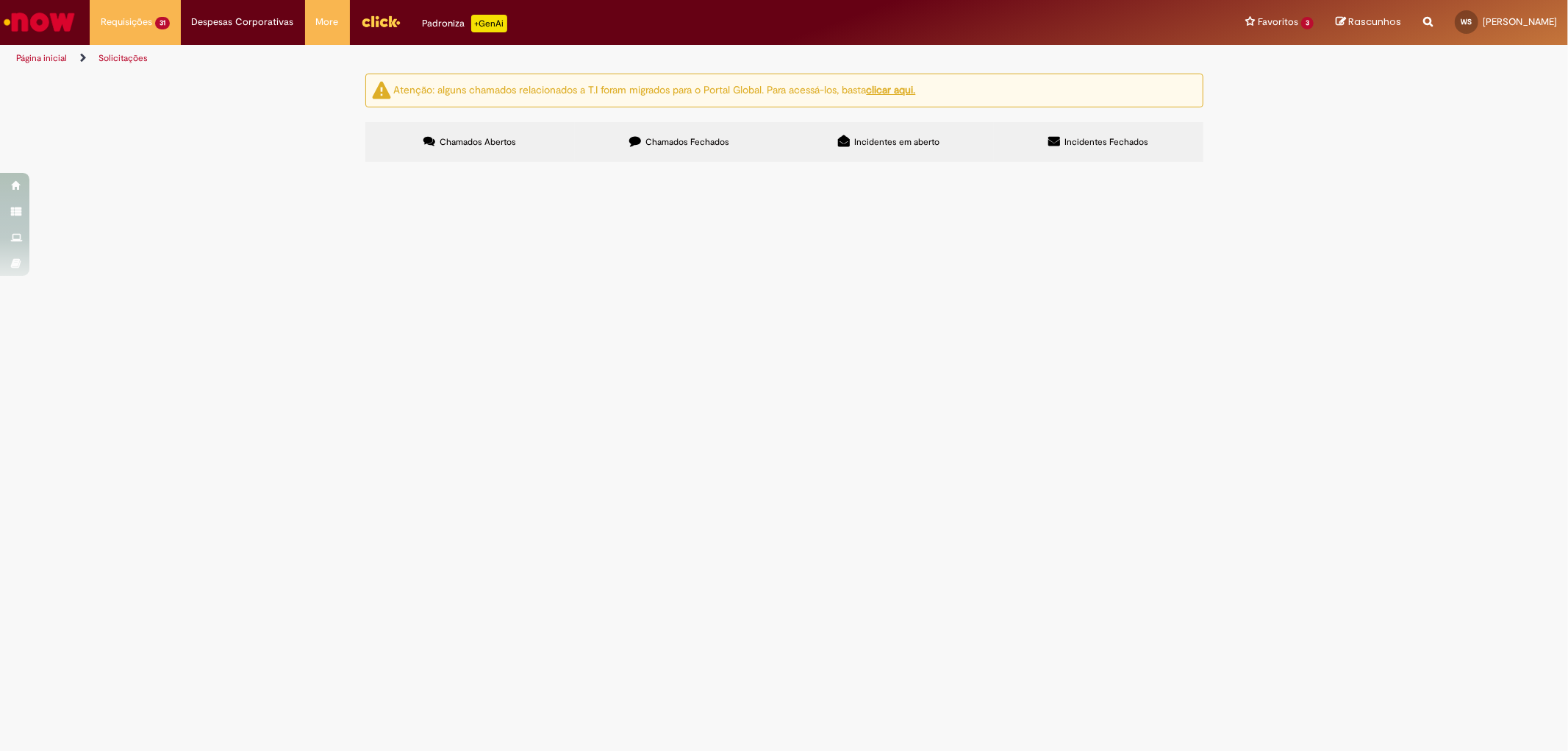
scroll to position [343, 0]
click at [0, 0] on link "2" at bounding box center [0, 0] width 0 height 0
click at [0, 0] on span "Boa tarde! Estou com esse pagamento para realocação na nossa conta de OBZ. Pode…" at bounding box center [0, 0] width 0 height 0
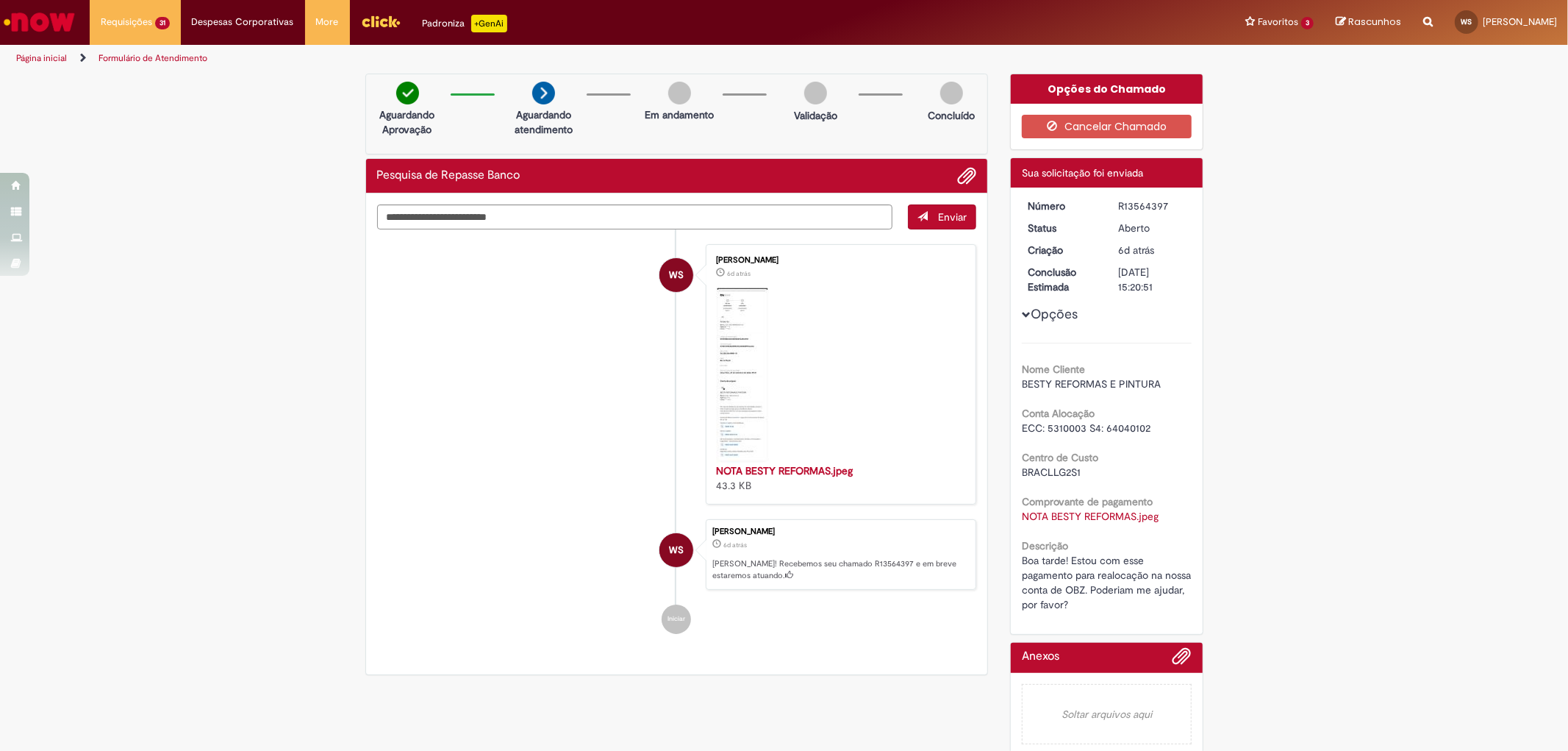
click at [1119, 208] on div "R13564397" at bounding box center [1153, 205] width 69 height 15
click at [79, 247] on div "Verificar Código de Barras Aguardando Aprovação Aguardando atendimento Em andam…" at bounding box center [784, 418] width 1568 height 689
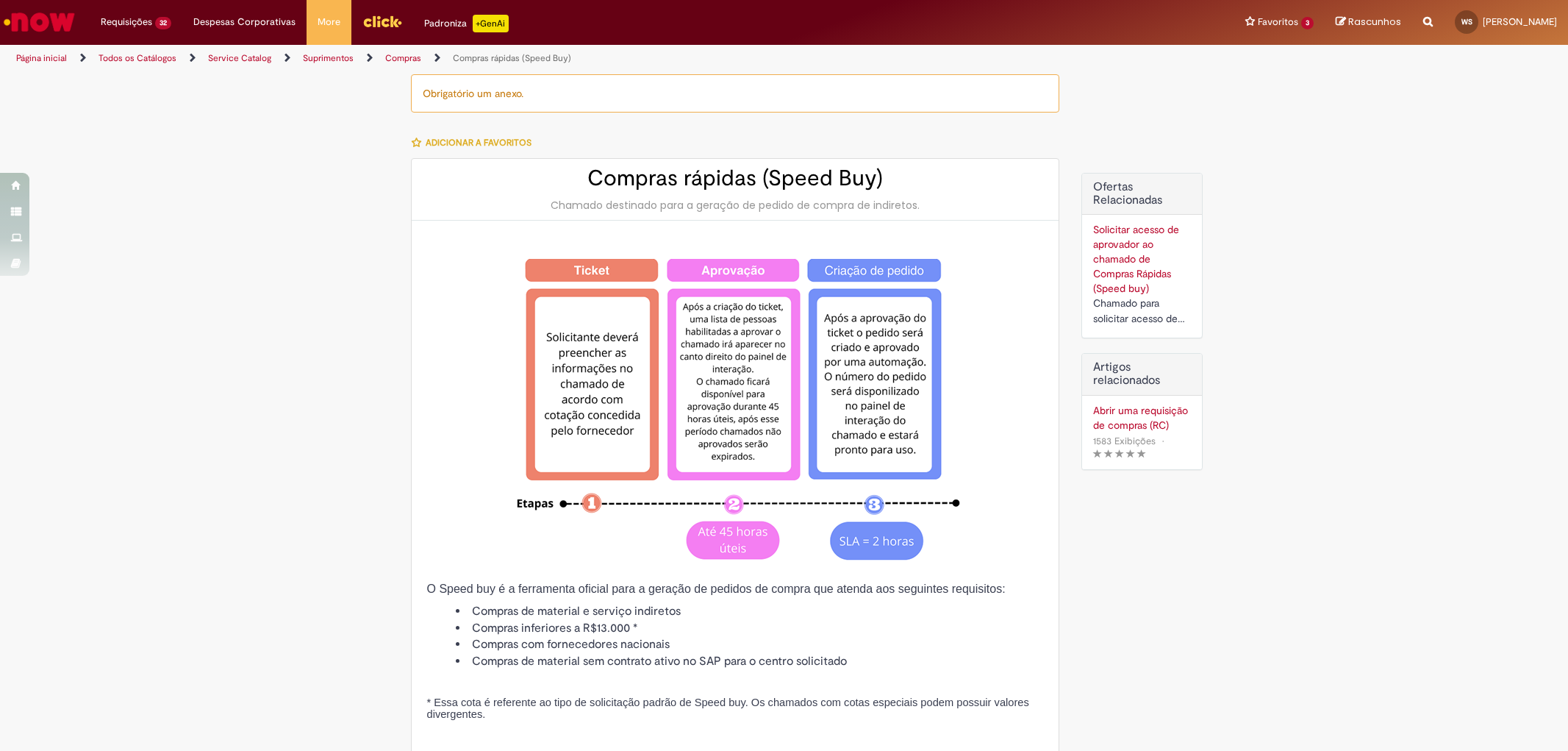
type input "**********"
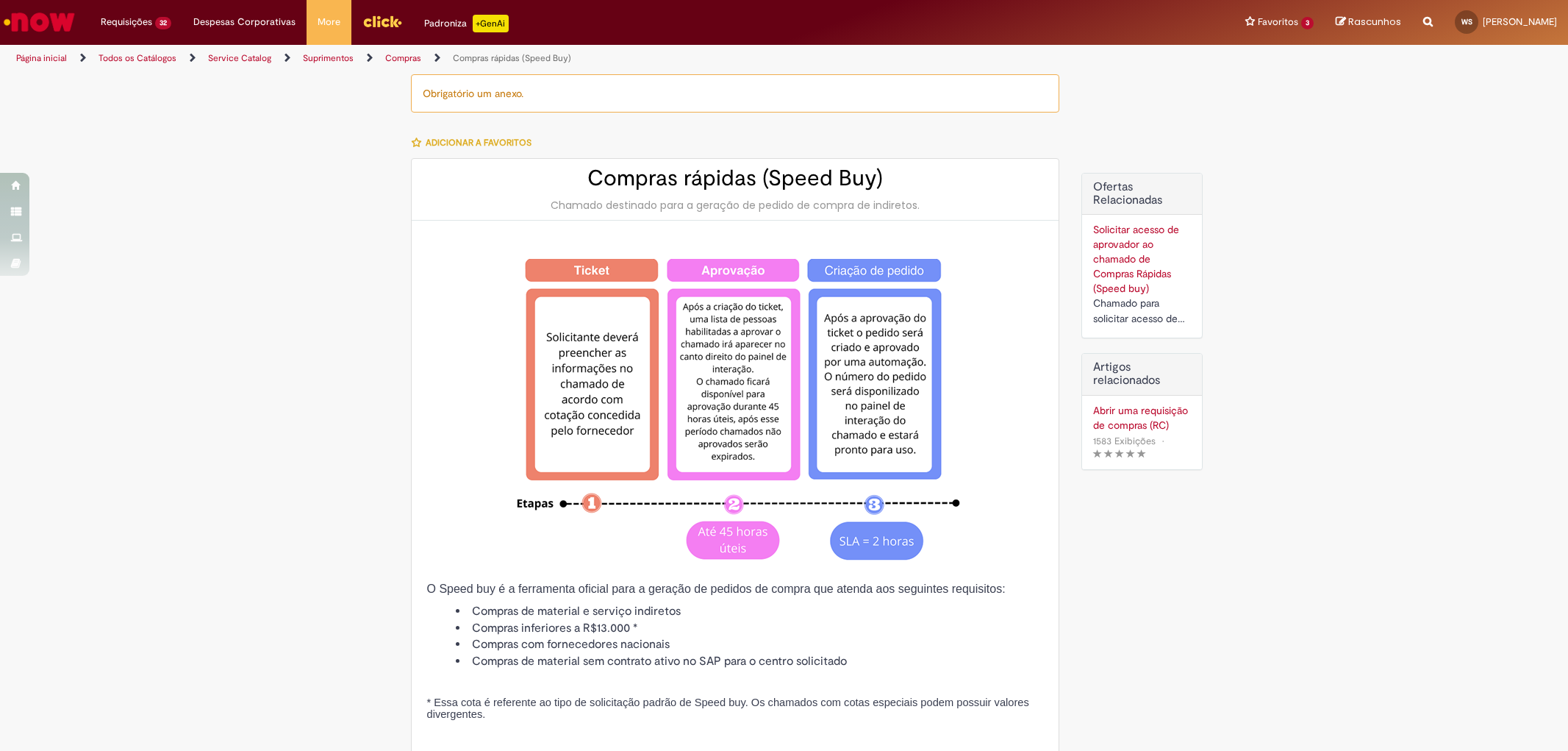
type input "**********"
